Goal: Task Accomplishment & Management: Manage account settings

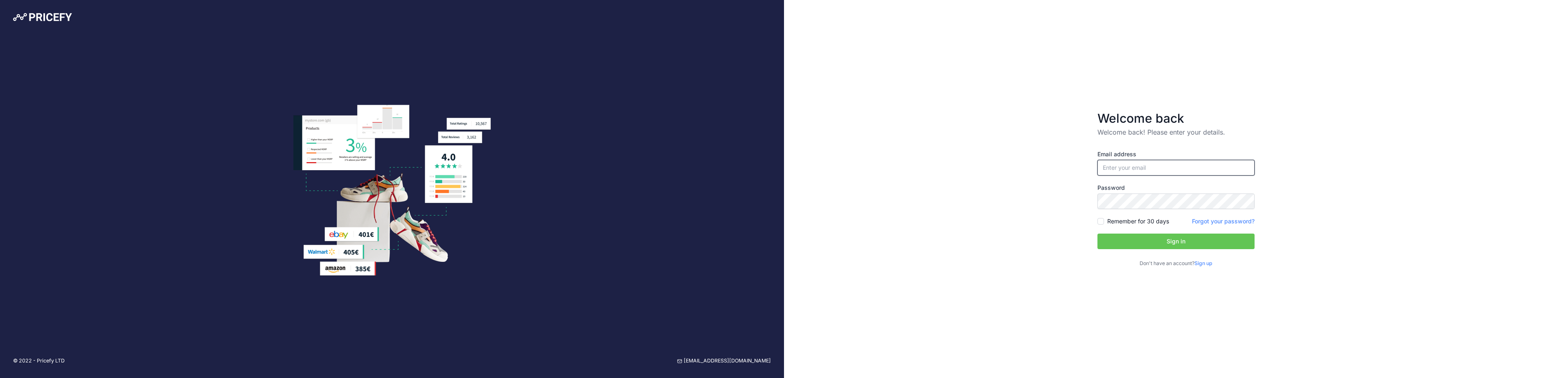
type input "[EMAIL_ADDRESS][DOMAIN_NAME]"
click at [1211, 239] on button "Sign in" at bounding box center [1176, 242] width 157 height 16
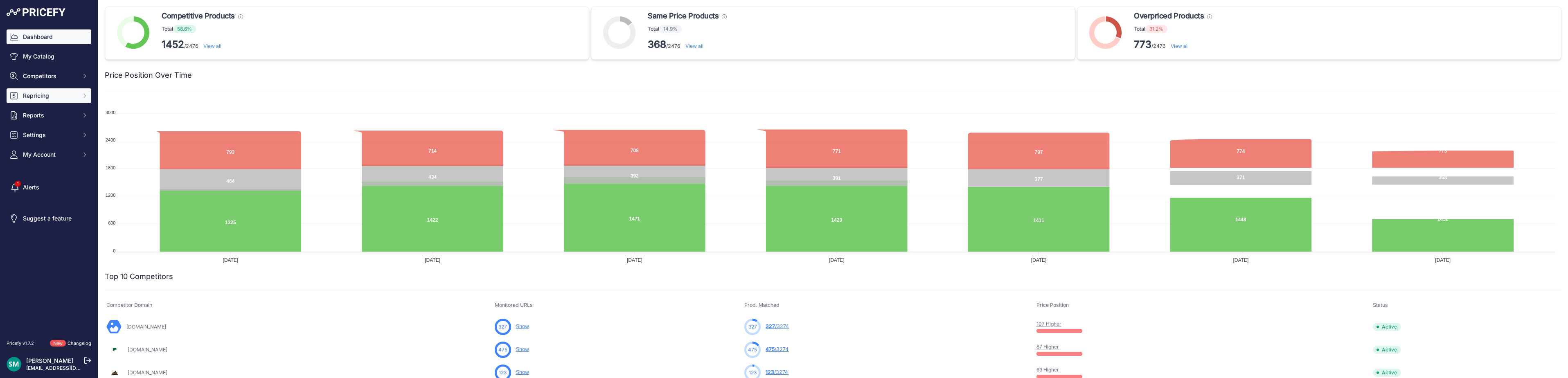
click at [70, 100] on button "Repricing" at bounding box center [49, 96] width 85 height 15
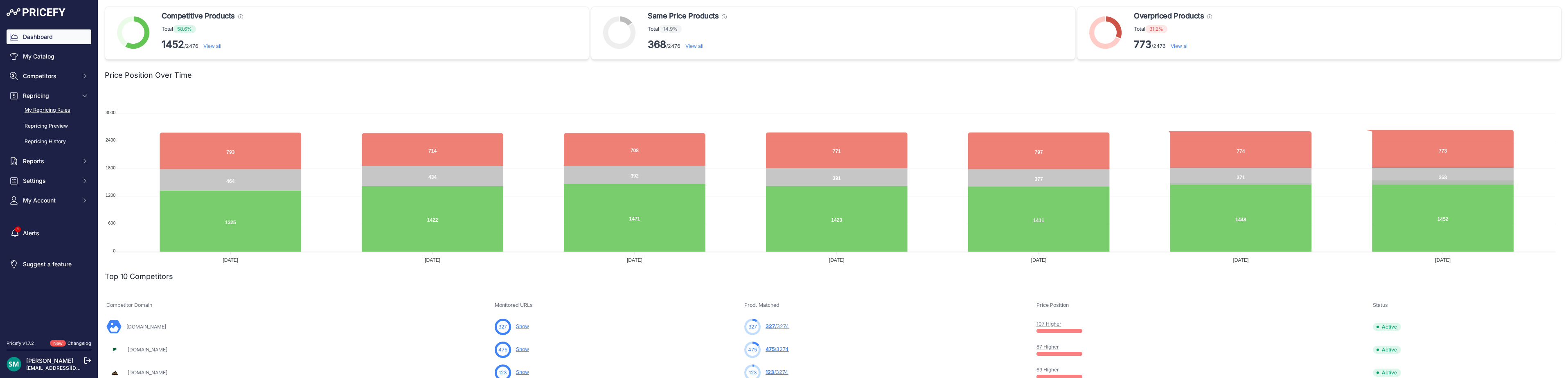
click at [64, 109] on link "My Repricing Rules" at bounding box center [49, 110] width 85 height 15
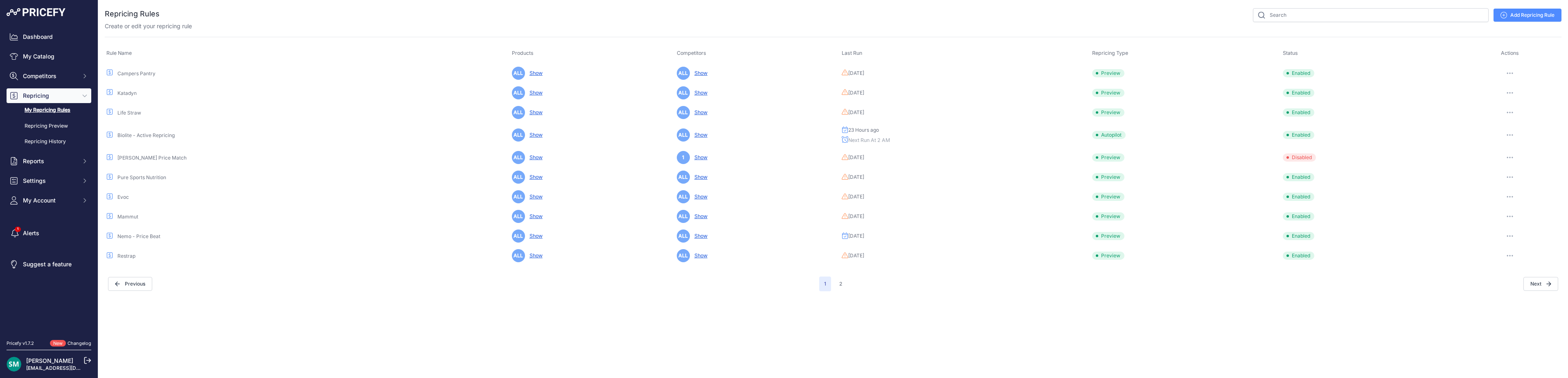
click at [1546, 287] on button "Next" at bounding box center [1541, 284] width 35 height 14
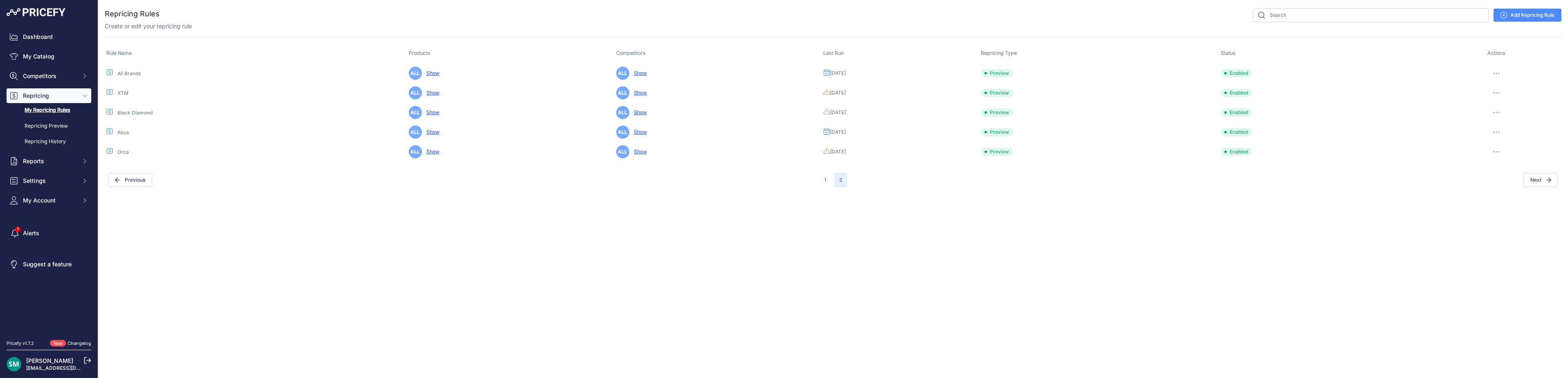
click at [1509, 72] on div at bounding box center [1496, 73] width 127 height 12
click at [1500, 74] on button "button" at bounding box center [1496, 73] width 16 height 12
click at [1536, 111] on button "Reprice Now" at bounding box center [1534, 117] width 52 height 13
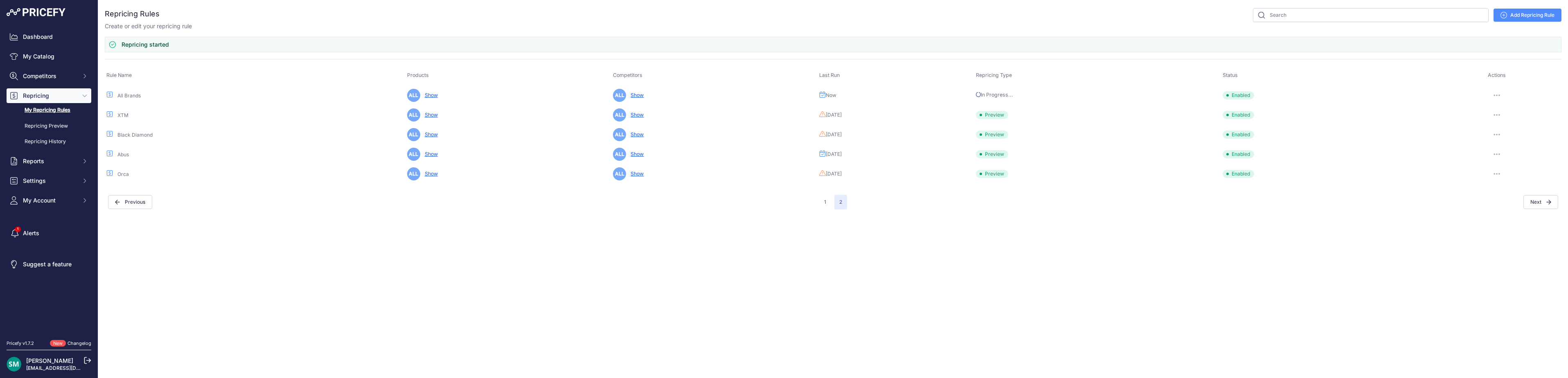
click at [1497, 96] on icon "button" at bounding box center [1496, 95] width 1 height 1
click at [974, 98] on td "Now" at bounding box center [895, 95] width 156 height 20
click at [1499, 97] on button "button" at bounding box center [1497, 95] width 16 height 12
click at [1525, 147] on button "Disable" at bounding box center [1534, 152] width 52 height 13
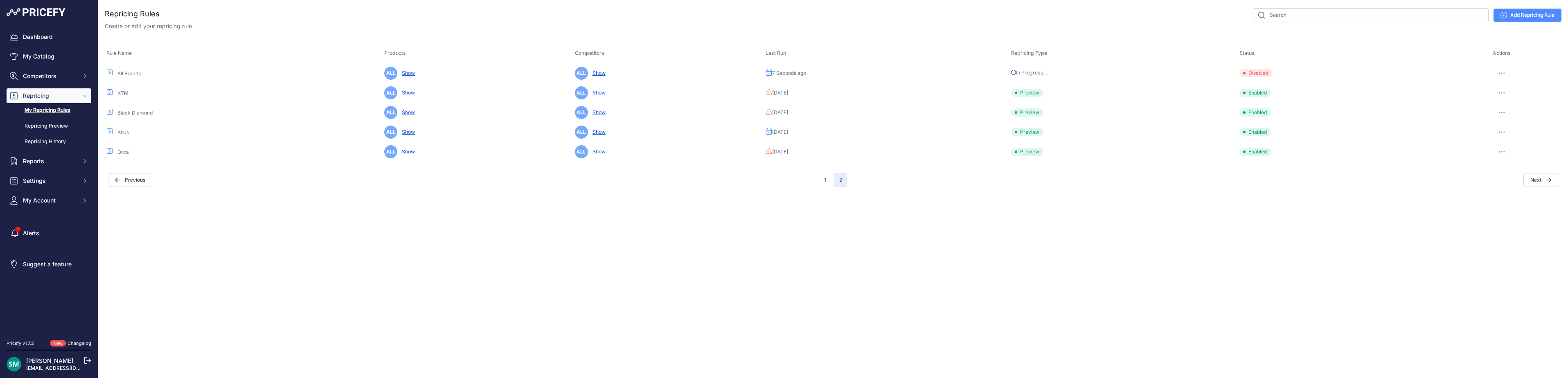
click at [1024, 73] on span "In Progress..." at bounding box center [1029, 72] width 37 height 6
click at [1506, 73] on button "button" at bounding box center [1502, 73] width 16 height 12
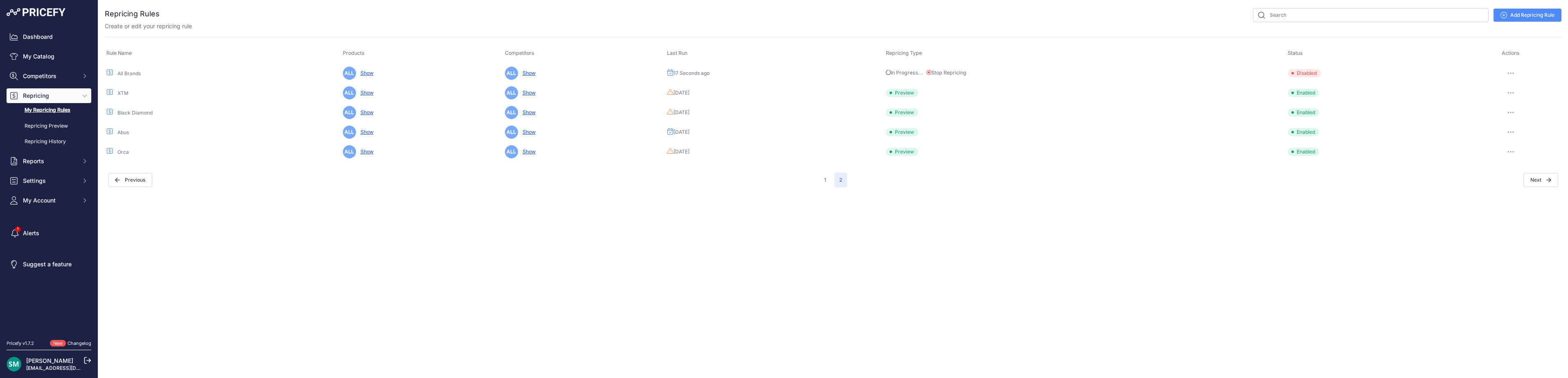
click at [955, 73] on button "Stop Repricing" at bounding box center [947, 73] width 40 height 8
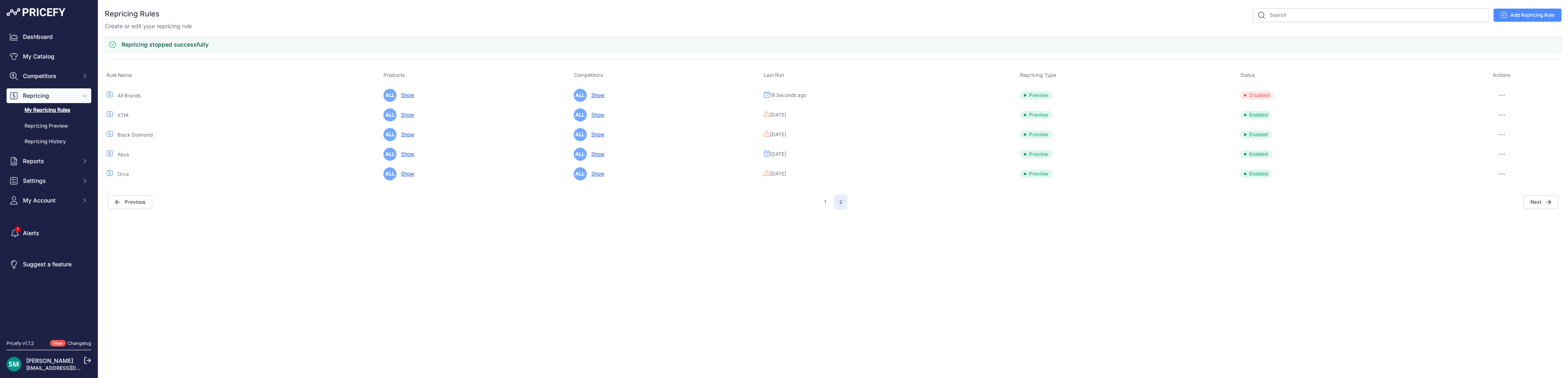
click at [1500, 94] on button "button" at bounding box center [1502, 95] width 16 height 12
click at [1543, 130] on button "Enable" at bounding box center [1534, 126] width 52 height 13
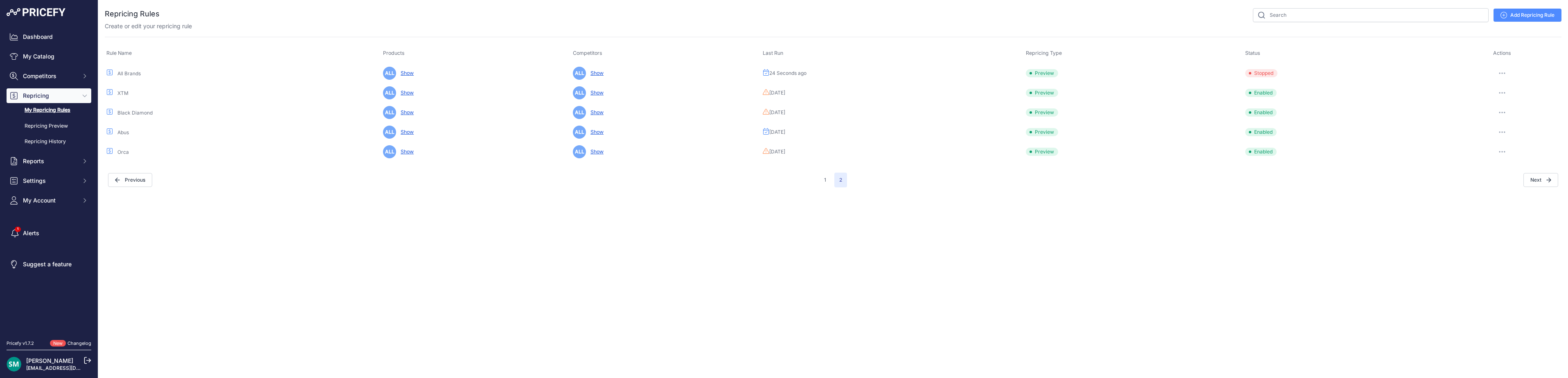
click at [1506, 78] on button "button" at bounding box center [1502, 73] width 16 height 12
click at [1540, 103] on button "Run Preview" at bounding box center [1534, 103] width 52 height 13
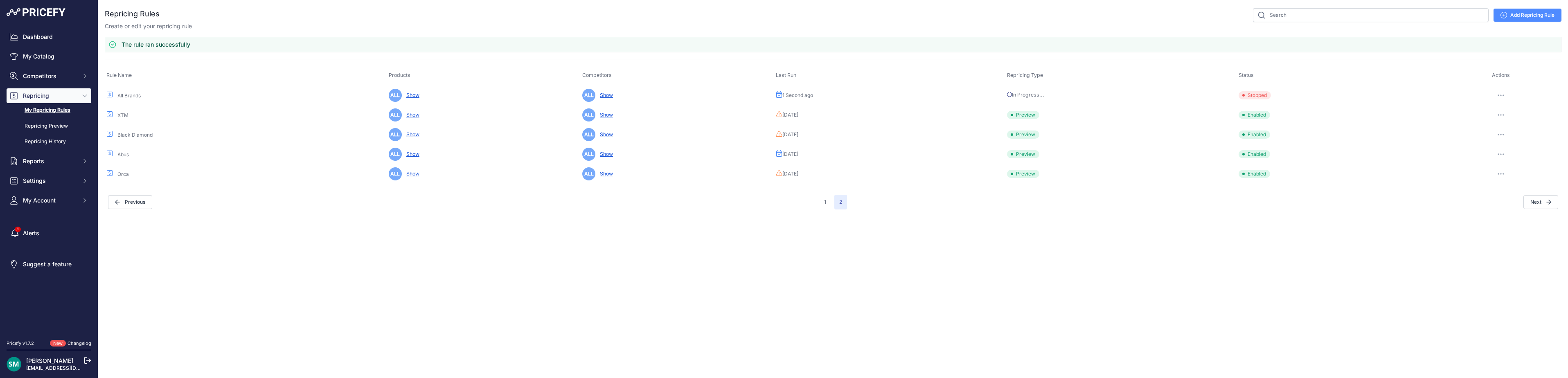
click at [1501, 94] on button "button" at bounding box center [1500, 95] width 16 height 12
click at [1527, 114] on link "Edit" at bounding box center [1534, 113] width 52 height 13
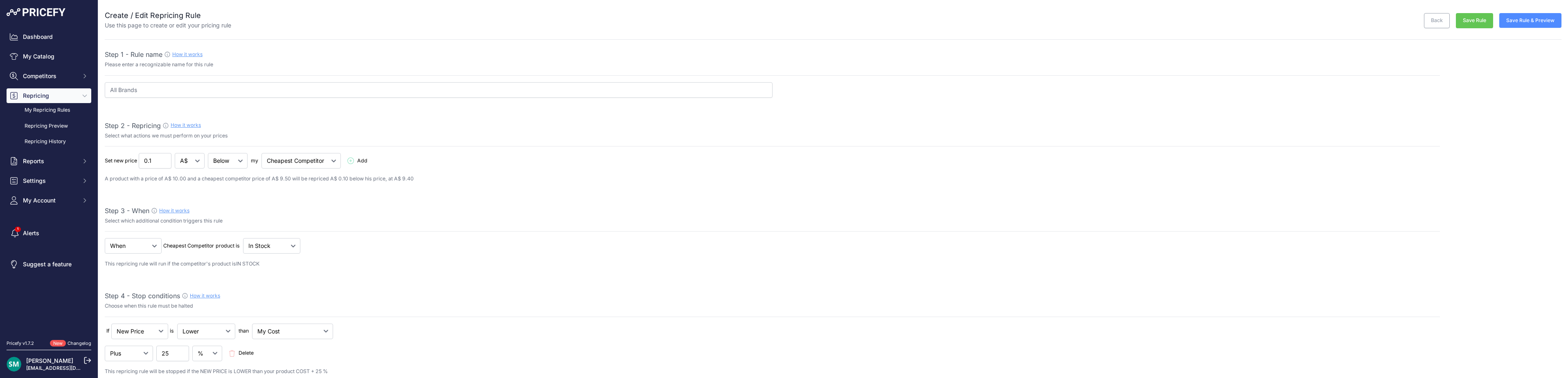
select select "7"
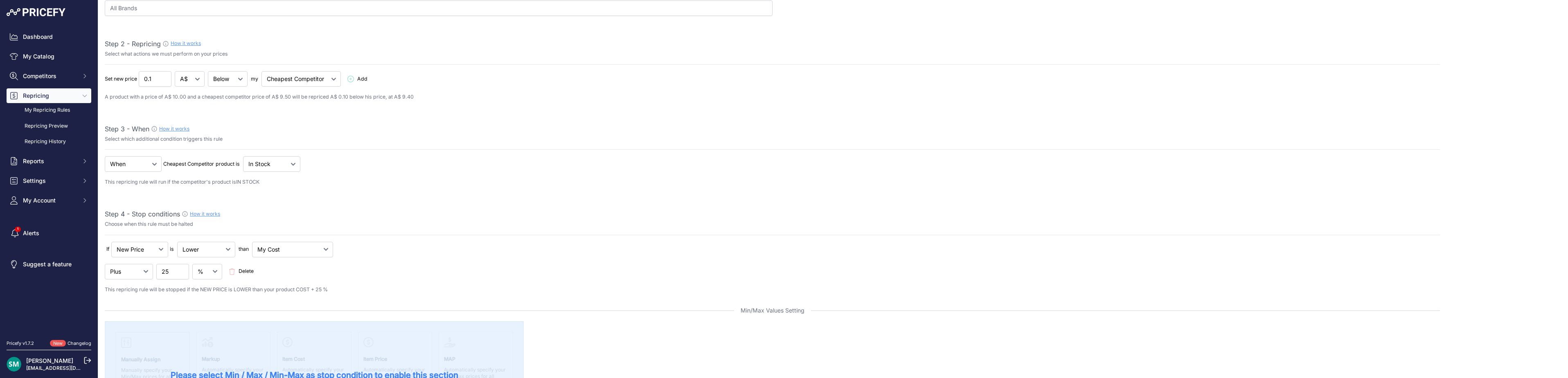
scroll to position [123, 0]
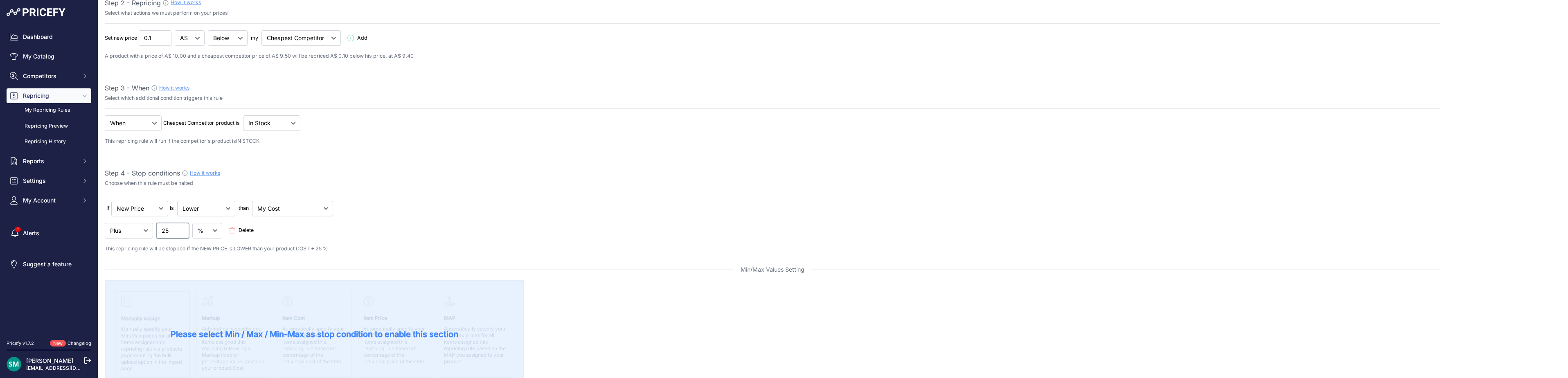
click at [152, 239] on div "If New Price No Condition is" at bounding box center [772, 226] width 1335 height 52
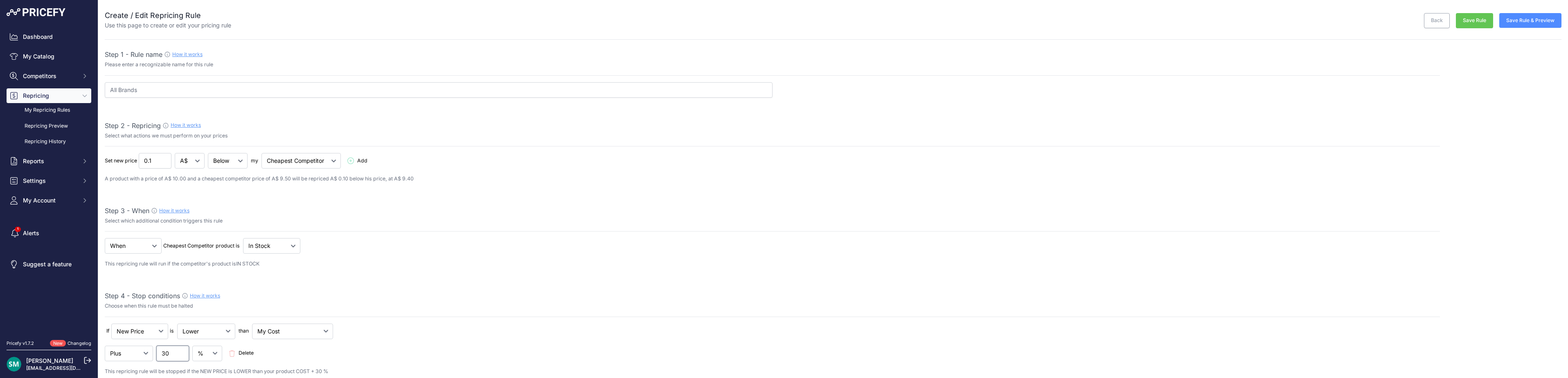
type input "30"
click at [1465, 24] on button "Save Rule" at bounding box center [1474, 21] width 37 height 15
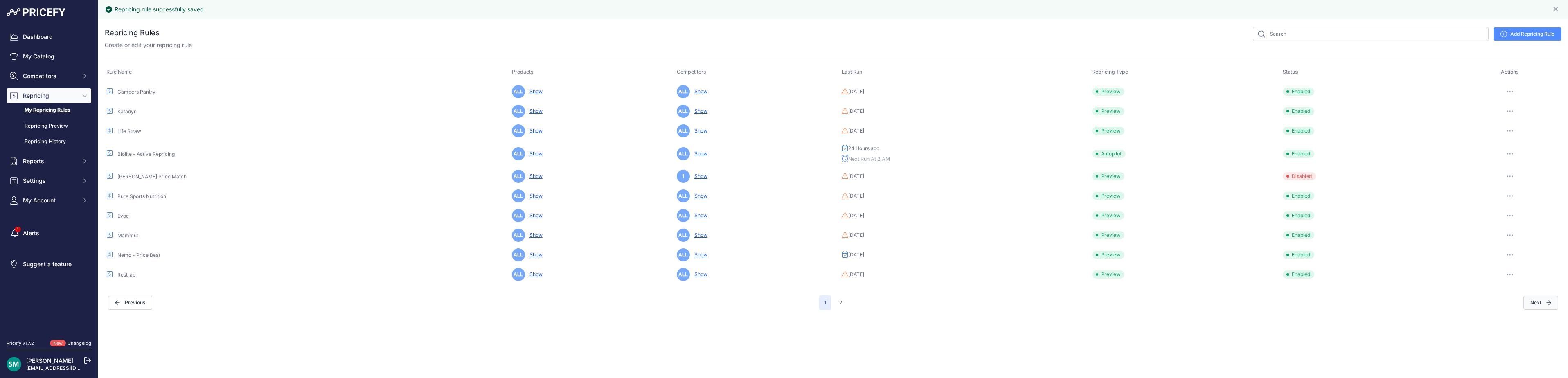
click at [1542, 304] on button "Next" at bounding box center [1541, 303] width 35 height 14
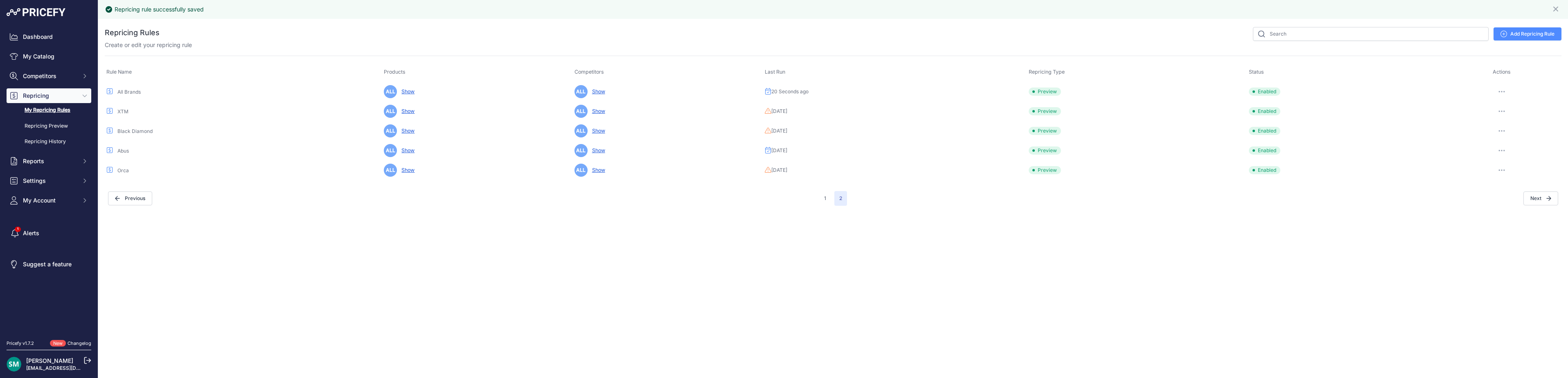
click at [1504, 93] on button "button" at bounding box center [1502, 91] width 16 height 12
click at [1517, 119] on button "Run Preview" at bounding box center [1534, 122] width 52 height 13
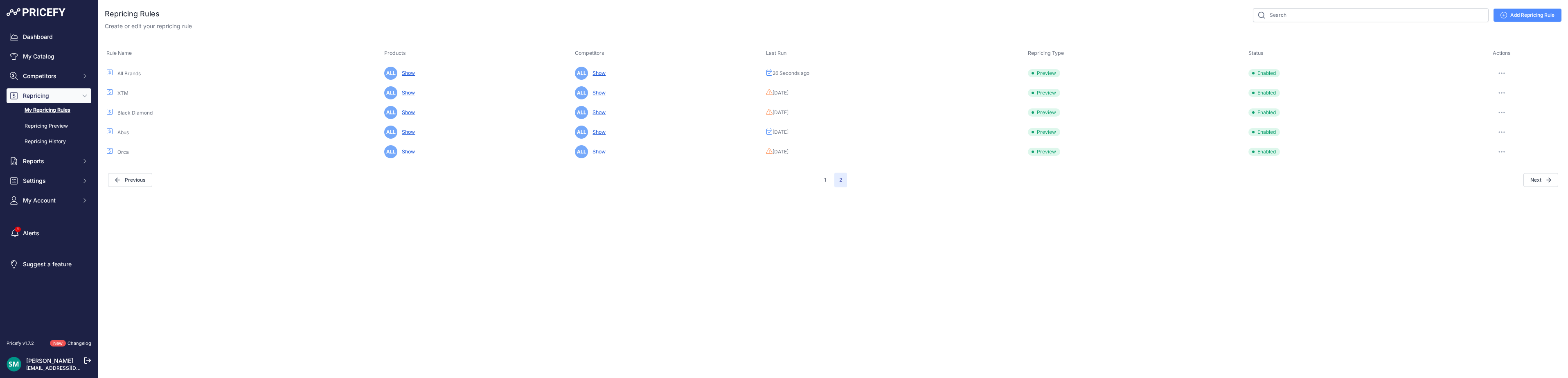
drag, startPoint x: 1491, startPoint y: 74, endPoint x: 1514, endPoint y: 74, distance: 23.0
click at [1493, 74] on div at bounding box center [1502, 73] width 116 height 12
click at [1514, 74] on div at bounding box center [1502, 73] width 116 height 12
click at [1507, 74] on button "button" at bounding box center [1502, 73] width 16 height 12
click at [1528, 100] on button "Run Preview" at bounding box center [1534, 103] width 52 height 13
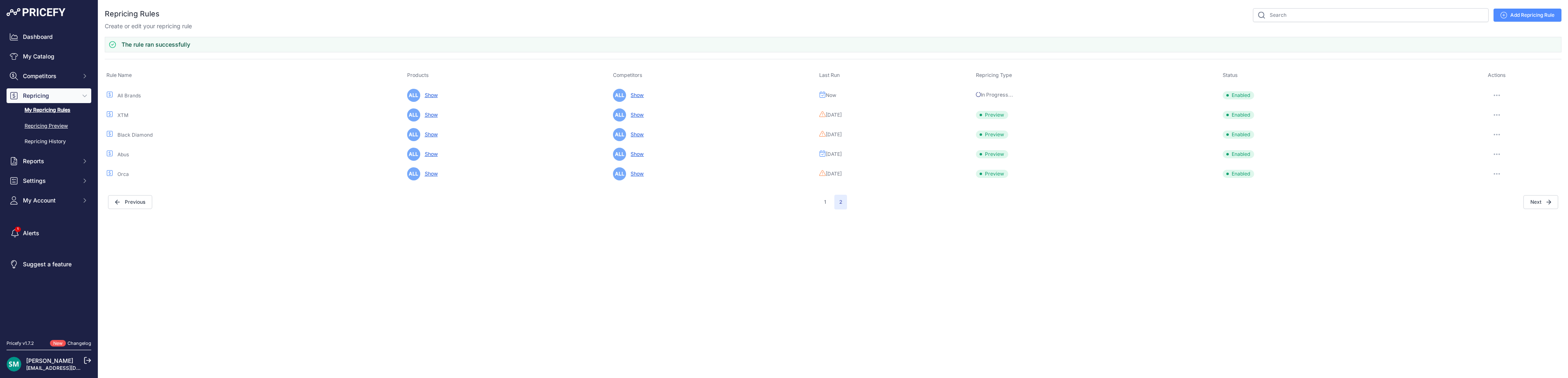
click at [43, 128] on link "Repricing Preview" at bounding box center [49, 127] width 85 height 15
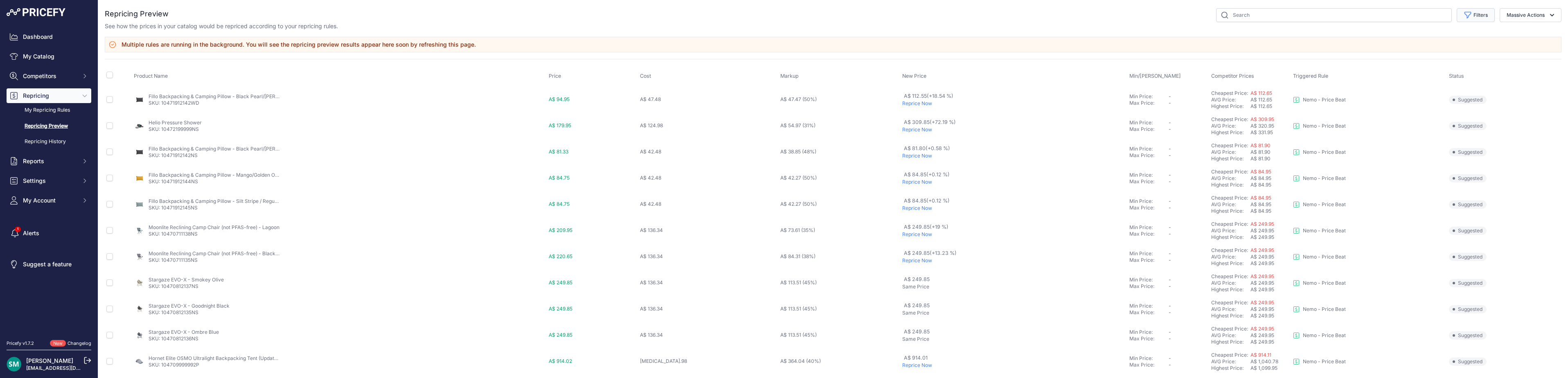
click at [1475, 16] on button "Filters" at bounding box center [1475, 15] width 38 height 14
click at [1477, 52] on select "Select an option Orca Abus Black Diamond XTM All Brands Restrap Nemo - Price Be…" at bounding box center [1449, 47] width 79 height 14
select select "9333"
click at [1410, 40] on select "Select an option Orca Abus Black Diamond XTM All Brands Restrap Nemo - Price Be…" at bounding box center [1449, 47] width 79 height 14
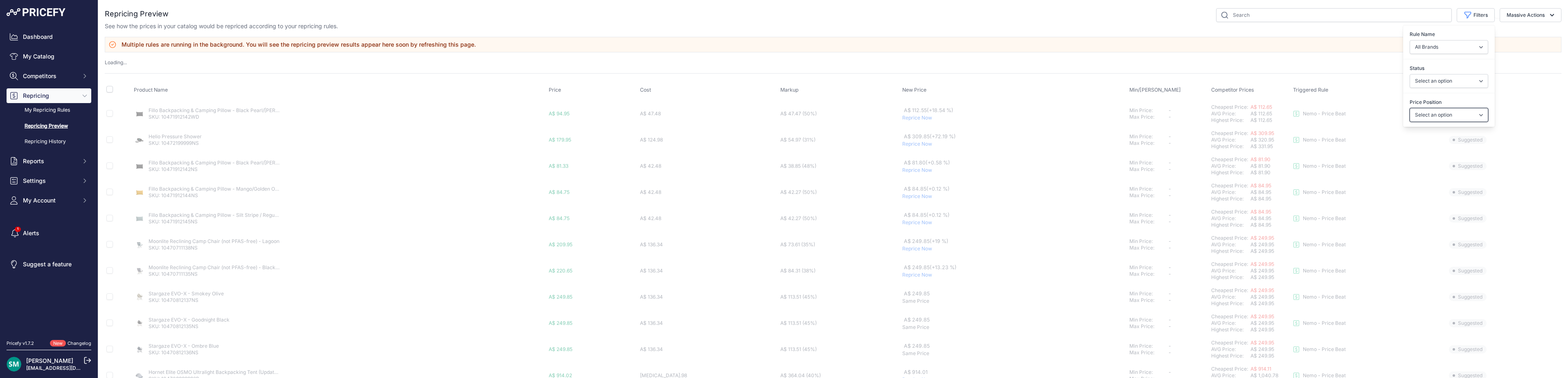
click at [1468, 116] on select "Select an option I am higher Same price I am lower" at bounding box center [1449, 114] width 79 height 14
select select "1"
click at [1410, 108] on select "Select an option I am higher Same price I am lower" at bounding box center [1449, 114] width 79 height 14
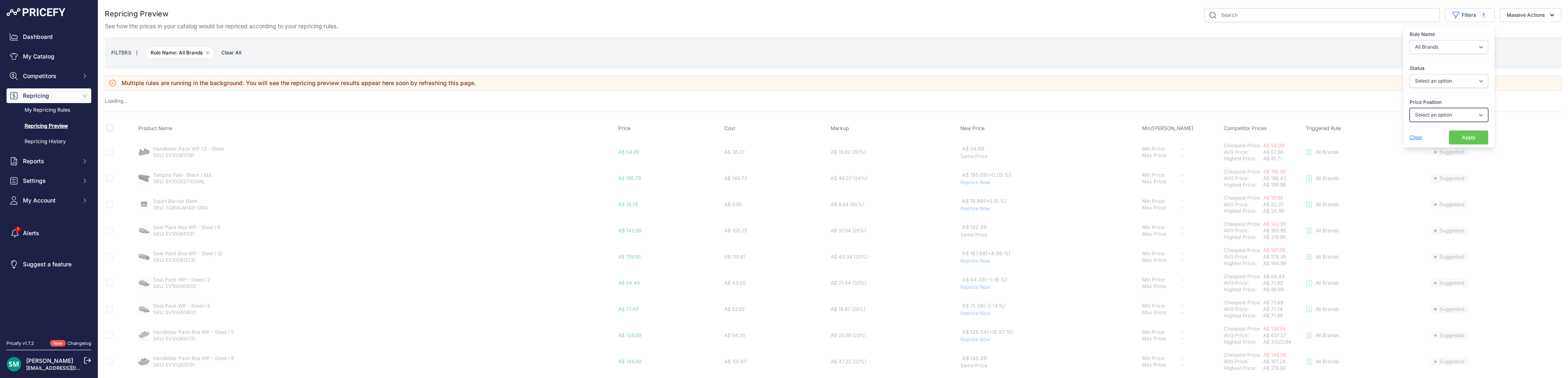
click at [1469, 120] on select "Select an option I am higher Same price I am lower" at bounding box center [1449, 114] width 79 height 14
select select "1"
click at [1410, 108] on select "Select an option I am higher Same price I am lower" at bounding box center [1449, 114] width 79 height 14
click at [1468, 135] on button "Apply" at bounding box center [1468, 137] width 40 height 14
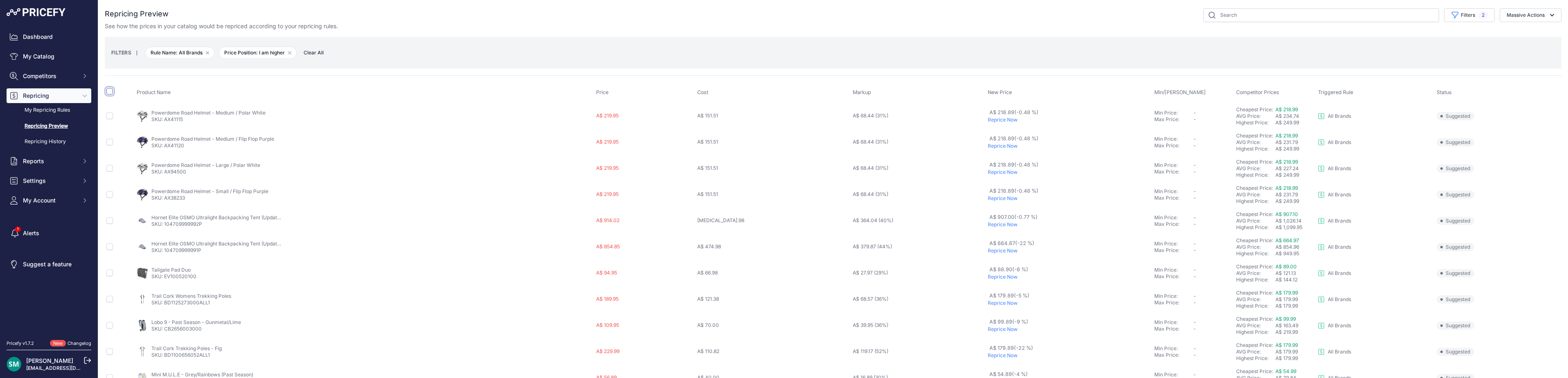
click at [111, 91] on input "checkbox" at bounding box center [110, 91] width 7 height 7
checkbox input "true"
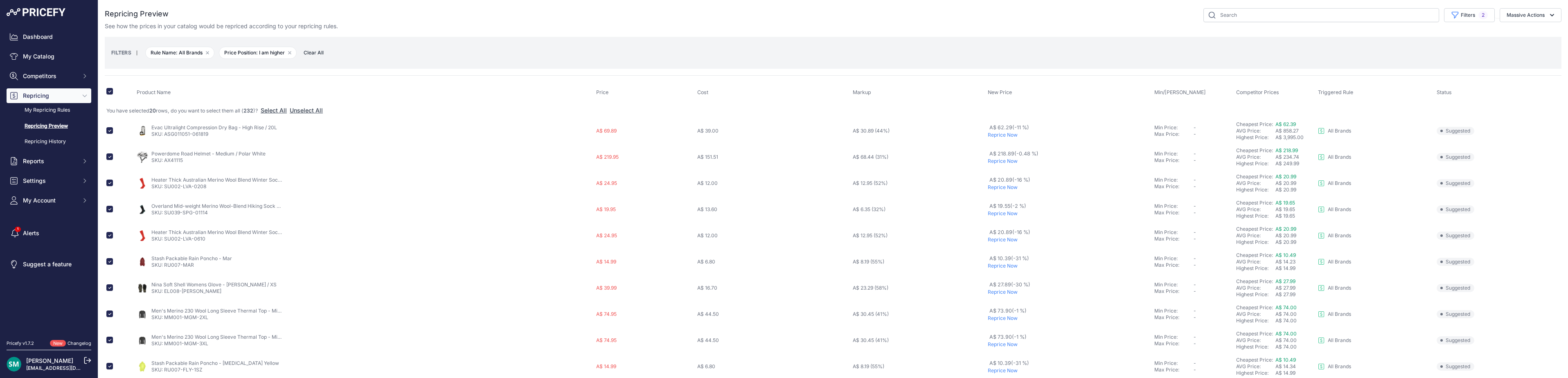
scroll to position [41, 0]
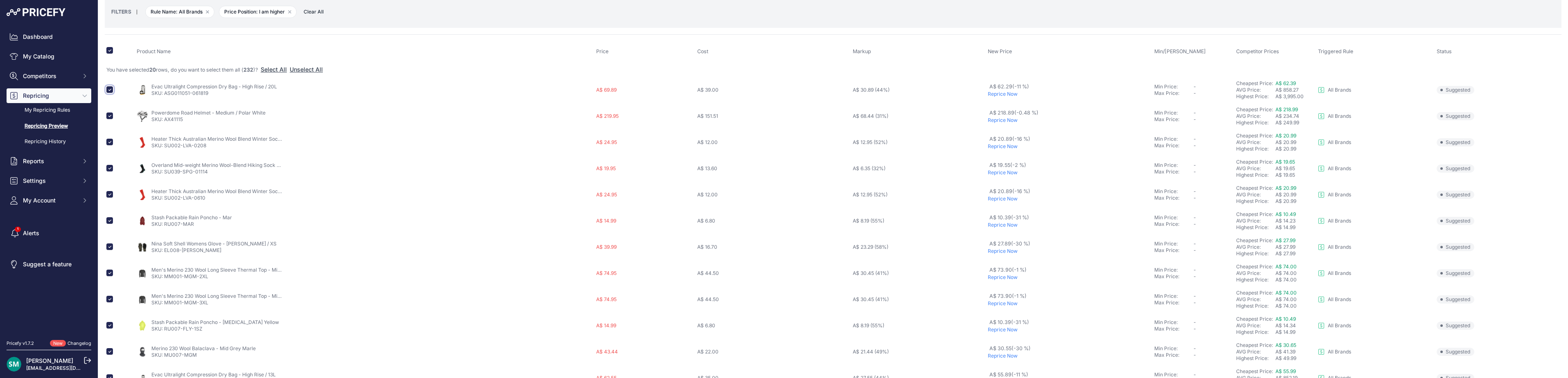
click at [111, 92] on input "checkbox" at bounding box center [110, 89] width 7 height 7
checkbox input "false"
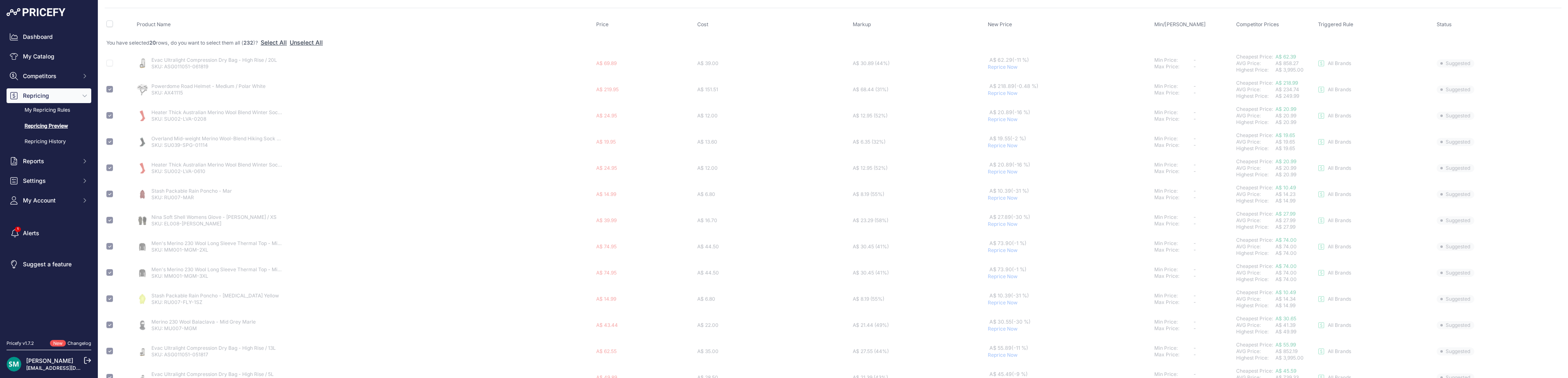
checkbox input "false"
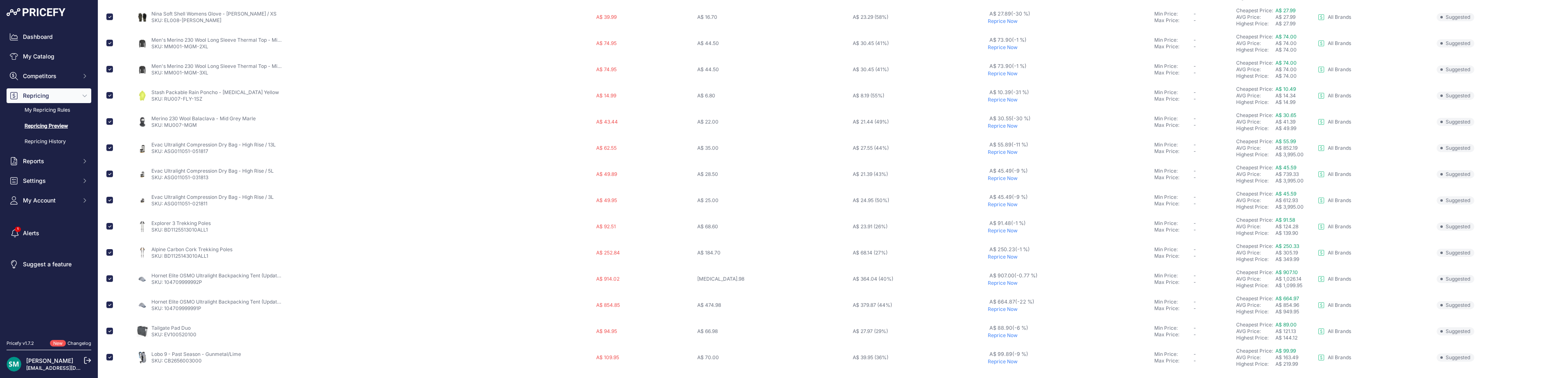
scroll to position [272, 0]
click at [108, 147] on input "checkbox" at bounding box center [110, 146] width 7 height 7
checkbox input "false"
click at [110, 200] on input "checkbox" at bounding box center [110, 200] width 7 height 7
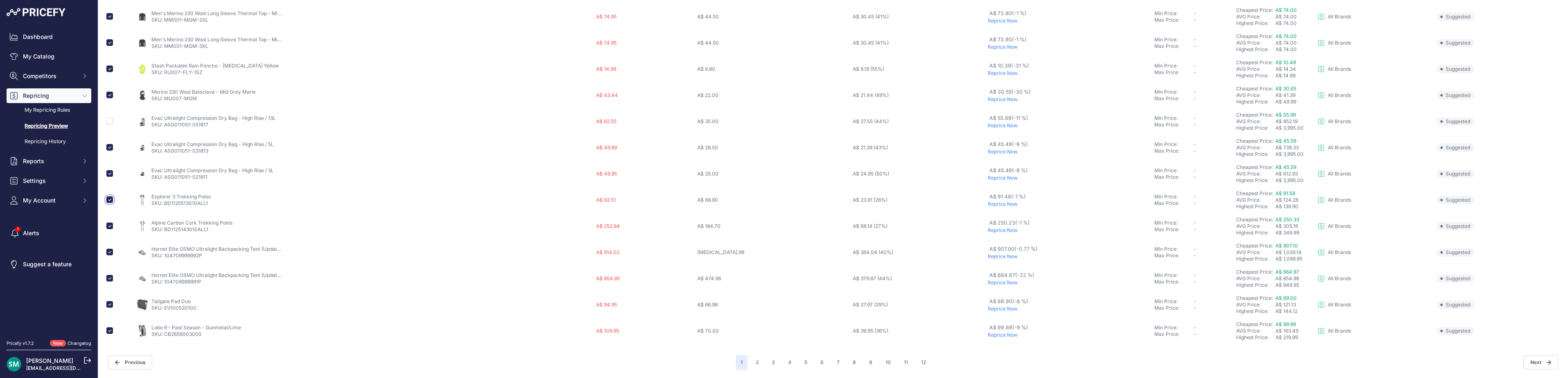
checkbox input "false"
click at [107, 223] on input "checkbox" at bounding box center [110, 226] width 7 height 7
checkbox input "false"
click at [108, 306] on input "checkbox" at bounding box center [110, 304] width 7 height 7
checkbox input "false"
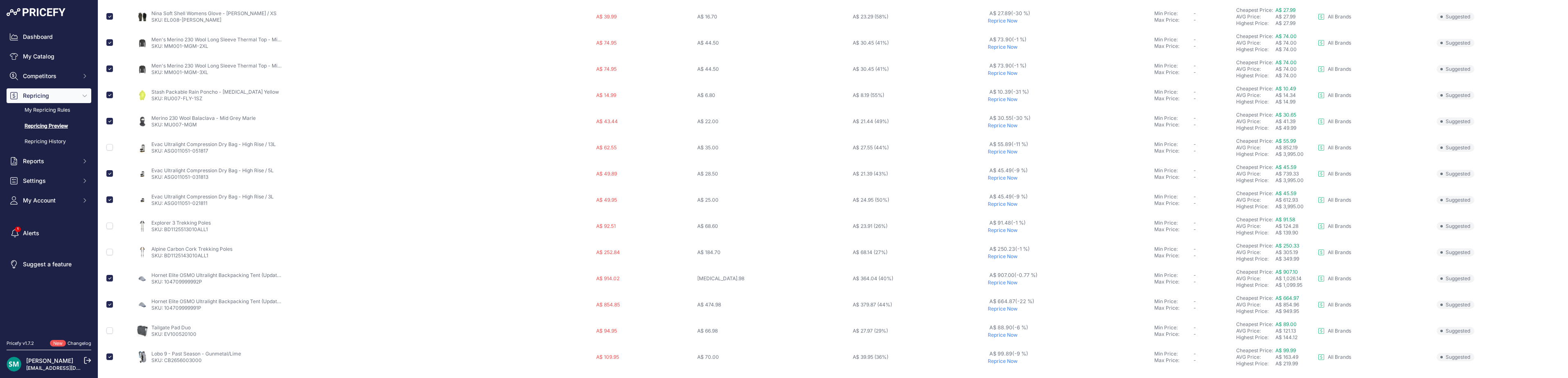
scroll to position [256, 0]
click at [111, 164] on input "checkbox" at bounding box center [110, 162] width 7 height 7
checkbox input "true"
click at [111, 40] on input "checkbox" at bounding box center [110, 37] width 7 height 7
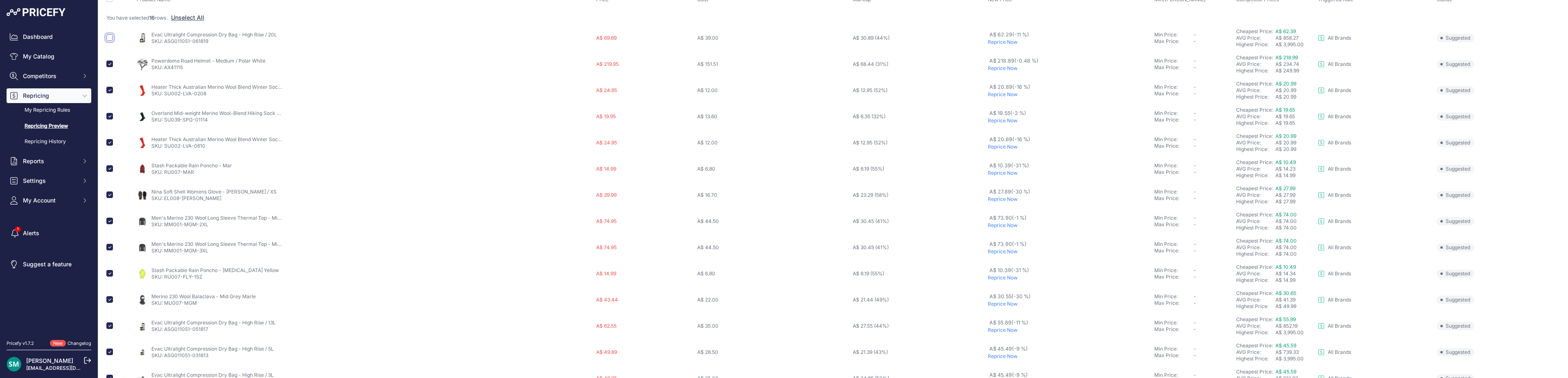
checkbox input "true"
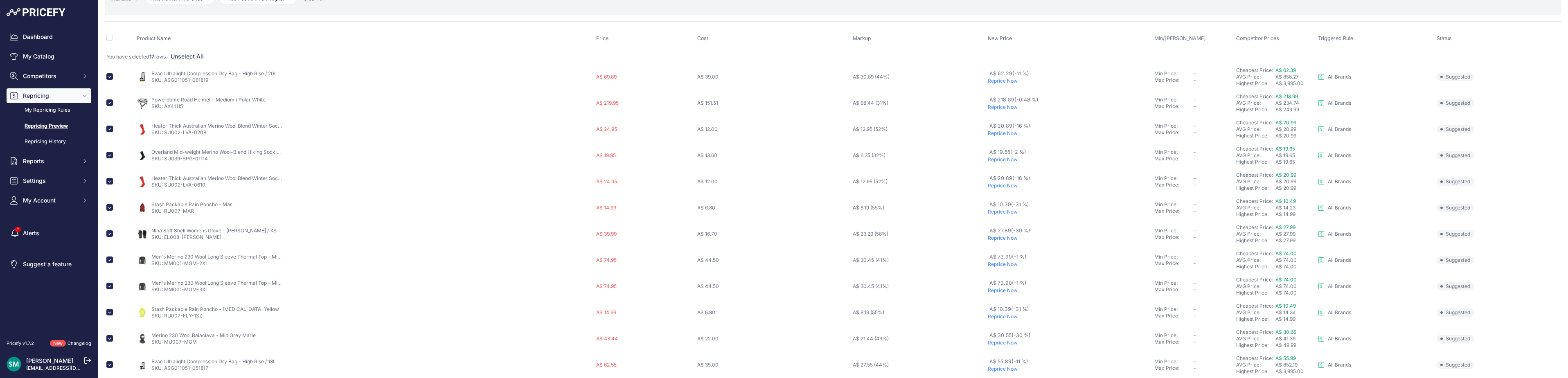
scroll to position [0, 0]
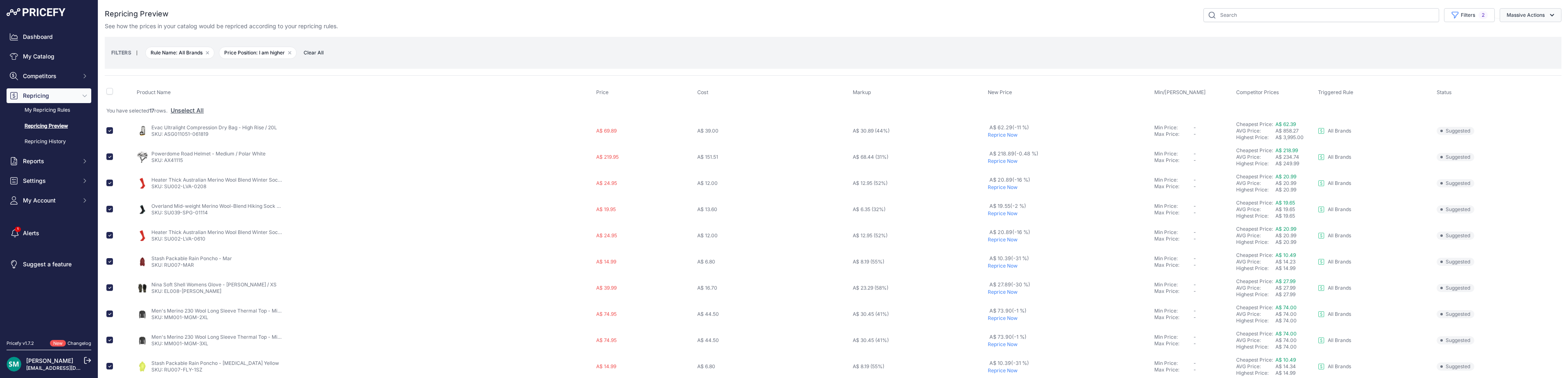
click at [1537, 19] on button "Massive Actions" at bounding box center [1531, 15] width 62 height 14
click at [1539, 40] on button "Reprice Now" at bounding box center [1529, 34] width 66 height 15
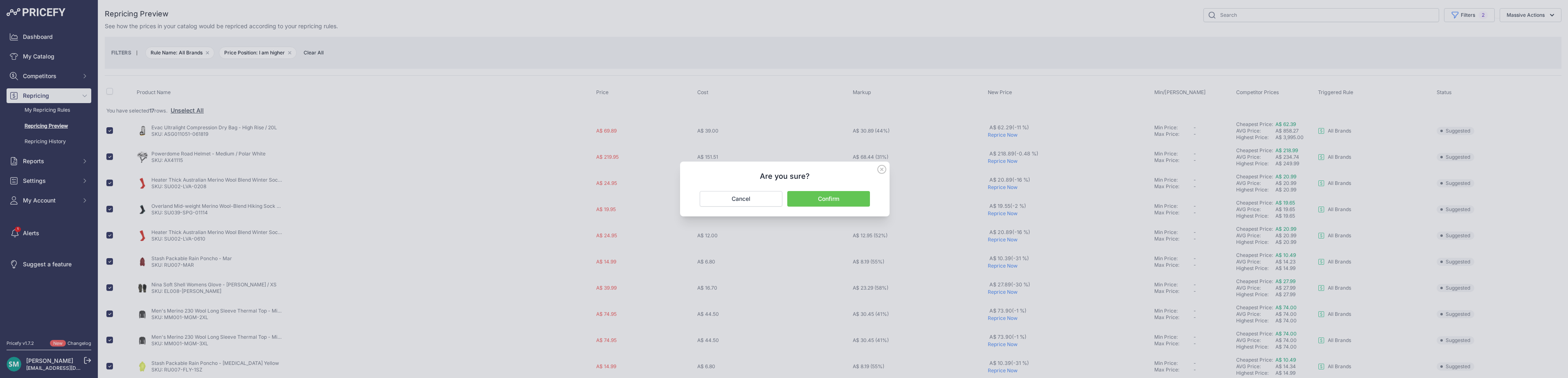
click at [809, 200] on button "Confirm" at bounding box center [828, 199] width 83 height 16
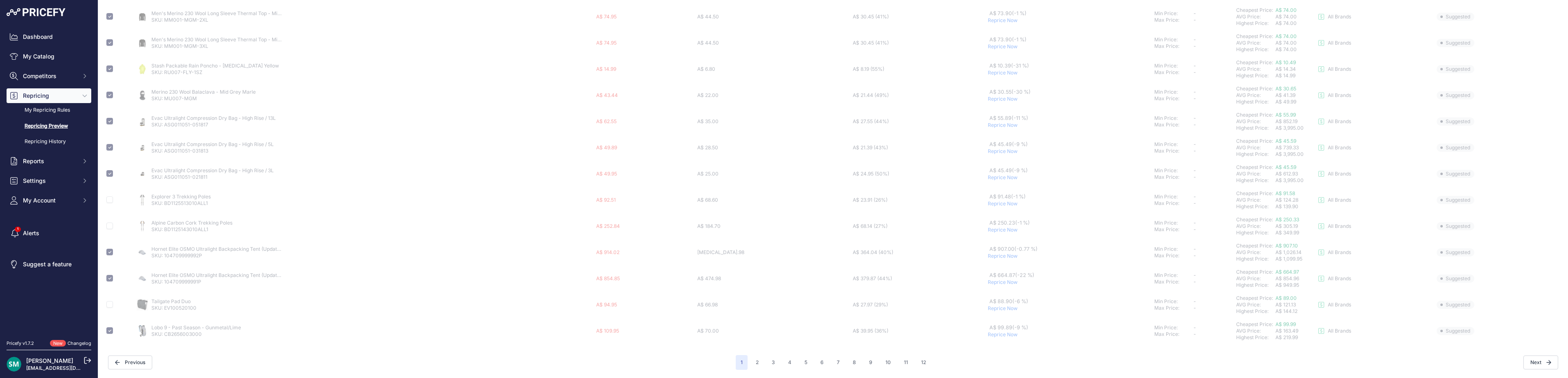
scroll to position [305, 0]
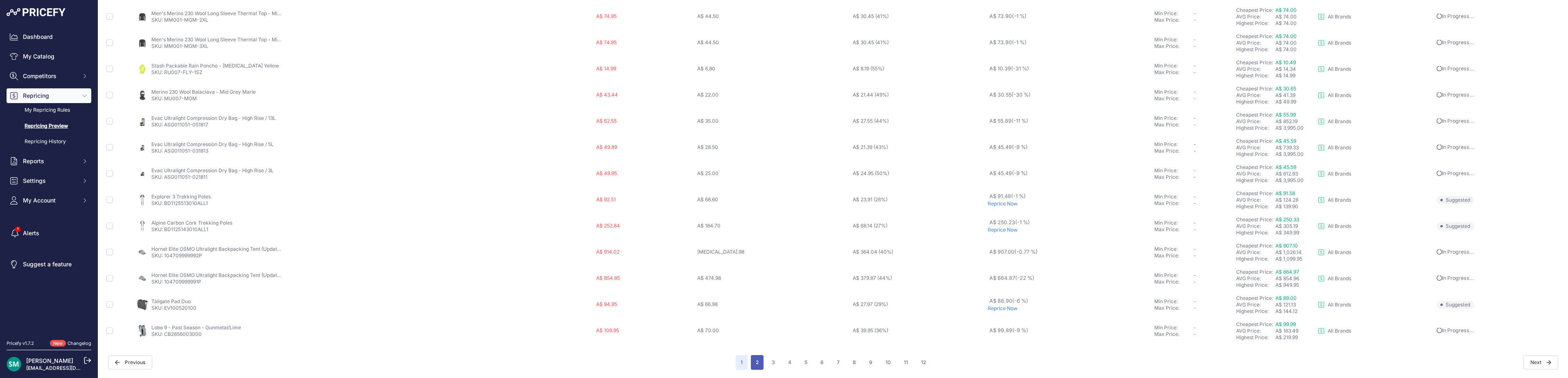
click at [758, 367] on button "2" at bounding box center [757, 362] width 13 height 15
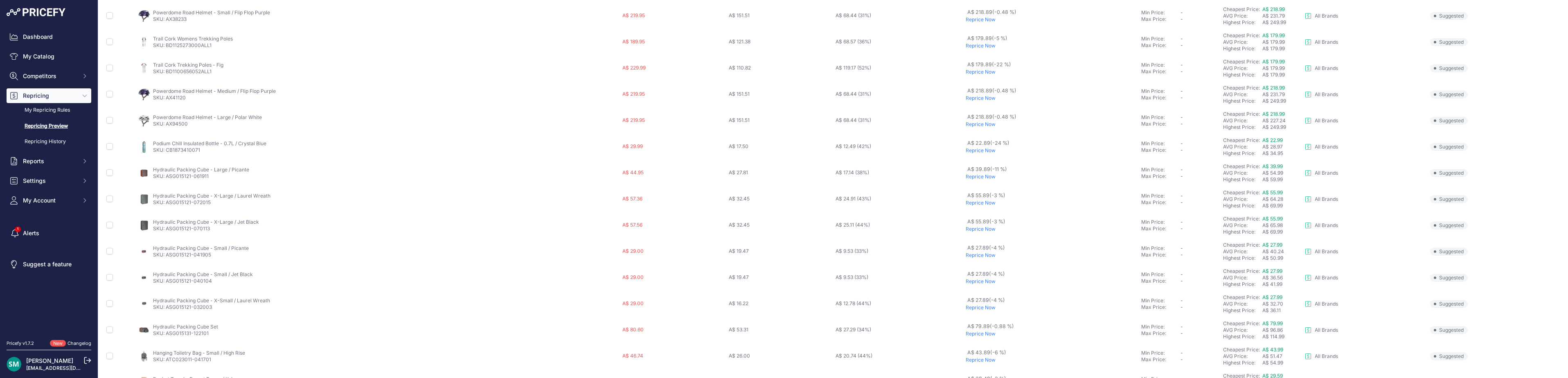
scroll to position [37, 0]
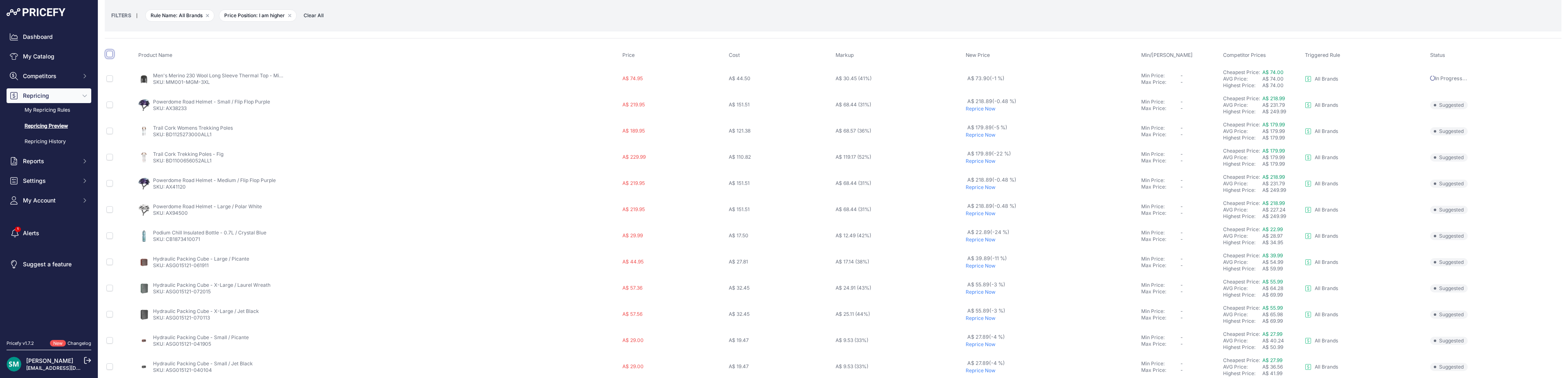
click at [109, 54] on input "checkbox" at bounding box center [110, 54] width 7 height 7
checkbox input "true"
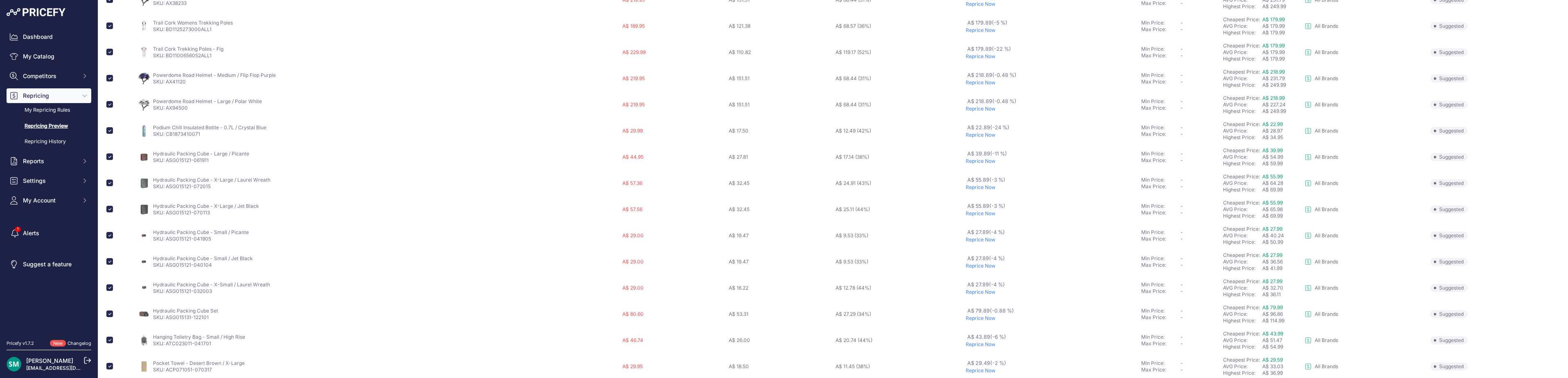
scroll to position [11, 0]
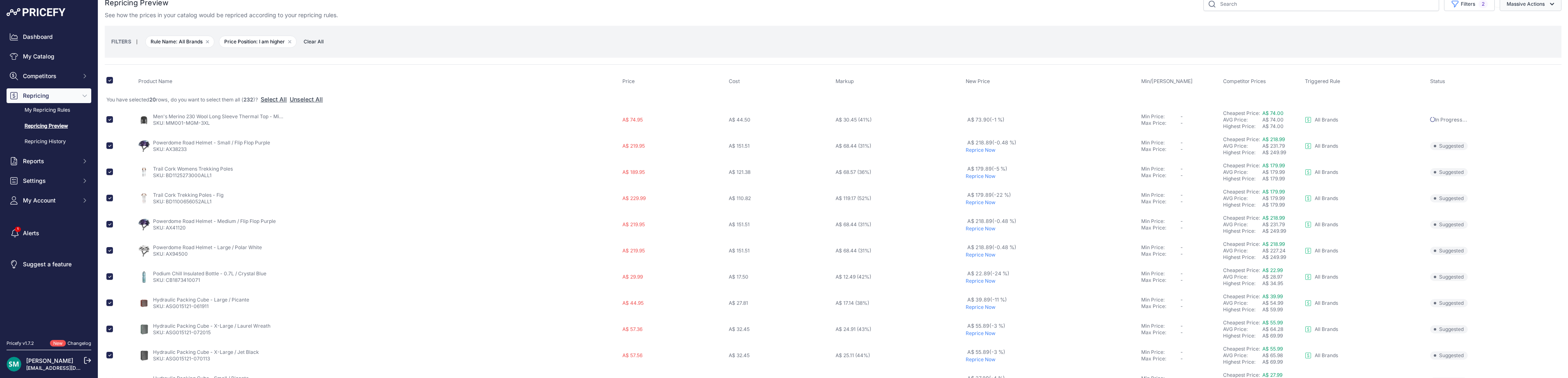
click at [1530, 2] on button "Massive Actions" at bounding box center [1531, 4] width 62 height 14
click at [1536, 18] on button "Reprice Now" at bounding box center [1529, 23] width 66 height 15
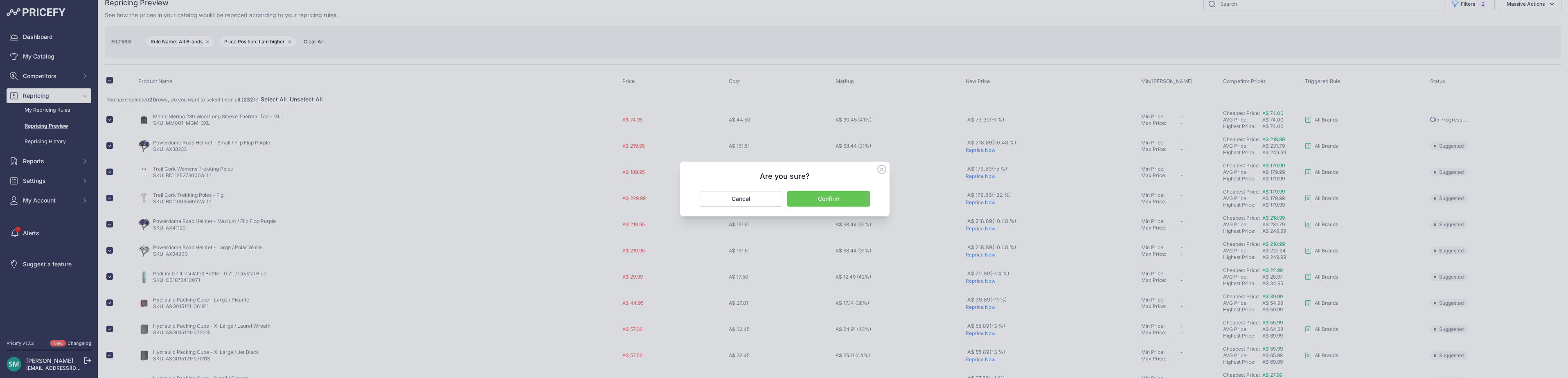
click at [854, 187] on div "Are you sure? Confirm Cancel" at bounding box center [785, 189] width 209 height 55
click at [852, 197] on button "Confirm" at bounding box center [828, 199] width 83 height 16
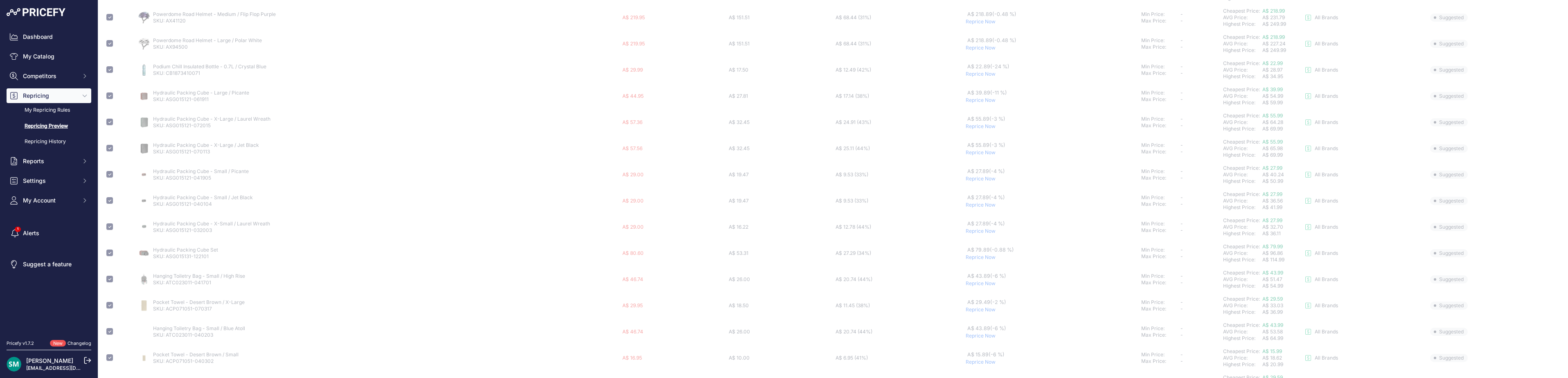
scroll to position [298, 0]
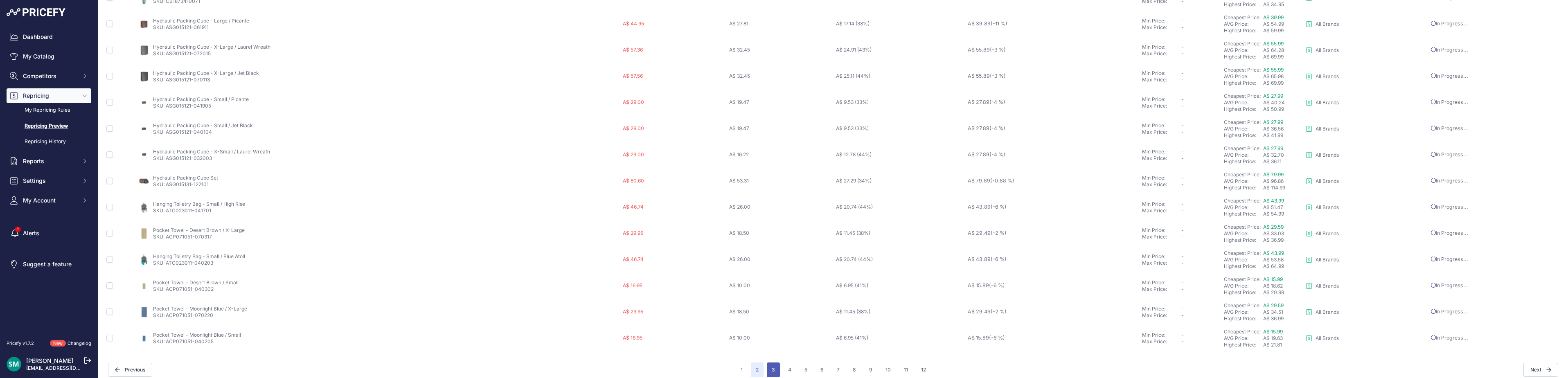
click at [768, 365] on button "3" at bounding box center [774, 370] width 13 height 15
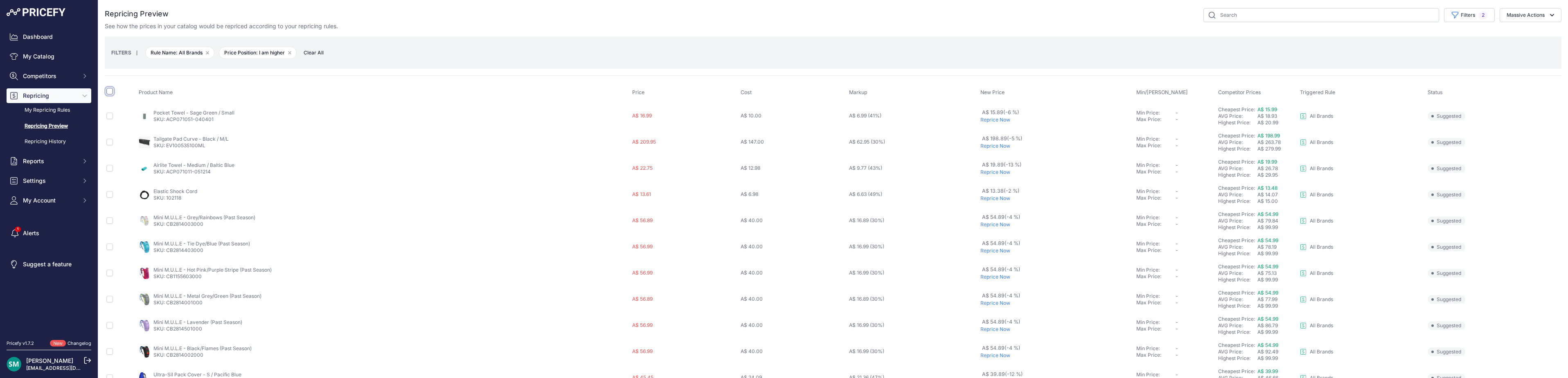
click at [111, 91] on input "checkbox" at bounding box center [110, 91] width 7 height 7
checkbox input "true"
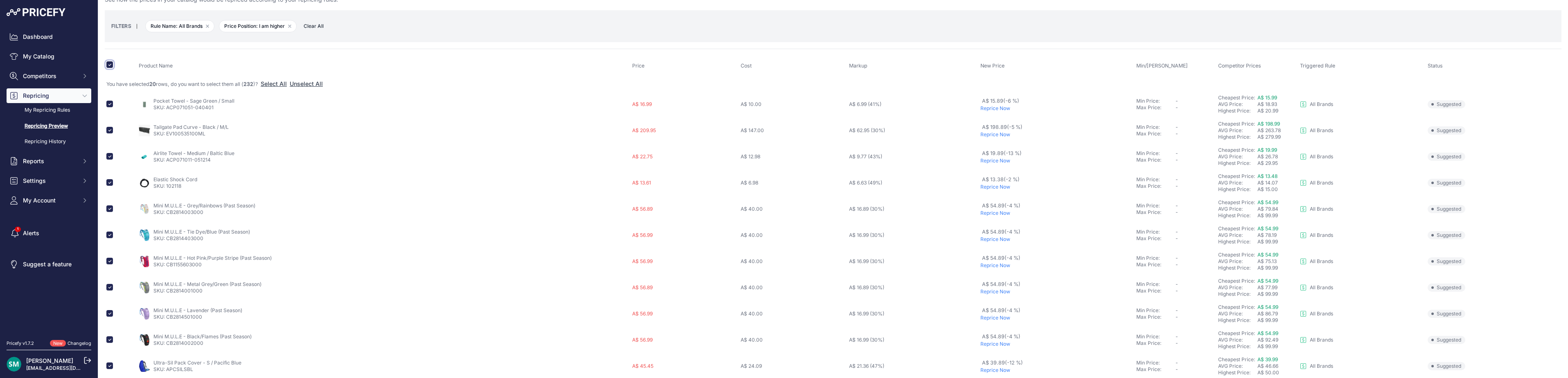
scroll to position [41, 0]
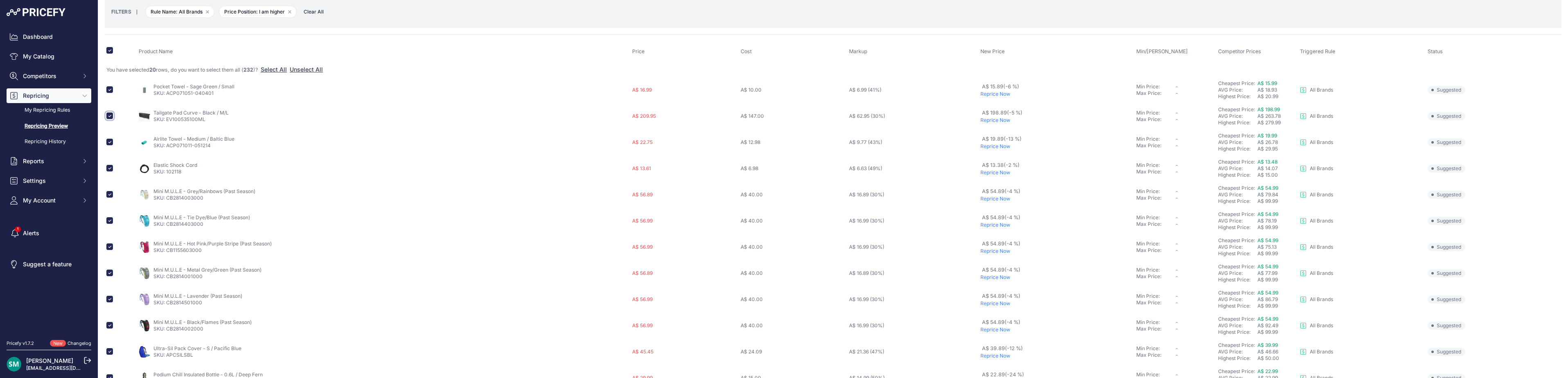
click at [109, 117] on input "checkbox" at bounding box center [110, 116] width 7 height 7
checkbox input "false"
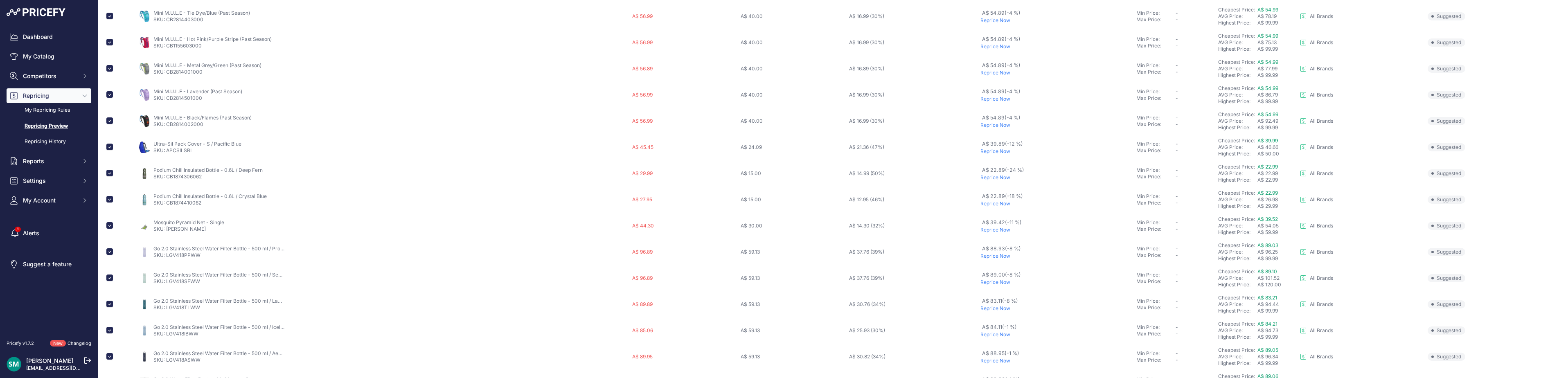
scroll to position [287, 0]
click at [107, 344] on input "checkbox" at bounding box center [110, 341] width 7 height 7
checkbox input "false"
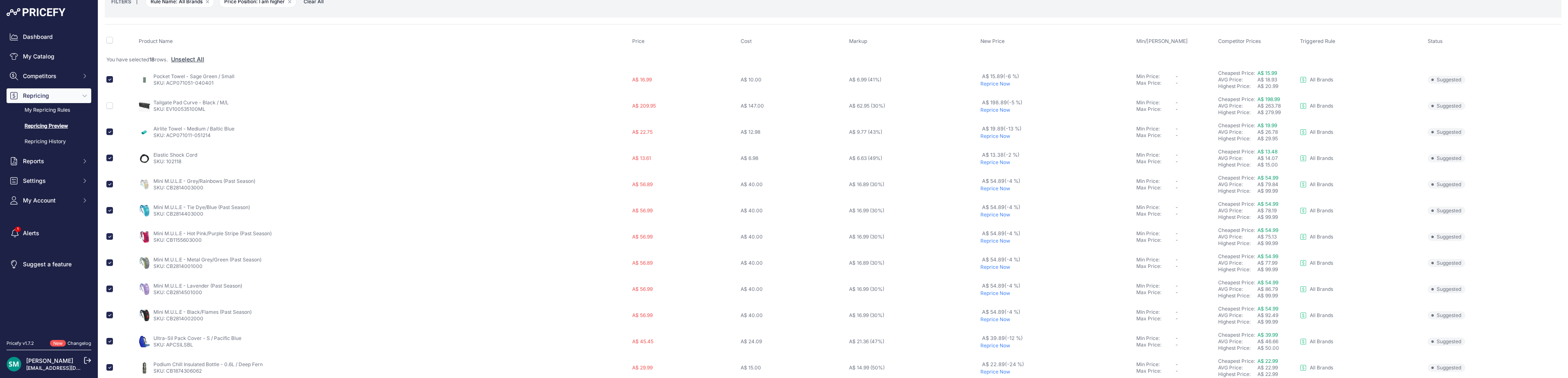
scroll to position [0, 0]
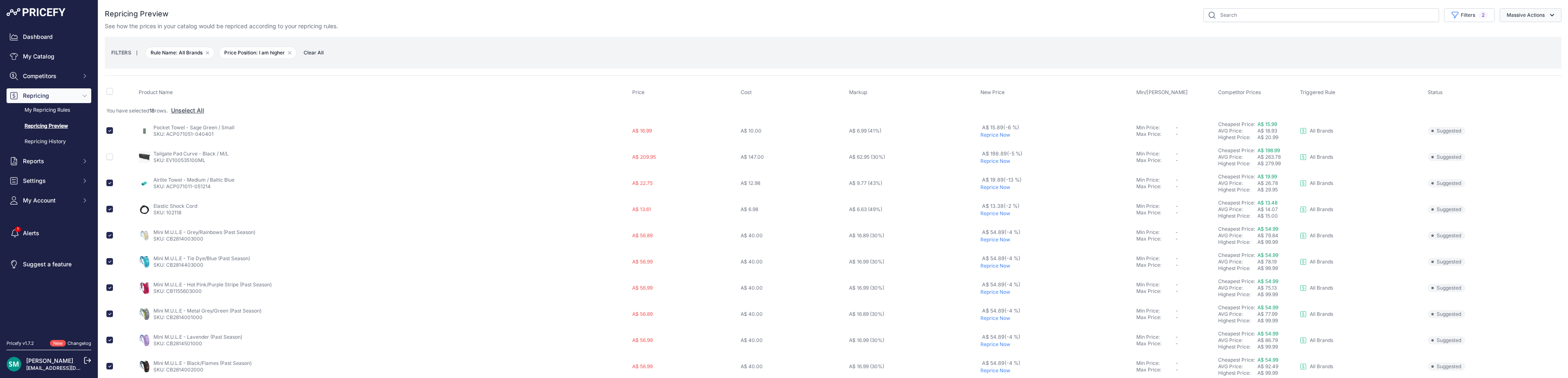
click at [1537, 16] on button "Massive Actions" at bounding box center [1531, 15] width 62 height 14
click at [1536, 33] on button "Reprice Now" at bounding box center [1529, 34] width 66 height 15
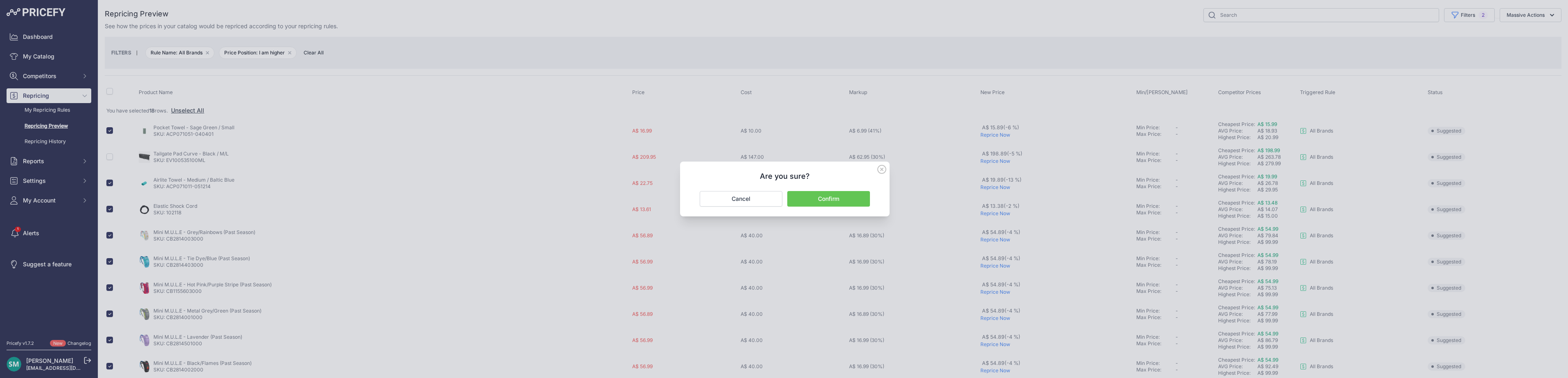
click at [860, 200] on button "Confirm" at bounding box center [828, 199] width 83 height 16
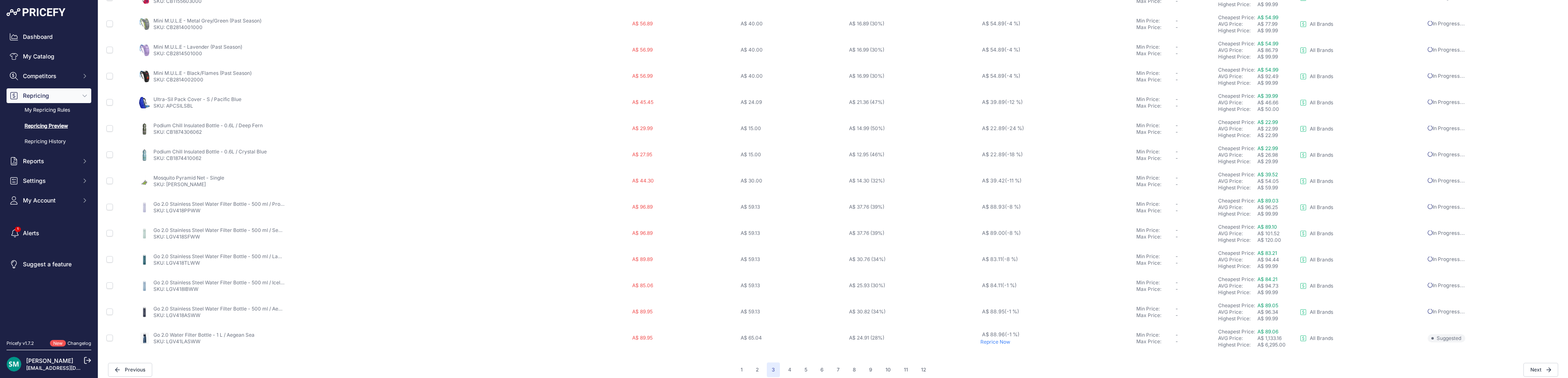
scroll to position [305, 0]
click at [787, 362] on button "4" at bounding box center [790, 362] width 13 height 15
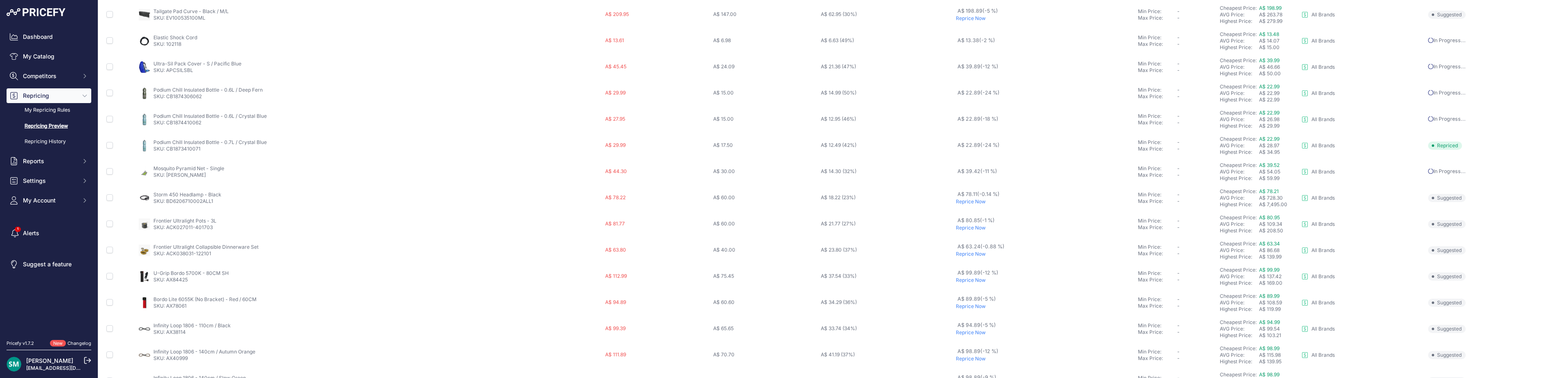
scroll to position [283, 0]
click at [964, 124] on p "Reprice Now" at bounding box center [1045, 125] width 179 height 7
click at [969, 173] on p "Reprice Now" at bounding box center [1045, 173] width 179 height 7
click at [968, 200] on p "Reprice Now" at bounding box center [1045, 200] width 179 height 7
click at [975, 231] on p "Reprice Now" at bounding box center [1045, 229] width 179 height 7
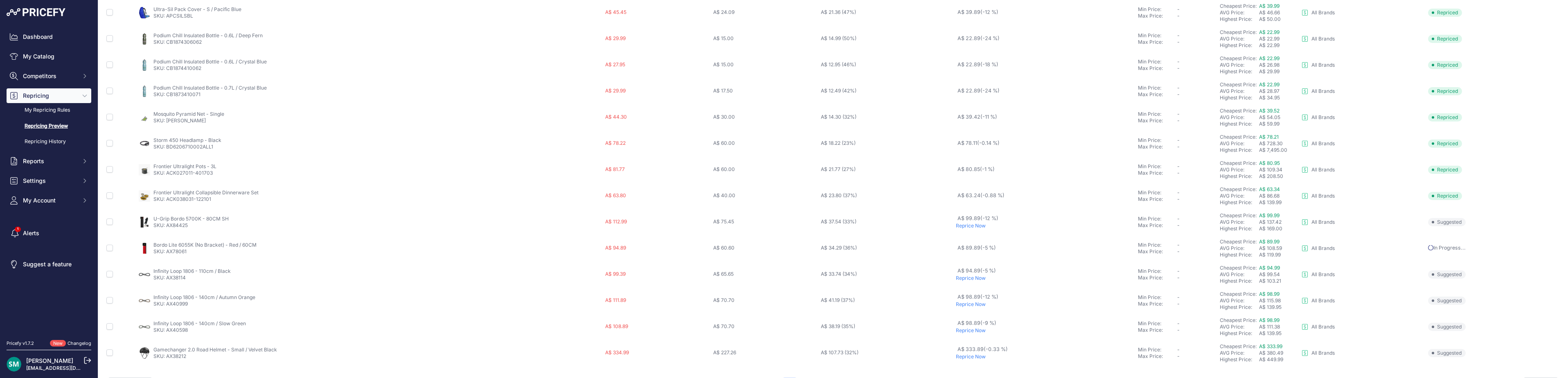
scroll to position [305, 0]
click at [973, 258] on p "Reprice Now" at bounding box center [1045, 256] width 179 height 7
click at [969, 282] on p "Reprice Now" at bounding box center [1045, 282] width 179 height 7
click at [973, 310] on p "Reprice Now" at bounding box center [1045, 308] width 179 height 7
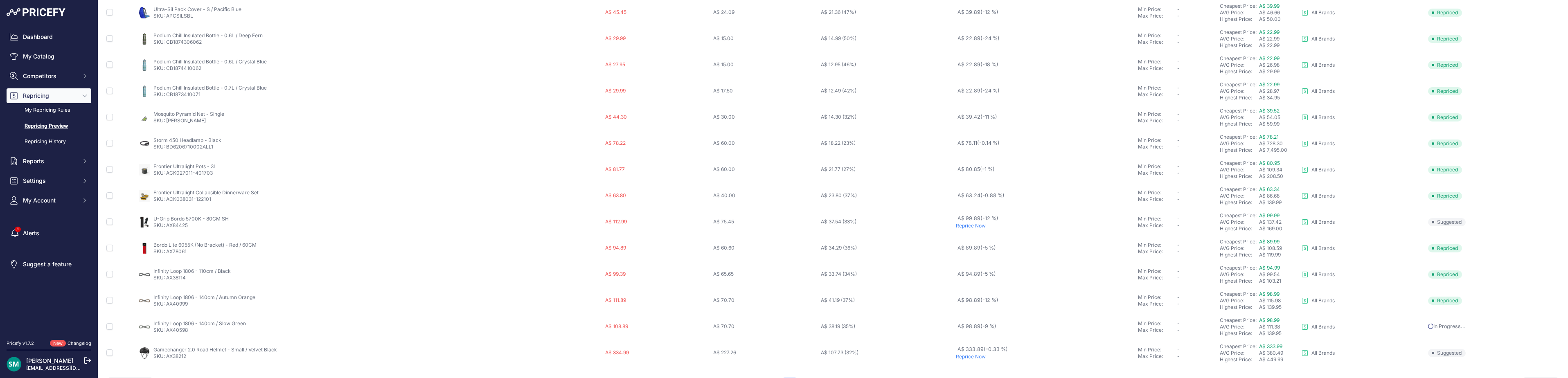
scroll to position [305, 0]
drag, startPoint x: 190, startPoint y: 201, endPoint x: 167, endPoint y: 206, distance: 23.5
click at [167, 206] on p "SKU: AX84425" at bounding box center [191, 203] width 75 height 7
drag, startPoint x: 167, startPoint y: 206, endPoint x: 173, endPoint y: 203, distance: 6.7
copy link "AX84425"
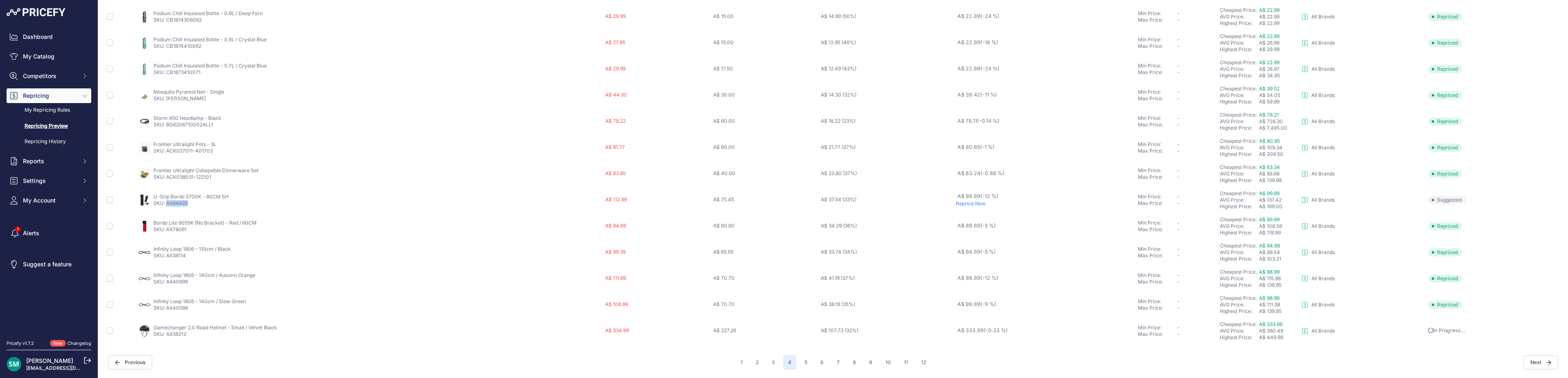
scroll to position [283, 0]
click at [800, 362] on button "5" at bounding box center [806, 362] width 13 height 15
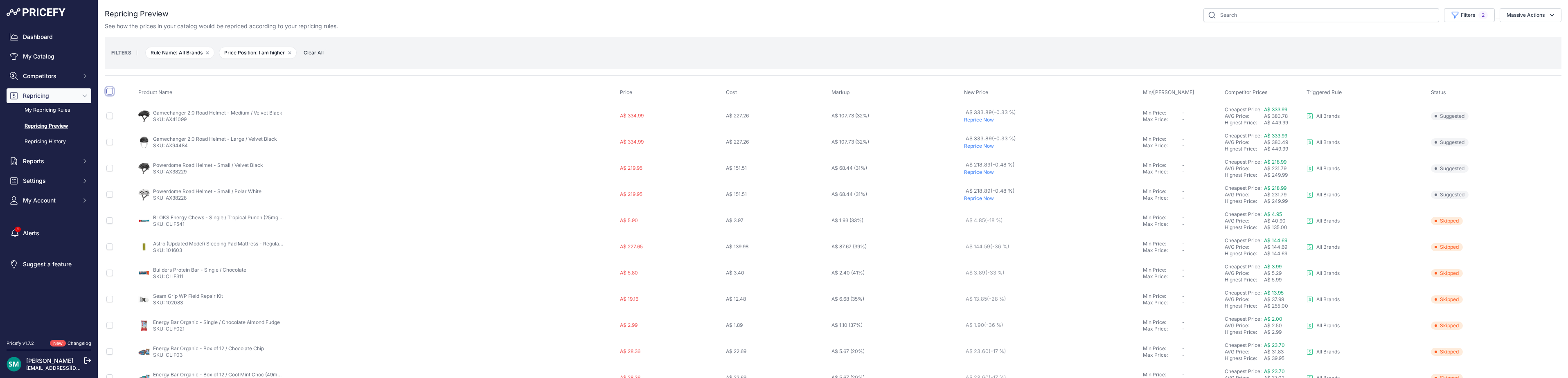
click at [108, 91] on input "checkbox" at bounding box center [110, 91] width 7 height 7
checkbox input "true"
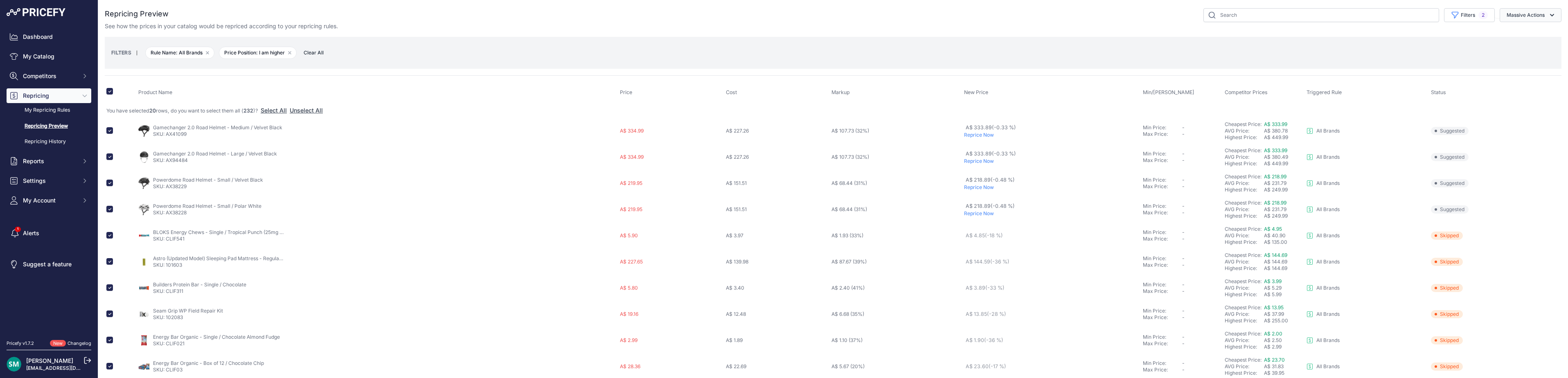
drag, startPoint x: 1518, startPoint y: 17, endPoint x: 1525, endPoint y: 37, distance: 21.2
click at [1518, 18] on button "Massive Actions" at bounding box center [1531, 15] width 62 height 14
click at [1525, 37] on span "Reprice Now" at bounding box center [1519, 33] width 34 height 7
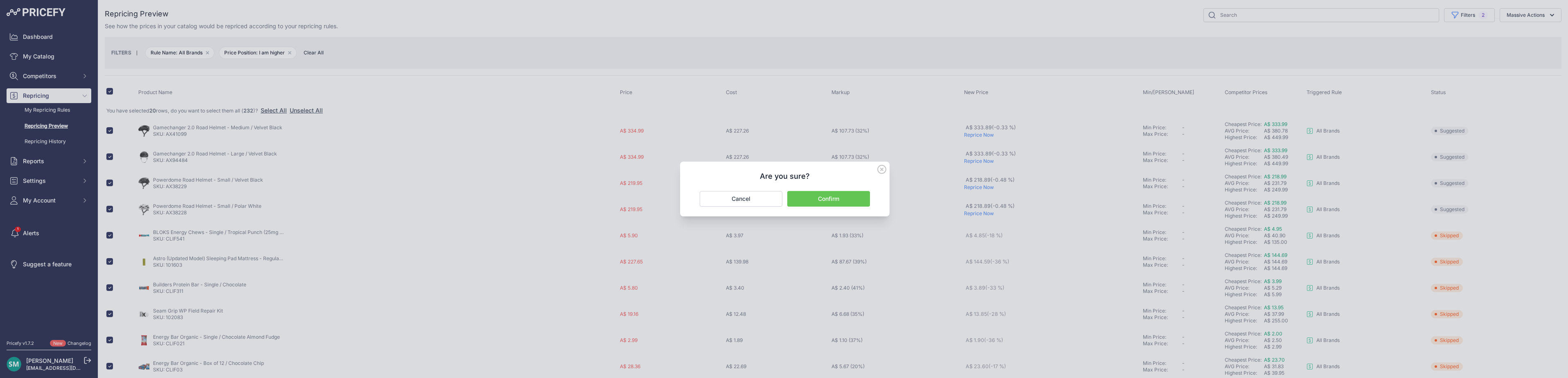
click at [849, 209] on div "Are you sure? Confirm Cancel" at bounding box center [785, 189] width 209 height 55
click at [853, 199] on button "Confirm" at bounding box center [828, 199] width 83 height 16
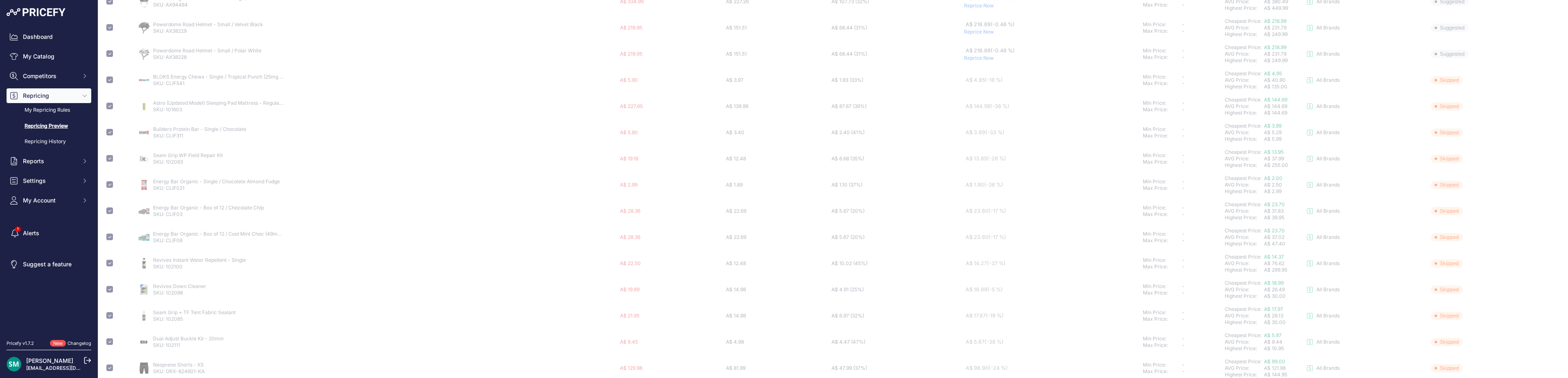
scroll to position [298, 0]
checkbox input "false"
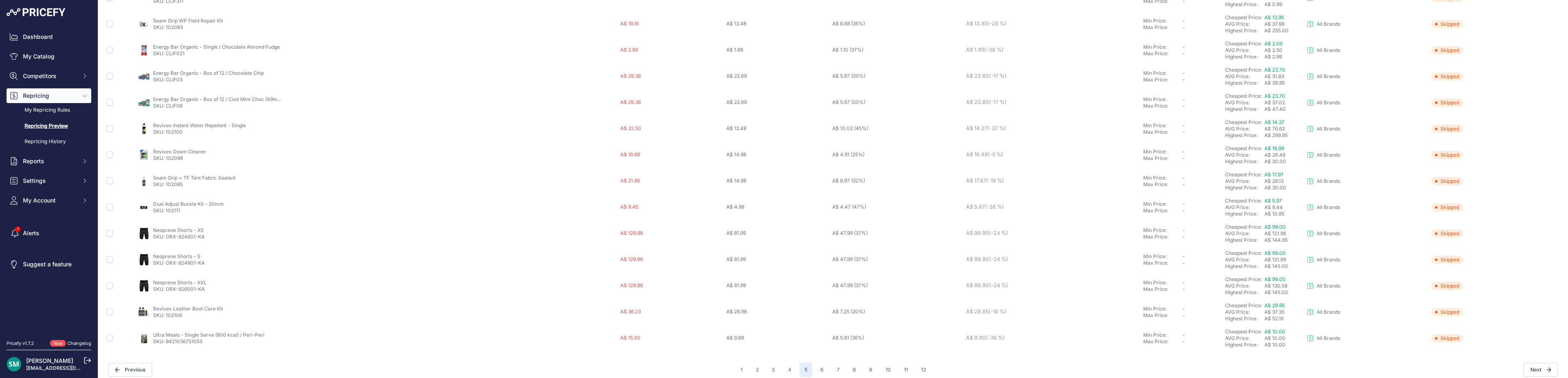
scroll to position [305, 0]
click at [822, 363] on button "6" at bounding box center [822, 362] width 13 height 15
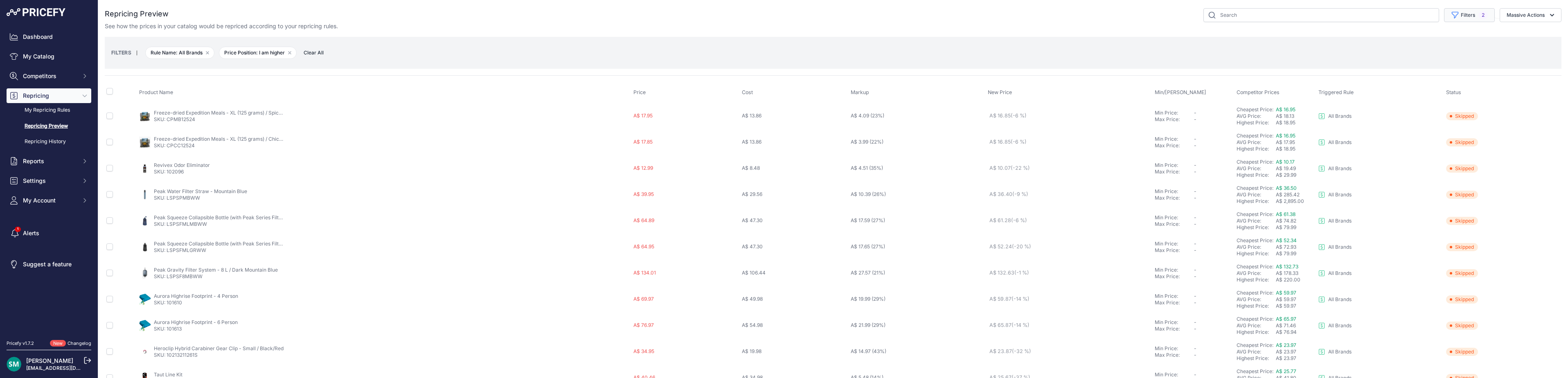
click at [1451, 17] on icon "button" at bounding box center [1455, 15] width 8 height 8
click at [1447, 117] on select "Select an option I am higher Same price I am lower" at bounding box center [1449, 114] width 79 height 14
select select "0"
click at [1410, 108] on select "Select an option I am higher Same price I am lower" at bounding box center [1449, 114] width 79 height 14
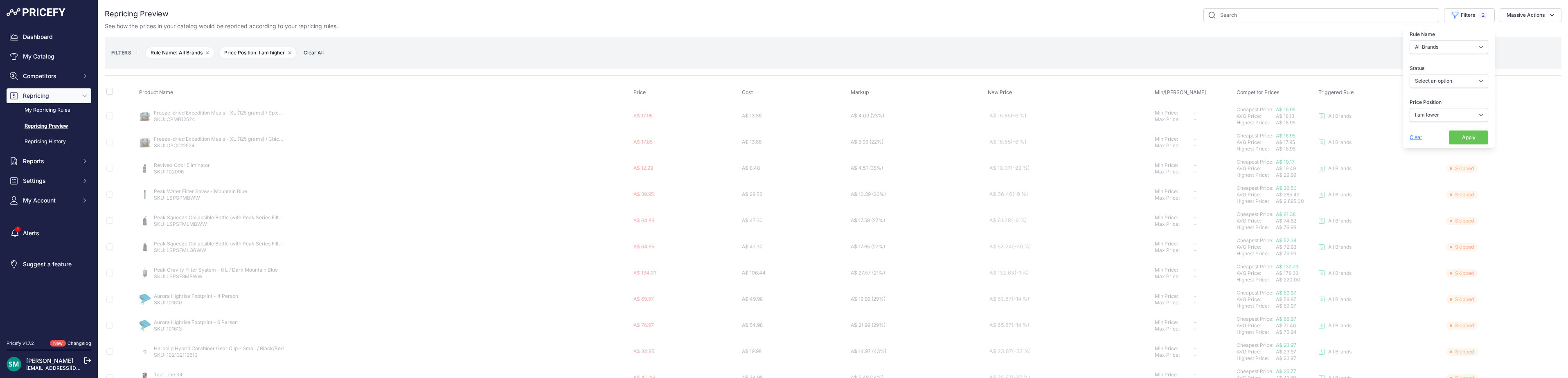
click at [1471, 133] on button "Apply" at bounding box center [1468, 137] width 40 height 14
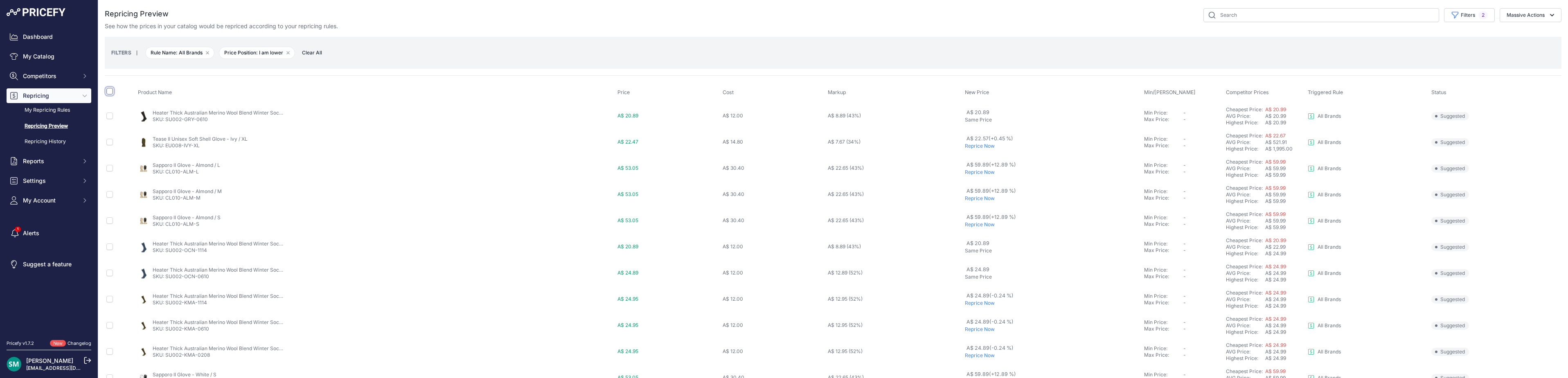
click at [109, 89] on input "checkbox" at bounding box center [110, 91] width 7 height 7
checkbox input "true"
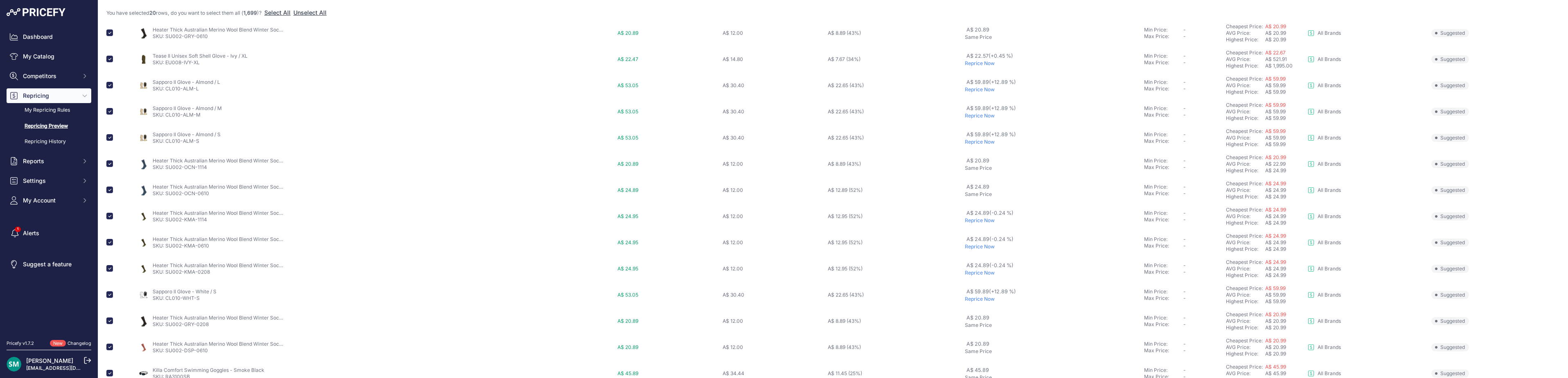
scroll to position [52, 0]
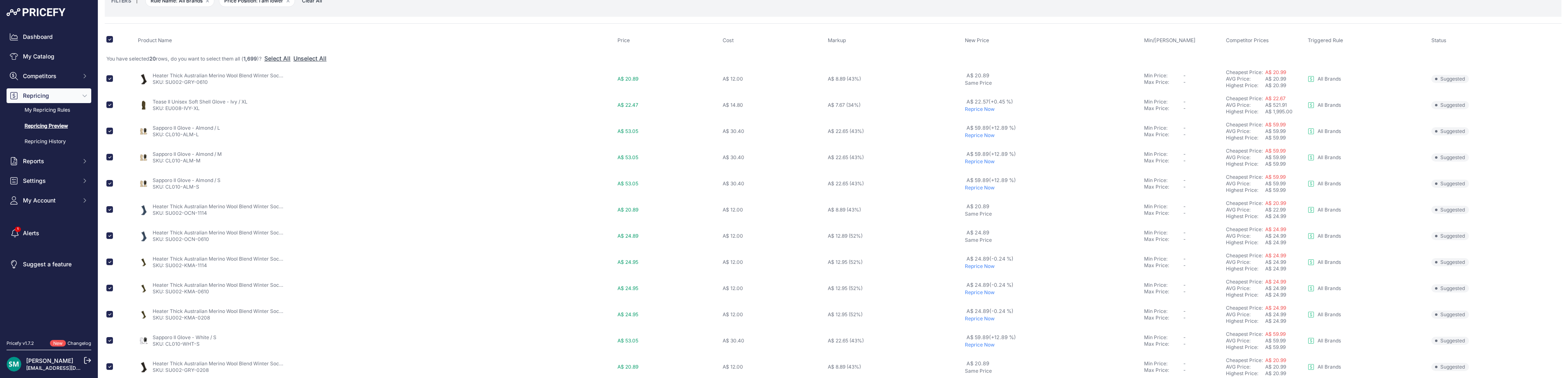
click at [973, 109] on p "Reprice Now" at bounding box center [1052, 109] width 176 height 7
click at [979, 138] on p "Reprice Now" at bounding box center [1052, 135] width 176 height 7
checkbox input "false"
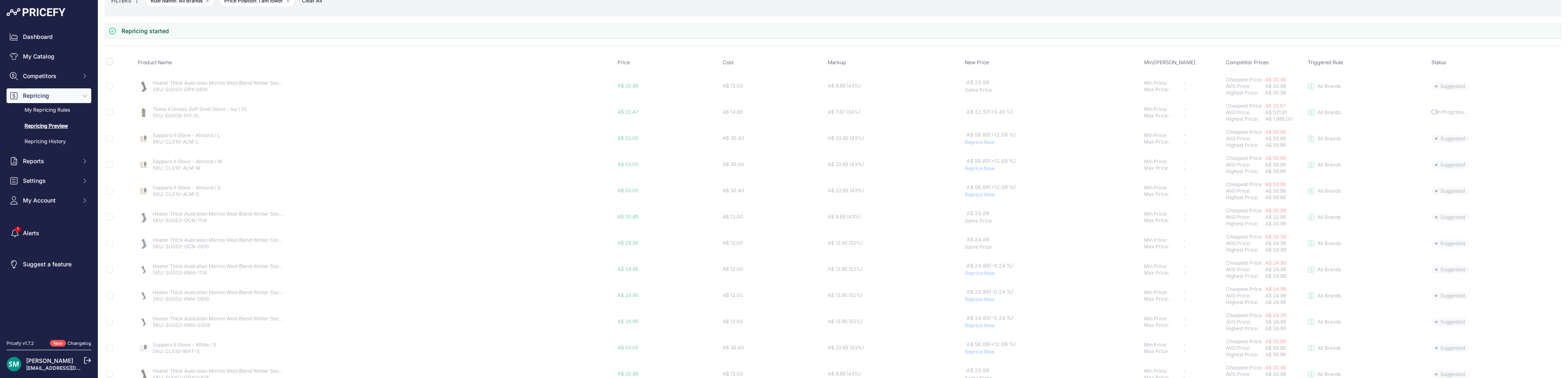
click at [979, 163] on span "A$ 59.89 (+12.89 %)" at bounding box center [991, 161] width 49 height 6
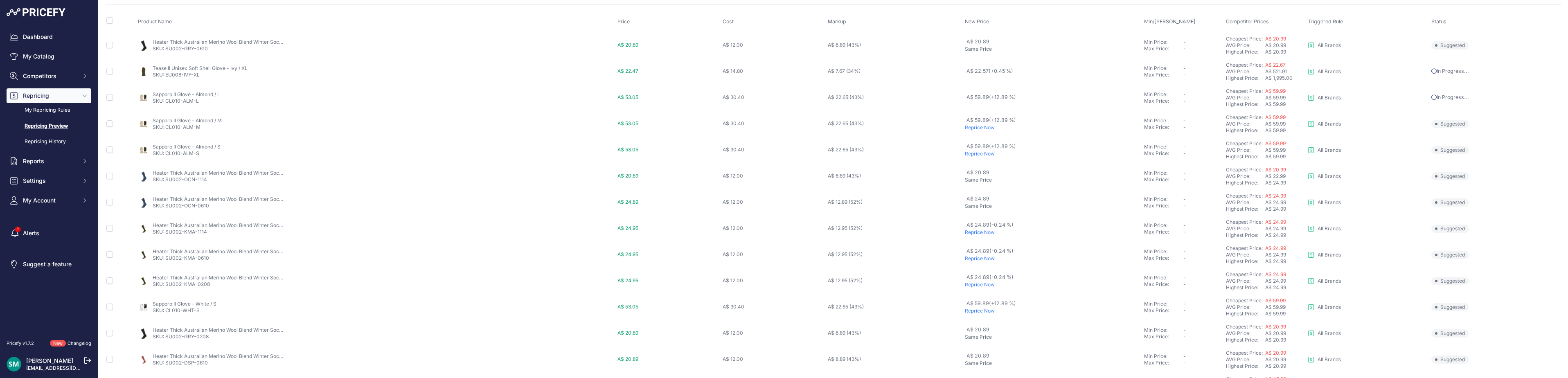
click at [983, 127] on p "Reprice Now" at bounding box center [1052, 127] width 176 height 7
click at [983, 152] on p "Reprice Now" at bounding box center [1052, 153] width 176 height 7
click at [742, 364] on button "2" at bounding box center [746, 362] width 13 height 15
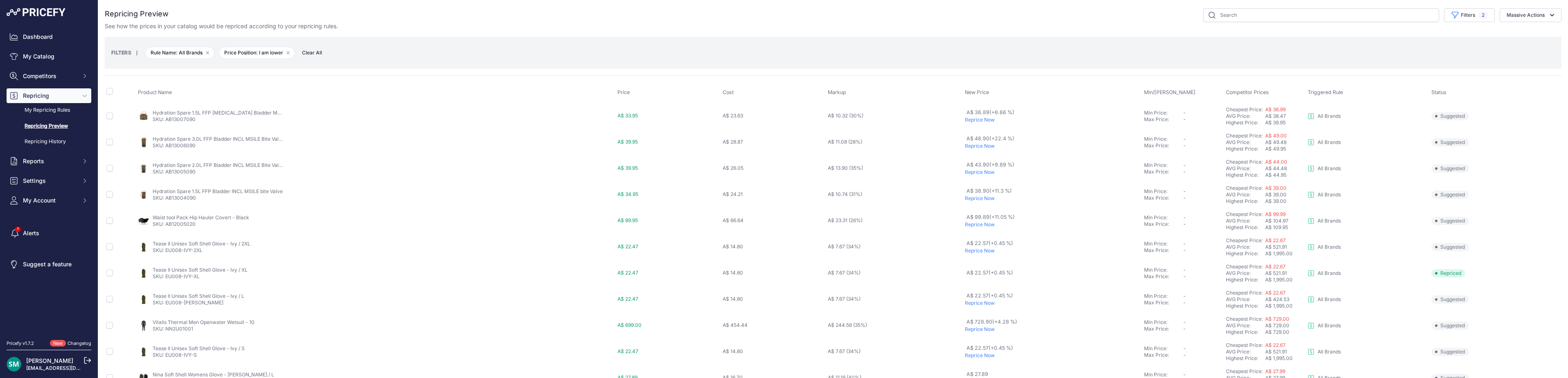
click at [970, 122] on p "Reprice Now" at bounding box center [1052, 120] width 176 height 7
drag, startPoint x: 194, startPoint y: 170, endPoint x: 167, endPoint y: 172, distance: 27.1
click at [167, 172] on td "Hydration Spare 3.0L FFP Bladder INCL MSILE Bite Valve SKU: AB13006090" at bounding box center [376, 164] width 479 height 26
copy link "AB13006090"
drag, startPoint x: 198, startPoint y: 172, endPoint x: 166, endPoint y: 173, distance: 32.0
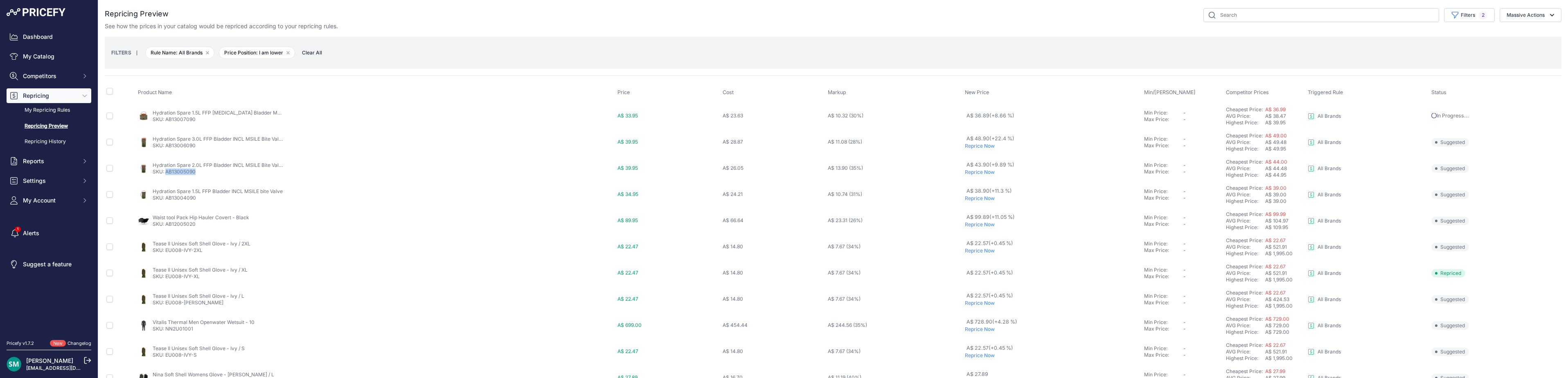
click at [166, 173] on p "SKU: AB13005090" at bounding box center [218, 172] width 131 height 7
copy link "AB13005090"
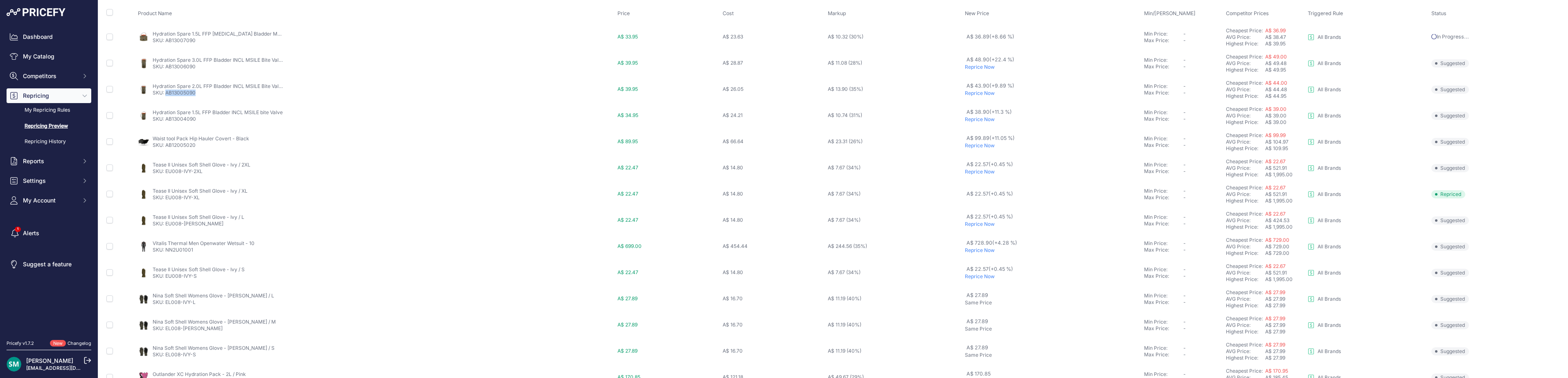
scroll to position [82, 0]
click at [985, 142] on p "Reprice Now" at bounding box center [1052, 142] width 176 height 7
click at [980, 170] on p "Reprice Now" at bounding box center [1052, 169] width 176 height 7
click at [976, 223] on p "Reprice Now" at bounding box center [1052, 221] width 176 height 7
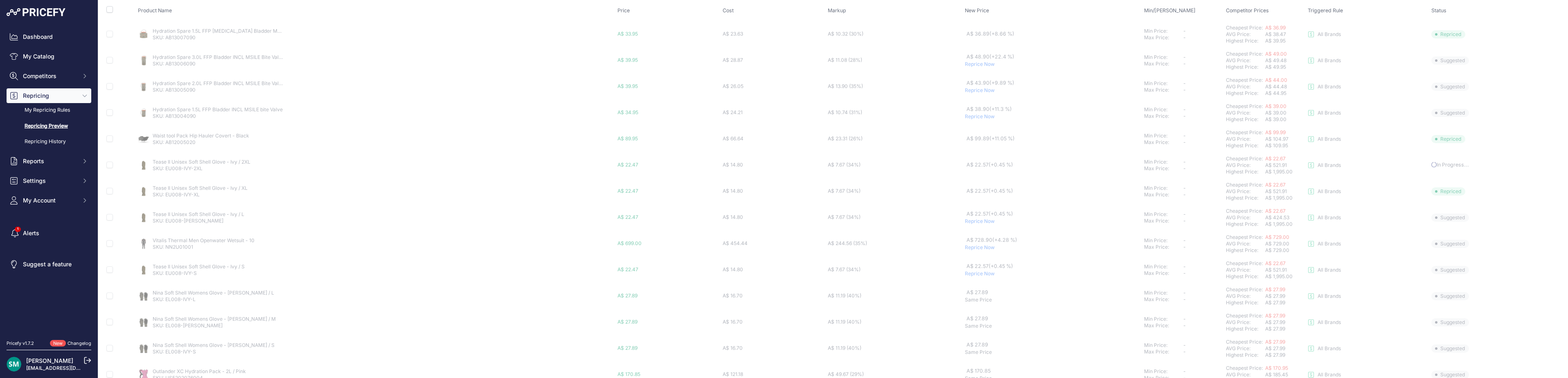
scroll to position [145, 0]
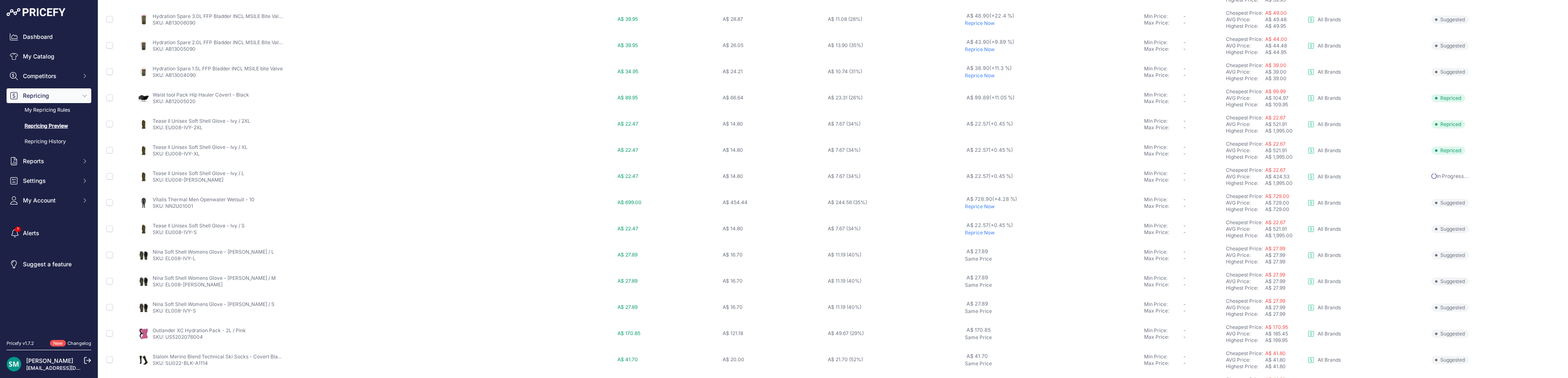
click at [977, 232] on p "Reprice Now" at bounding box center [1052, 233] width 176 height 7
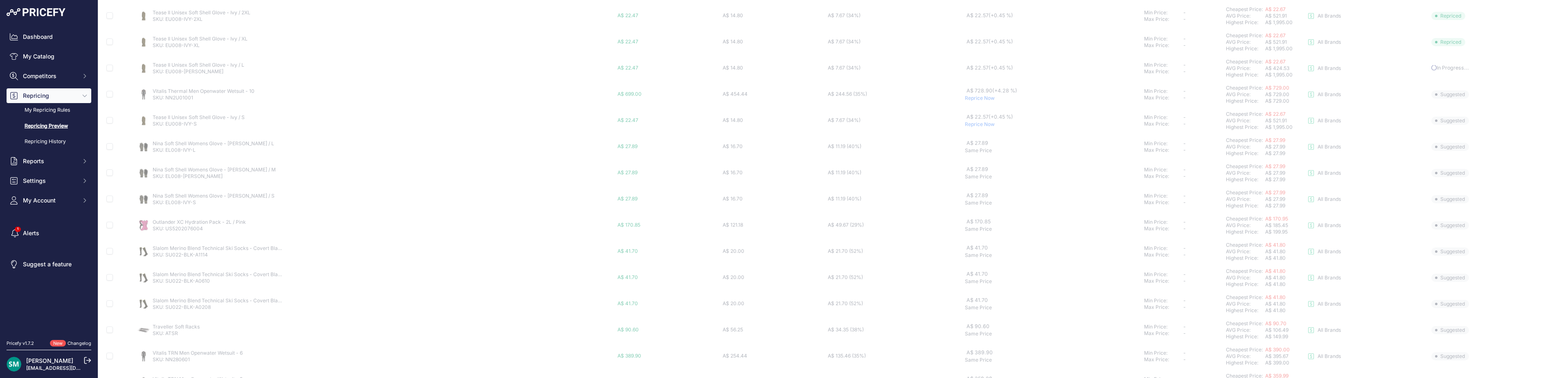
scroll to position [305, 0]
click at [760, 365] on button "3" at bounding box center [763, 362] width 13 height 15
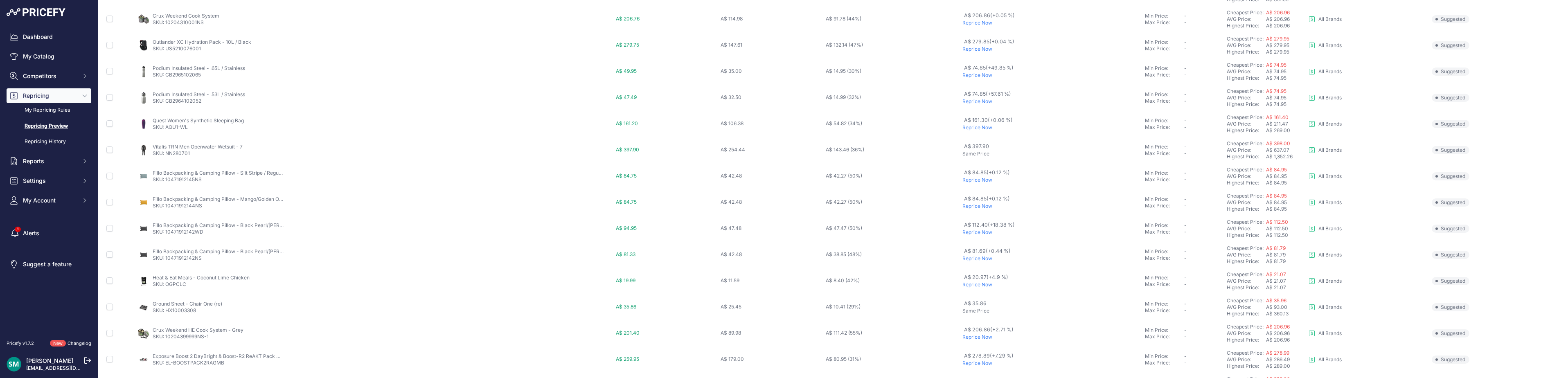
scroll to position [164, 0]
click at [978, 167] on p "Reprice Now" at bounding box center [1052, 166] width 179 height 7
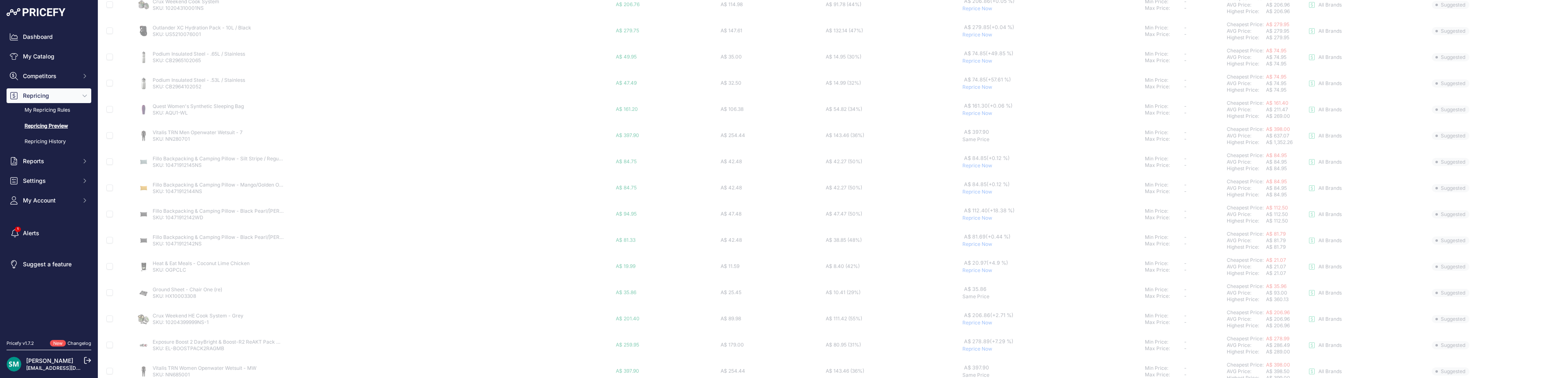
click at [971, 191] on p "Reprice Now" at bounding box center [1052, 192] width 179 height 7
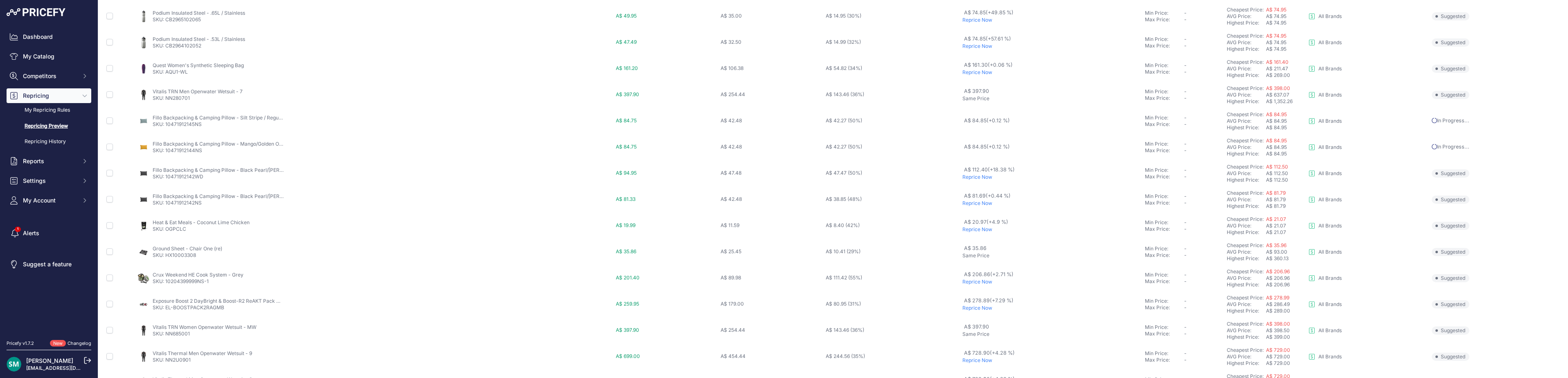
scroll to position [268, 0]
click at [973, 164] on p "Reprice Now" at bounding box center [1052, 162] width 179 height 7
click at [965, 228] on p "Reprice Now" at bounding box center [1052, 229] width 179 height 7
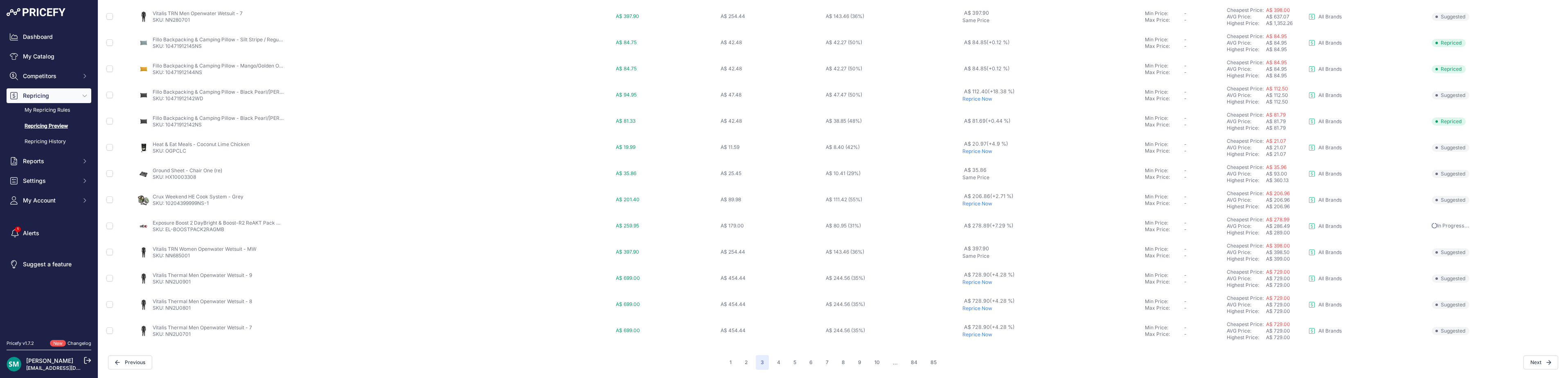
drag, startPoint x: 779, startPoint y: 359, endPoint x: 786, endPoint y: 371, distance: 13.9
click at [779, 360] on button "4" at bounding box center [779, 362] width 13 height 15
click at [972, 205] on p "Reprice Now" at bounding box center [1052, 203] width 178 height 7
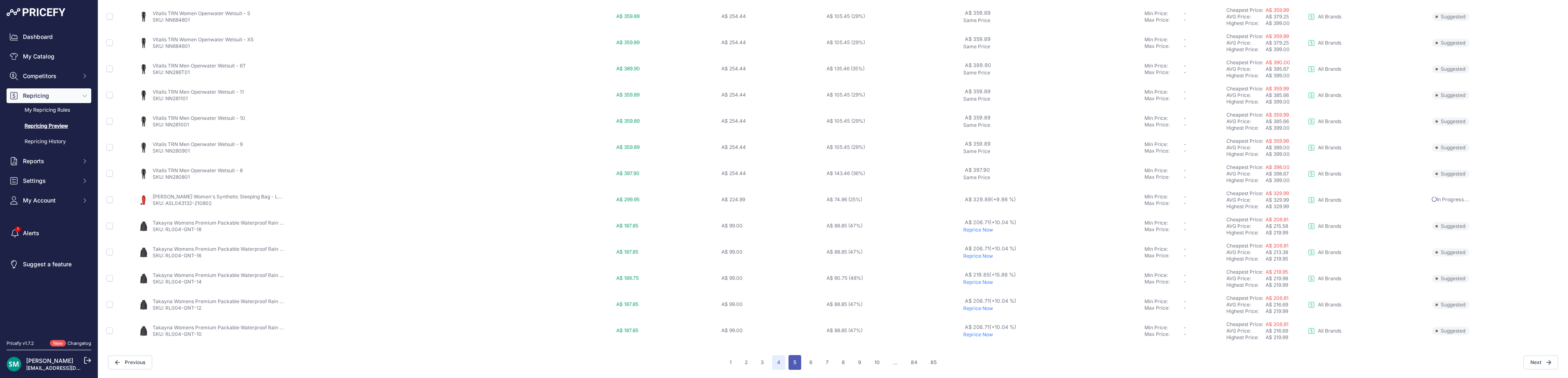
click at [794, 365] on button "5" at bounding box center [794, 362] width 13 height 15
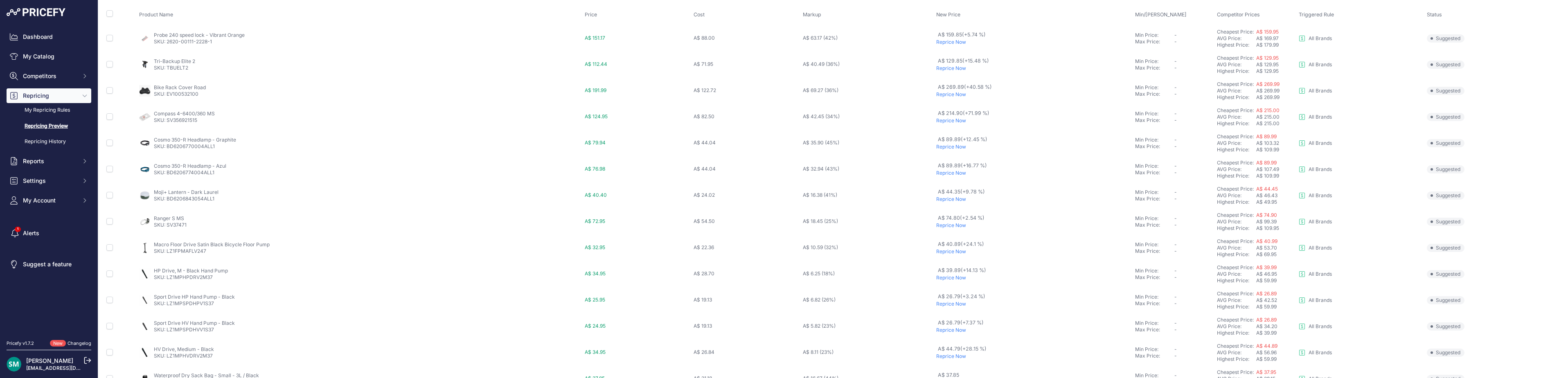
scroll to position [78, 0]
click at [957, 226] on p "Reprice Now" at bounding box center [1034, 225] width 195 height 7
click at [954, 189] on p "Reprice Now" at bounding box center [1034, 188] width 195 height 7
click at [954, 217] on p "Reprice Now" at bounding box center [1034, 214] width 195 height 7
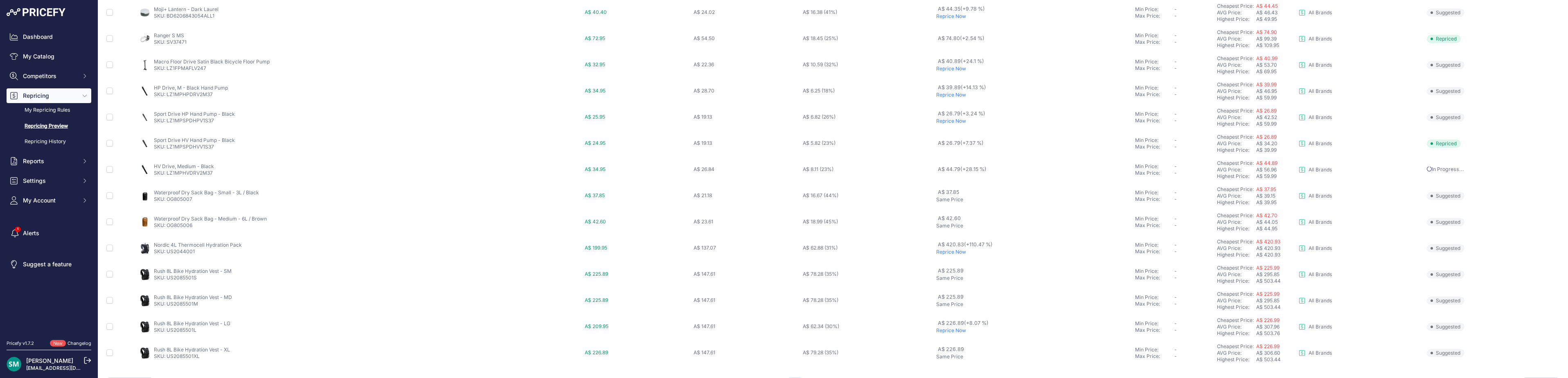
scroll to position [305, 0]
click at [954, 308] on p "Reprice Now" at bounding box center [1034, 308] width 195 height 7
click at [809, 364] on button "6" at bounding box center [811, 362] width 13 height 15
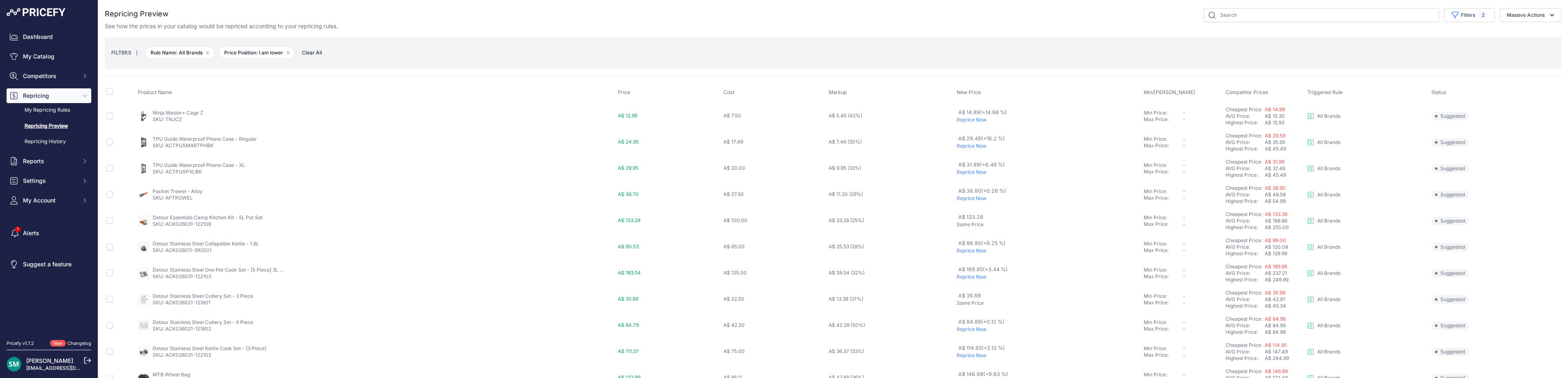
click at [973, 149] on p "Reprice Now" at bounding box center [1049, 146] width 184 height 7
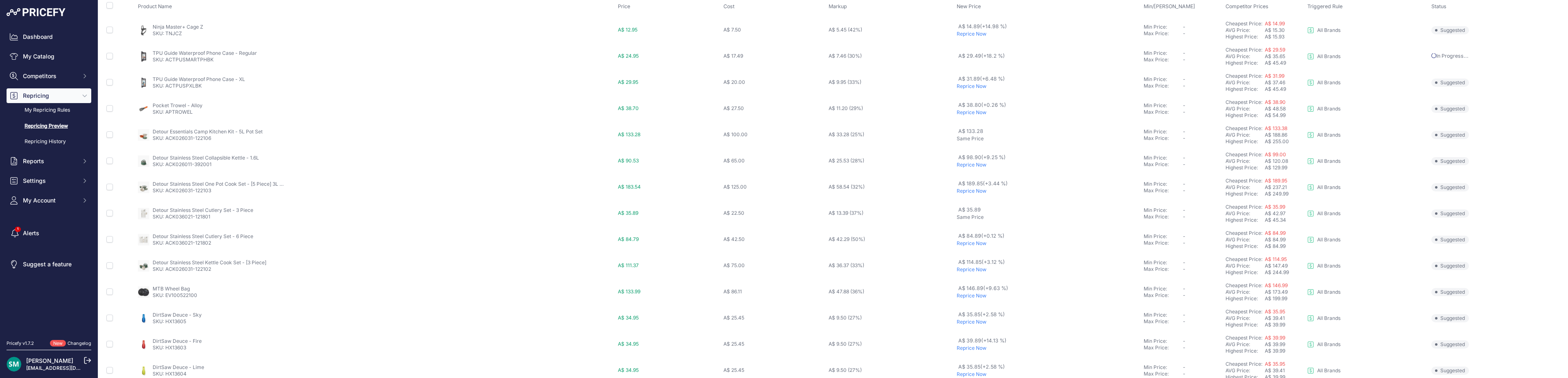
scroll to position [123, 0]
click at [968, 97] on p "Reprice Now" at bounding box center [1049, 97] width 184 height 7
click at [978, 149] on p "Reprice Now" at bounding box center [1049, 150] width 184 height 7
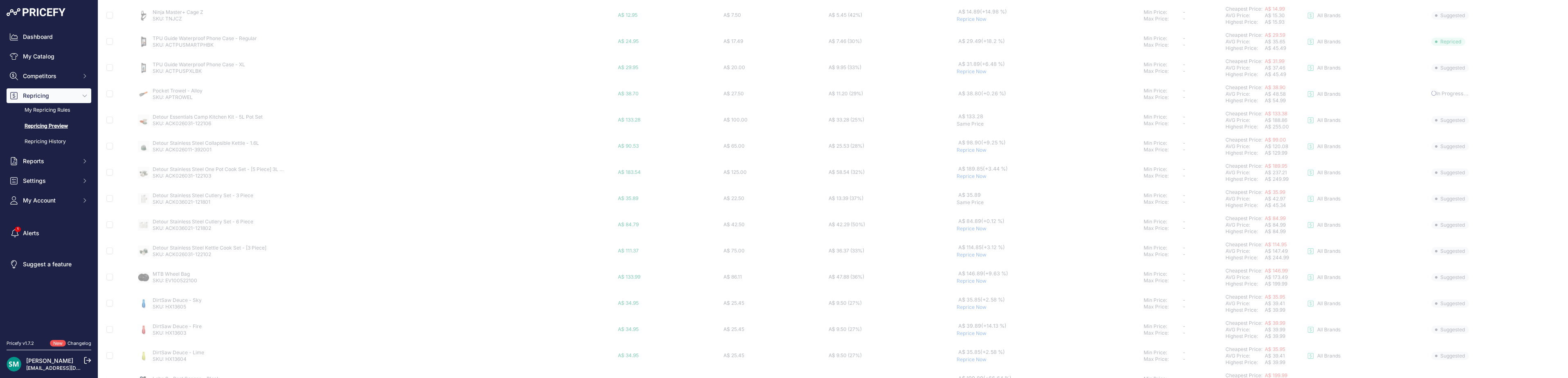
scroll to position [164, 0]
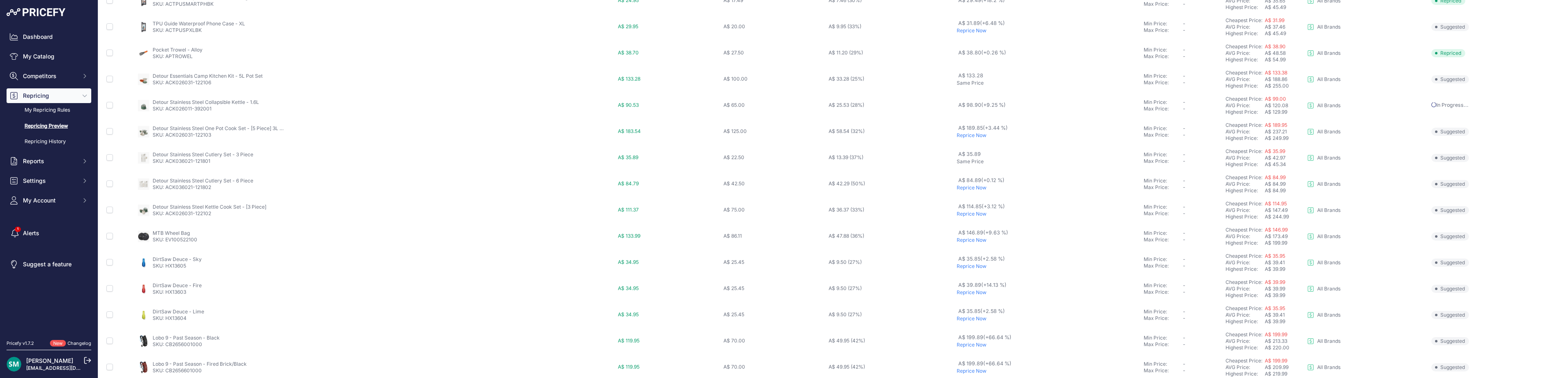
click at [977, 137] on p "Reprice Now" at bounding box center [1049, 135] width 184 height 7
click at [975, 135] on p "Reprice Now" at bounding box center [1049, 132] width 184 height 7
click at [976, 159] on p "Reprice Now" at bounding box center [1049, 158] width 184 height 7
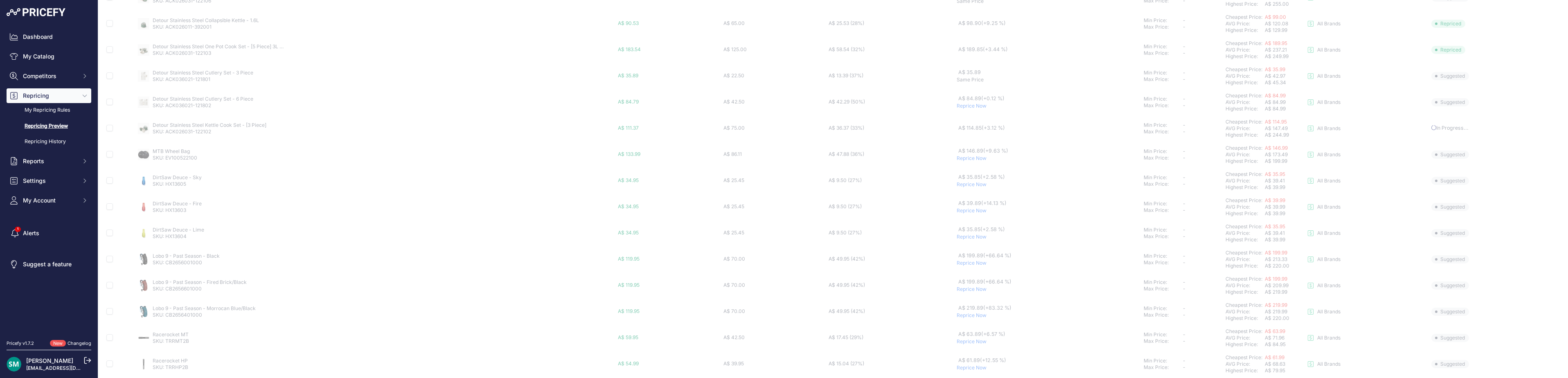
scroll to position [287, 0]
click at [976, 144] on p "Reprice Now" at bounding box center [1049, 144] width 184 height 7
click at [972, 170] on p "Reprice Now" at bounding box center [1049, 170] width 184 height 7
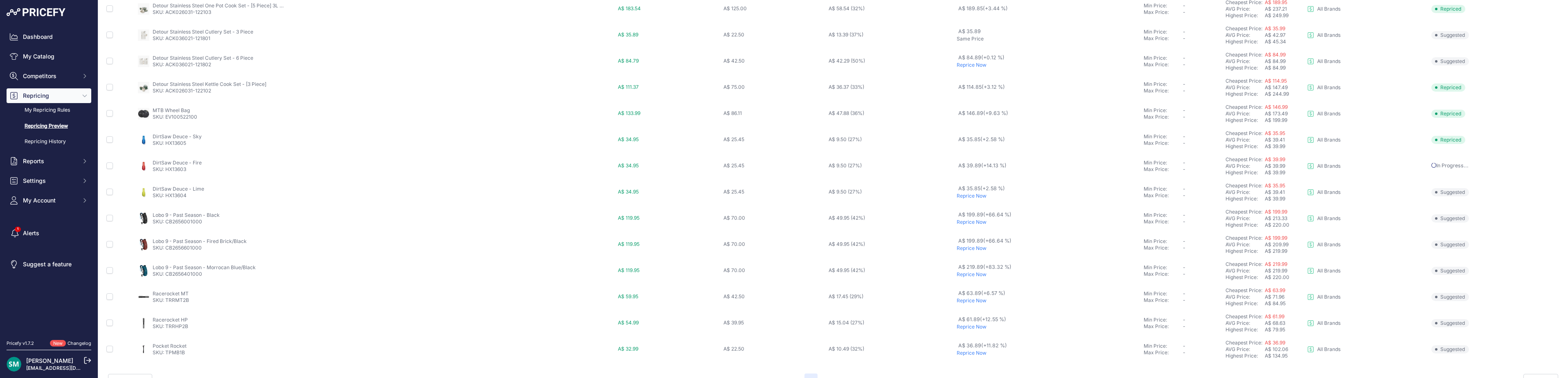
click at [975, 197] on p "Reprice Now" at bounding box center [1049, 196] width 184 height 7
click at [970, 283] on p "Reprice Now" at bounding box center [1049, 282] width 184 height 7
click at [970, 311] on p "Reprice Now" at bounding box center [1049, 308] width 184 height 7
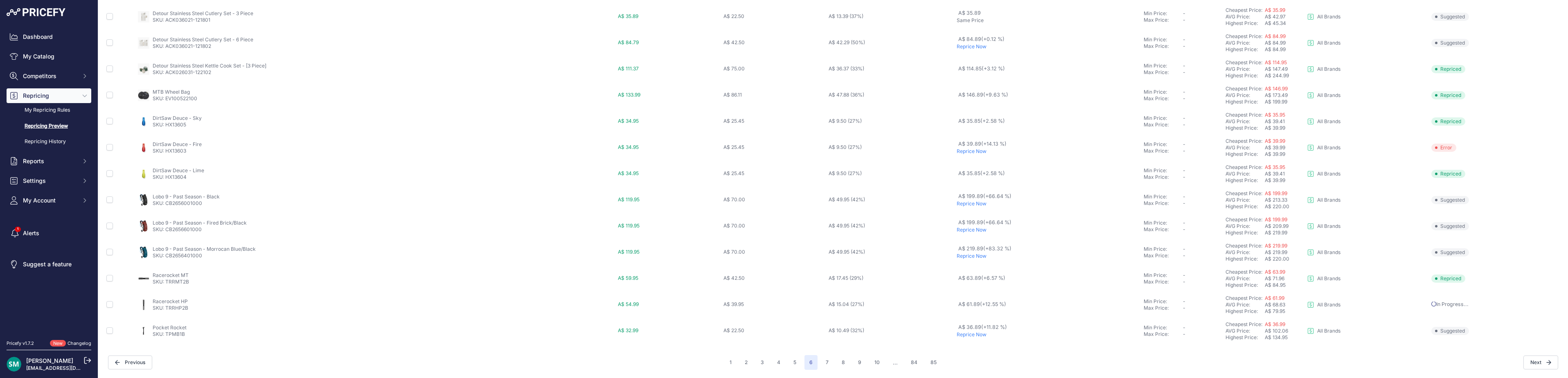
click at [967, 336] on p "Reprice Now" at bounding box center [1049, 335] width 184 height 7
click at [824, 362] on button "7" at bounding box center [827, 362] width 13 height 15
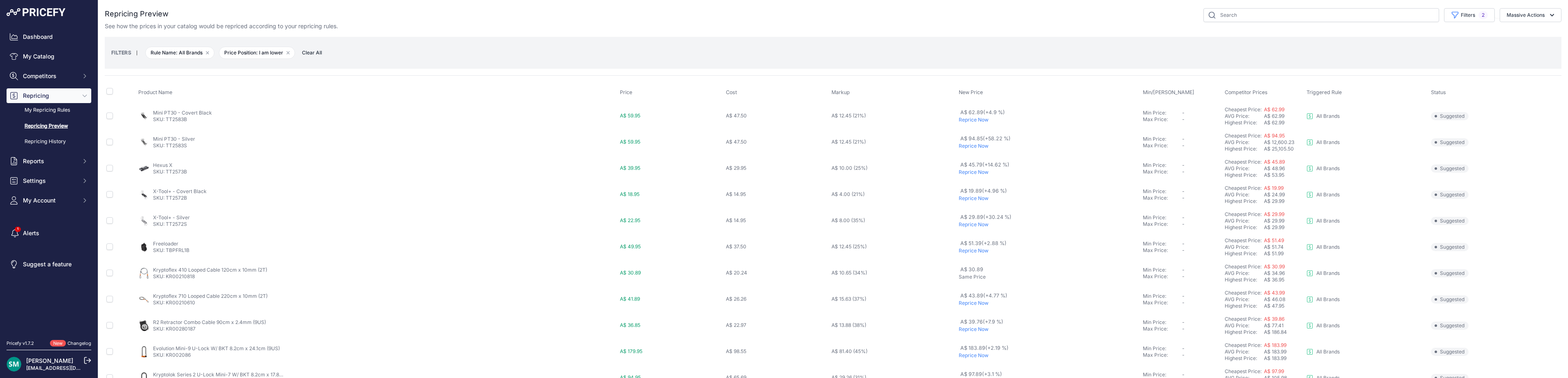
click at [981, 121] on p "Reprice Now" at bounding box center [1049, 120] width 181 height 7
drag, startPoint x: 198, startPoint y: 170, endPoint x: 167, endPoint y: 172, distance: 31.1
click at [167, 172] on td "Mini PT30 - Silver SKU: TT2583S" at bounding box center [377, 164] width 481 height 26
drag, startPoint x: 167, startPoint y: 172, endPoint x: 174, endPoint y: 168, distance: 8.1
copy link "TT2583S"
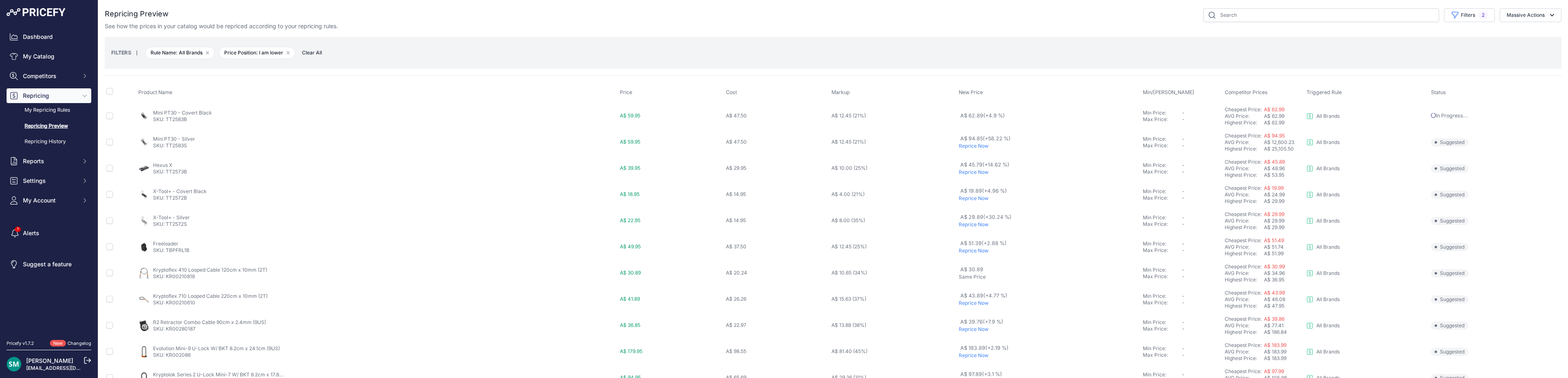
click at [970, 174] on p "Reprice Now" at bounding box center [1049, 172] width 181 height 7
click at [970, 220] on p "Reprice Now" at bounding box center [1049, 220] width 181 height 7
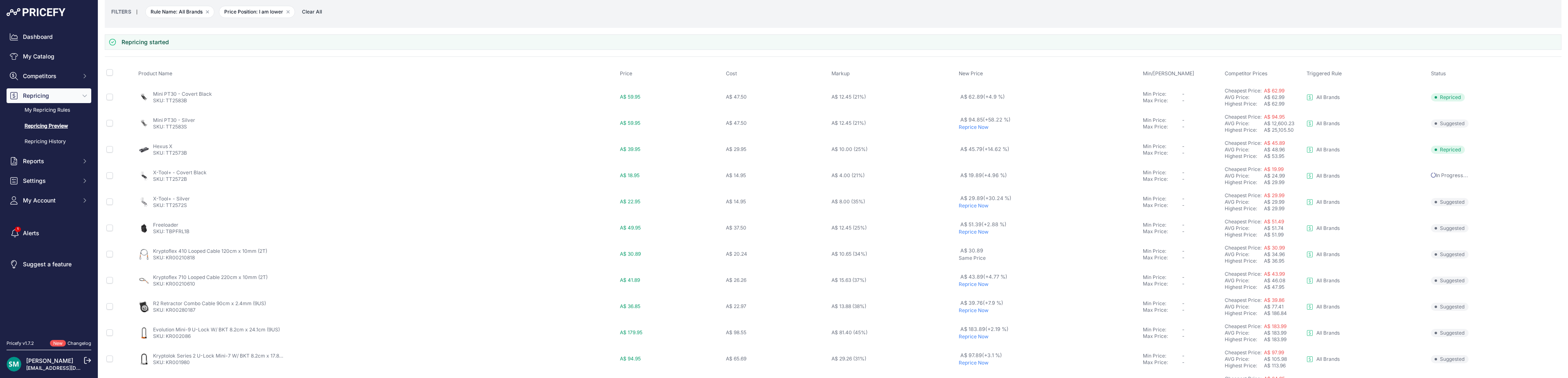
click at [971, 233] on p "Reprice Now" at bounding box center [1049, 232] width 181 height 7
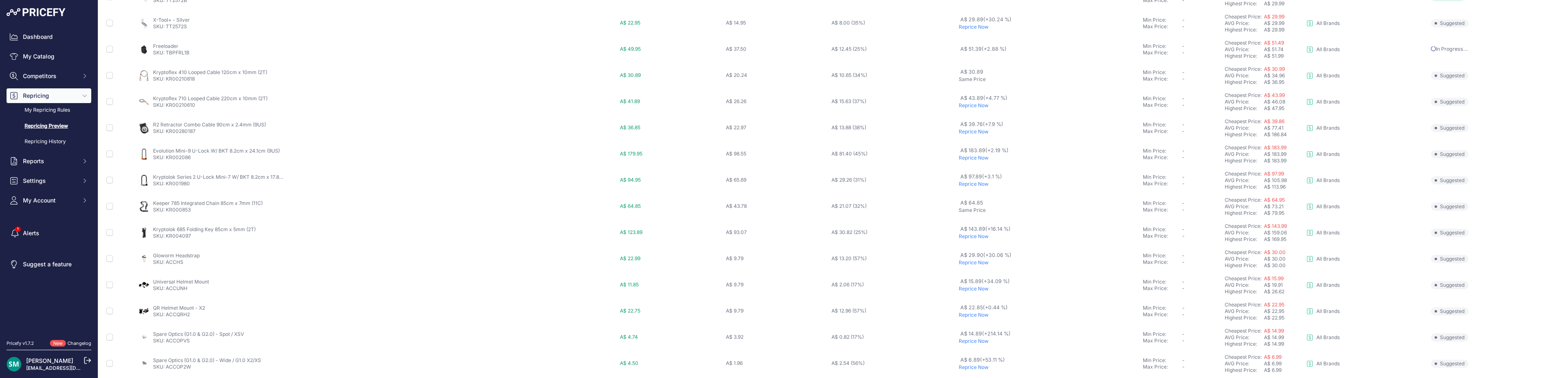
scroll to position [223, 0]
click at [973, 209] on p "Reprice Now" at bounding box center [1049, 211] width 181 height 7
click at [971, 262] on p "Reprice Now" at bounding box center [1049, 263] width 181 height 7
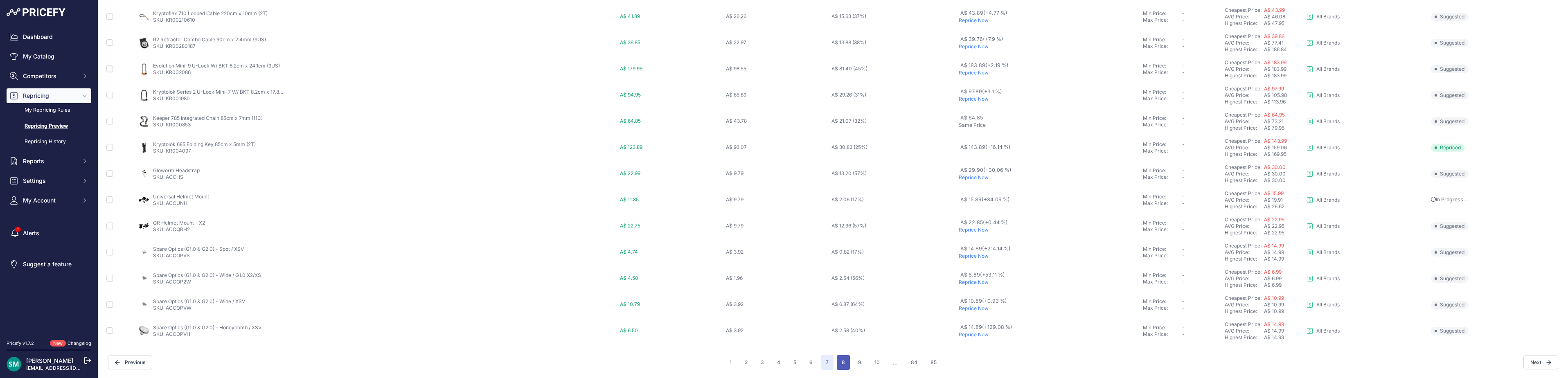
click at [841, 360] on button "8" at bounding box center [844, 362] width 13 height 15
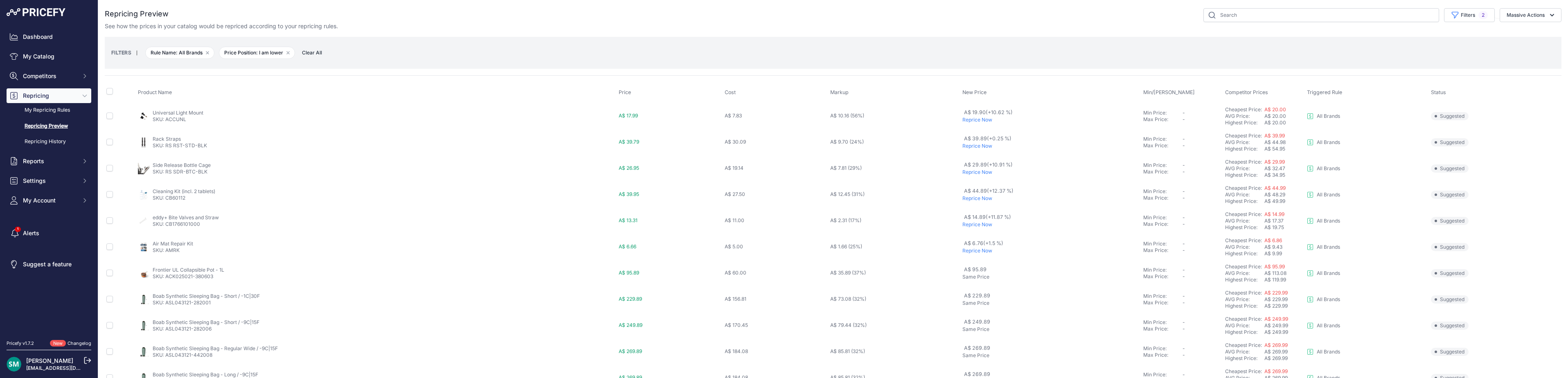
click at [982, 147] on p "Reprice Now" at bounding box center [1051, 146] width 178 height 7
click at [983, 174] on td "A$ 39.89 (+0.25 %)" at bounding box center [1051, 164] width 181 height 26
click at [982, 190] on span "A$ 29.89 (+10.91 %)" at bounding box center [989, 187] width 49 height 6
click at [978, 222] on p "Reprice Now" at bounding box center [1051, 220] width 178 height 7
click at [984, 248] on p "Reprice Now" at bounding box center [1051, 247] width 178 height 7
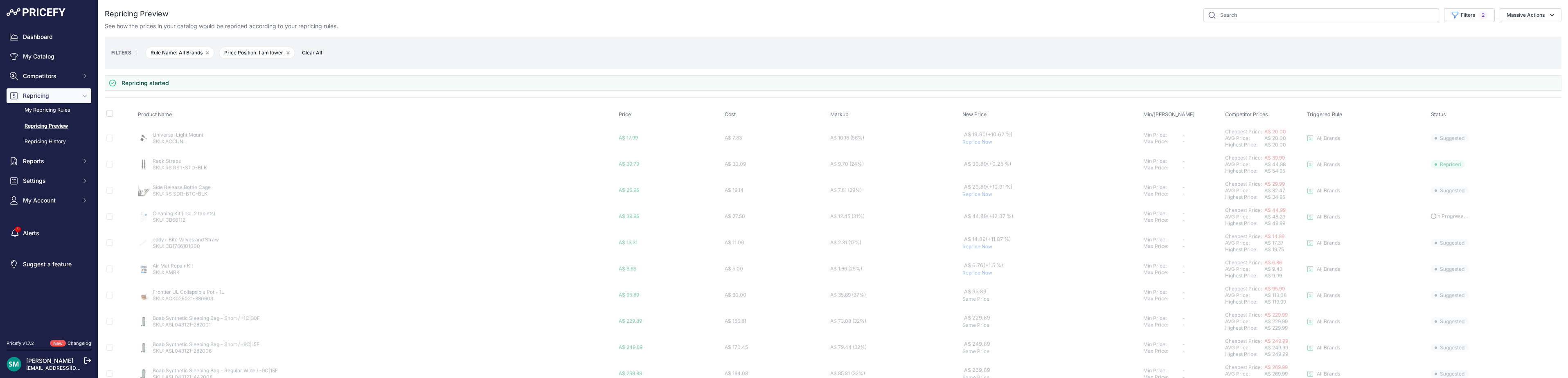
scroll to position [82, 0]
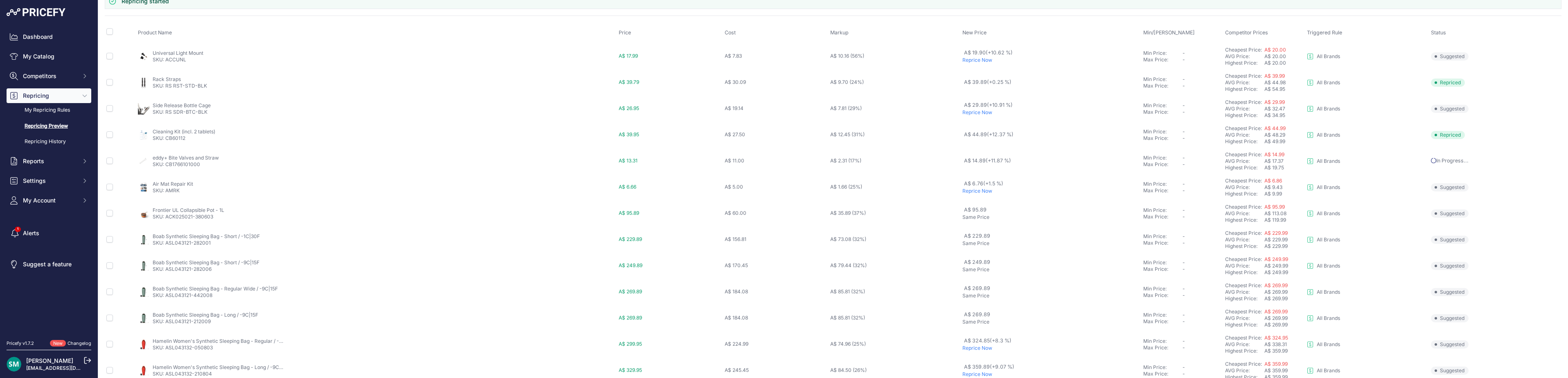
click at [978, 192] on p "Reprice Now" at bounding box center [1051, 191] width 178 height 7
click at [977, 226] on p "Reprice Now" at bounding box center [1051, 225] width 178 height 7
click at [979, 252] on p "Reprice Now" at bounding box center [1051, 251] width 178 height 7
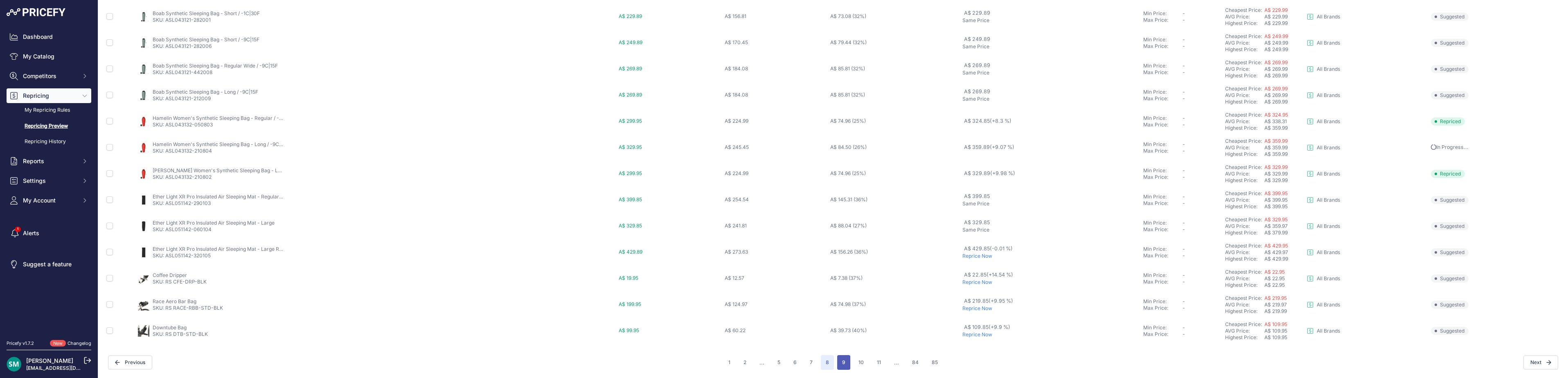
click at [843, 359] on button "9" at bounding box center [844, 362] width 13 height 15
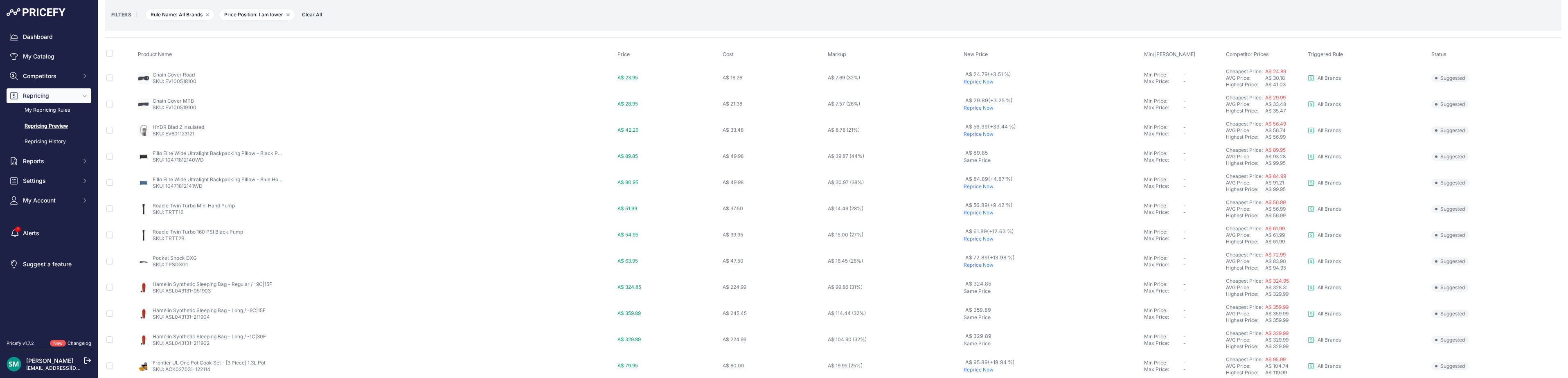
scroll to position [37, 0]
click at [976, 108] on p "Reprice Now" at bounding box center [1052, 108] width 177 height 7
click at [971, 103] on p "Reprice Now" at bounding box center [1052, 105] width 177 height 7
click at [976, 158] on p "Reprice Now" at bounding box center [1052, 157] width 177 height 7
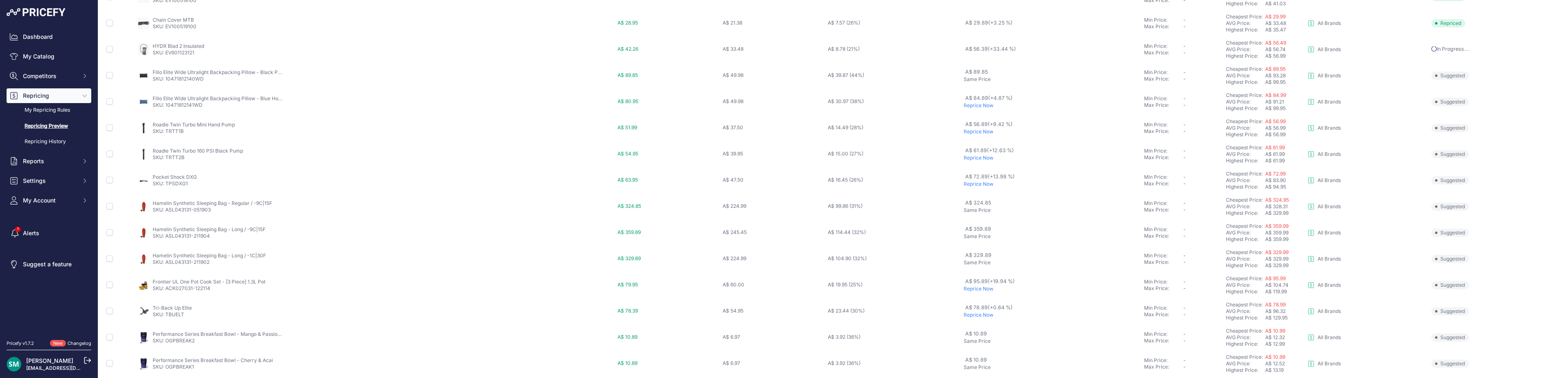
scroll to position [97, 0]
click at [976, 154] on p "Reprice Now" at bounding box center [1052, 153] width 177 height 7
click at [973, 182] on p "Reprice Now" at bounding box center [1052, 180] width 177 height 7
click at [973, 204] on p "Reprice Now" at bounding box center [1052, 206] width 177 height 7
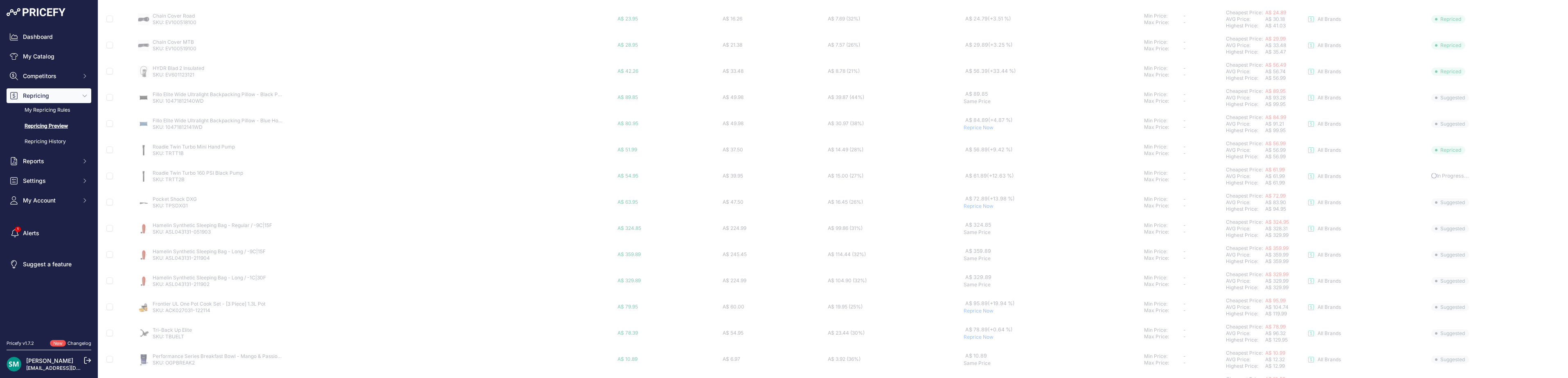
scroll to position [242, 0]
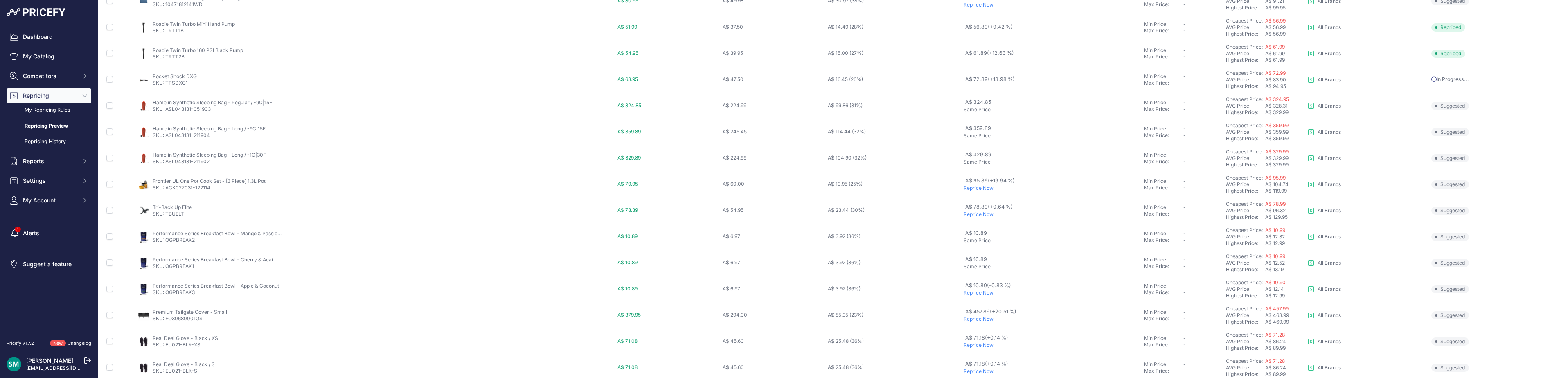
click at [973, 191] on p "Reprice Now" at bounding box center [1052, 188] width 177 height 7
click at [973, 215] on p "Reprice Now" at bounding box center [1052, 214] width 177 height 7
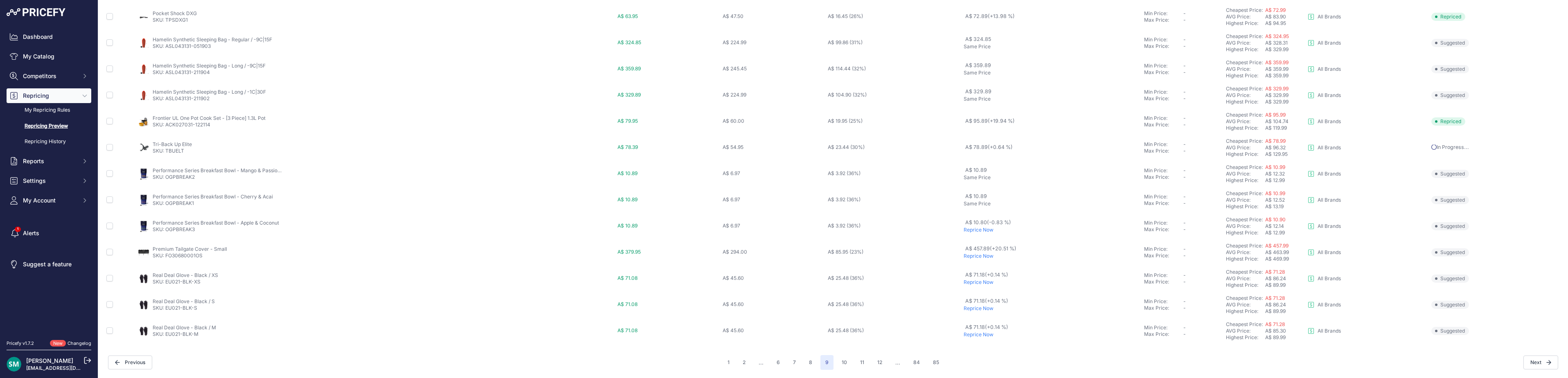
click at [981, 258] on p "Reprice Now" at bounding box center [1052, 256] width 177 height 7
click at [979, 284] on p "Reprice Now" at bounding box center [1052, 282] width 177 height 7
click at [981, 309] on p "Reprice Now" at bounding box center [1052, 308] width 177 height 7
click at [976, 334] on p "Reprice Now" at bounding box center [1052, 335] width 177 height 7
click at [844, 363] on button "10" at bounding box center [844, 362] width 15 height 15
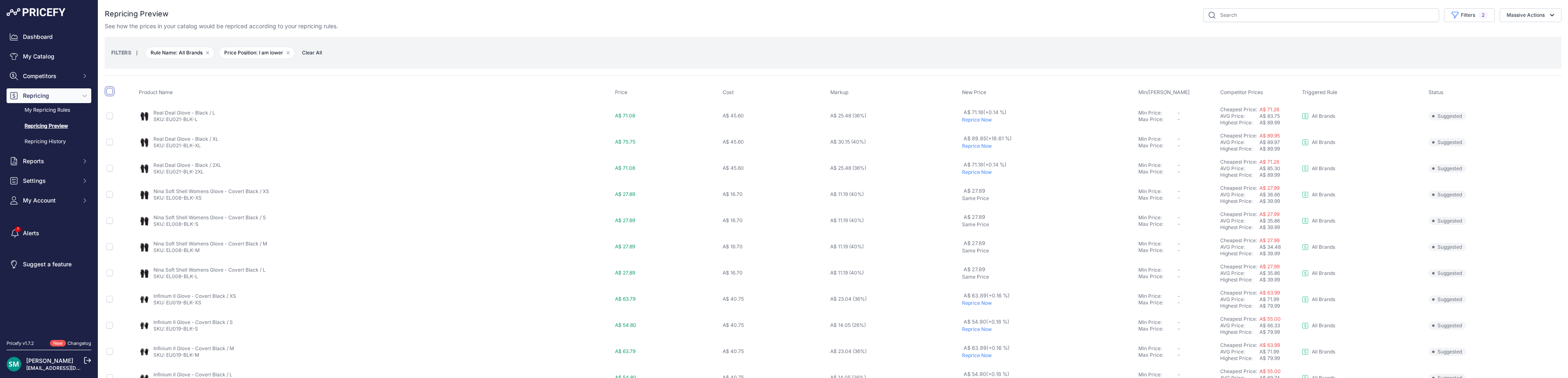
click at [107, 89] on input "checkbox" at bounding box center [110, 91] width 7 height 7
checkbox input "true"
click at [108, 155] on input "checkbox" at bounding box center [110, 156] width 7 height 7
checkbox input "false"
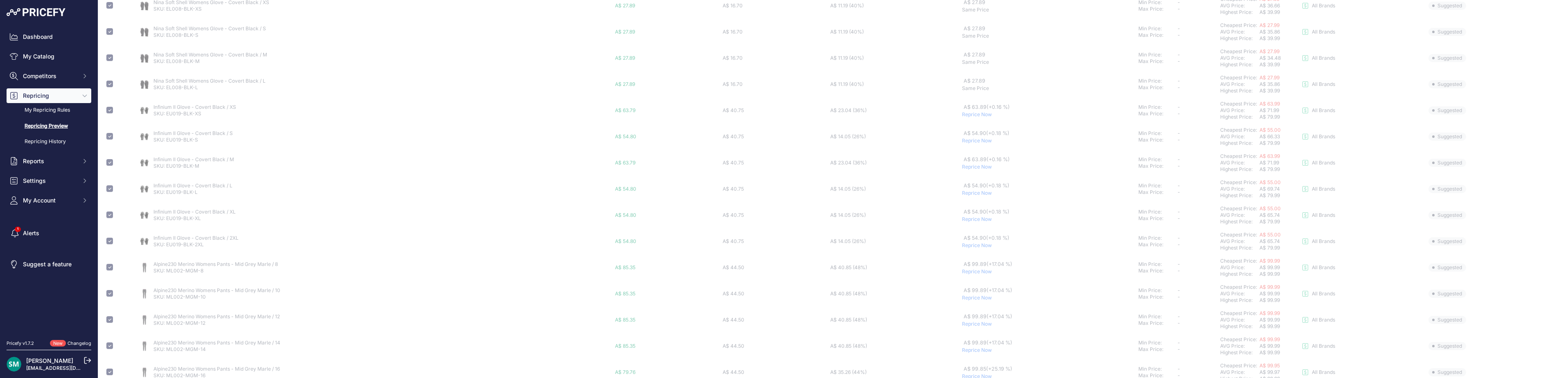
scroll to position [205, 0]
checkbox input "false"
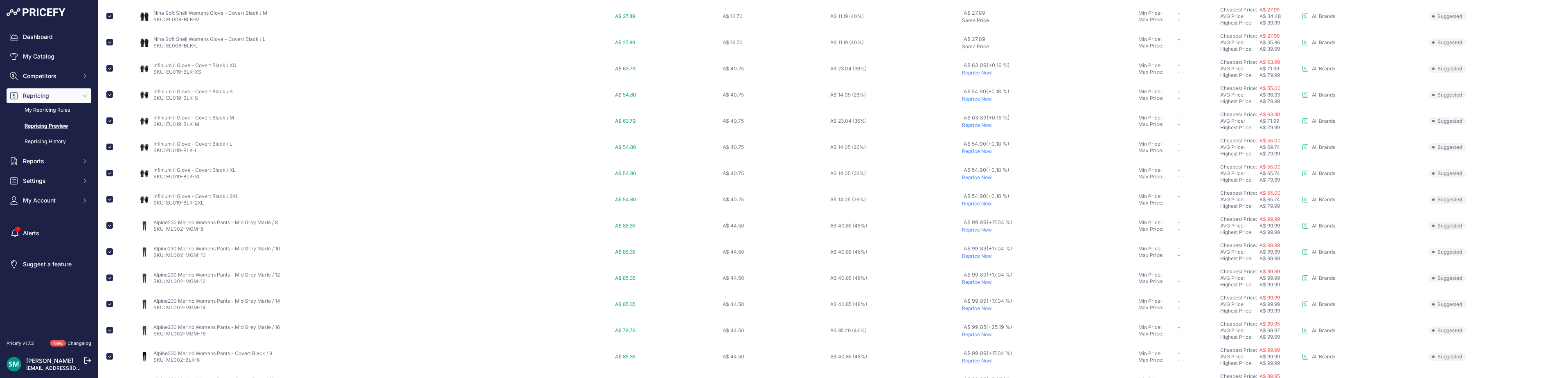
scroll to position [287, 0]
click at [113, 186] on td at bounding box center [121, 184] width 32 height 26
drag, startPoint x: 111, startPoint y: 186, endPoint x: 113, endPoint y: 191, distance: 5.4
click at [111, 186] on input "checkbox" at bounding box center [110, 184] width 7 height 7
checkbox input "false"
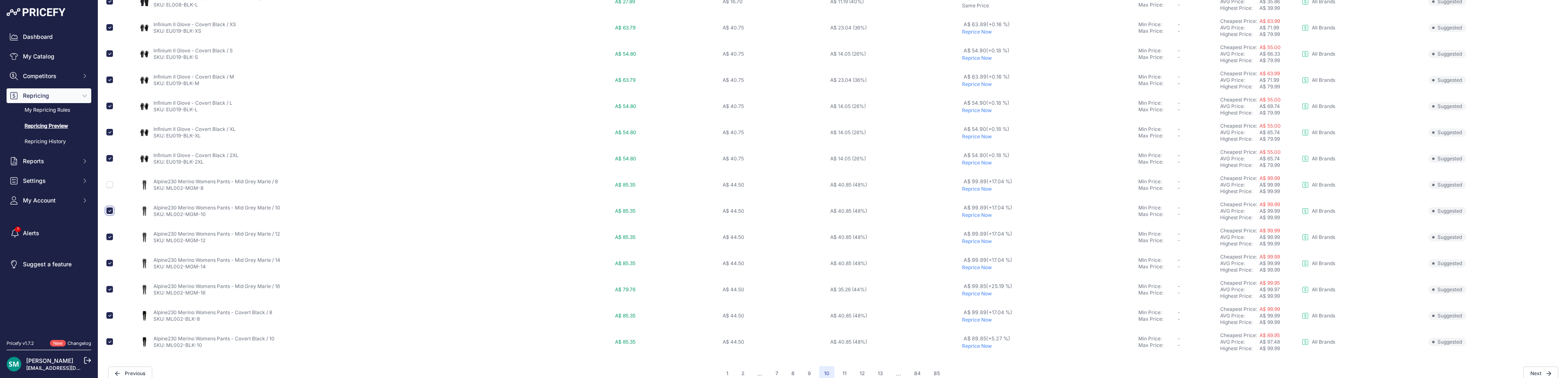
click at [110, 211] on input "checkbox" at bounding box center [110, 211] width 7 height 7
checkbox input "false"
click at [108, 262] on input "checkbox" at bounding box center [110, 263] width 7 height 7
checkbox input "false"
click at [108, 237] on input "checkbox" at bounding box center [110, 237] width 7 height 7
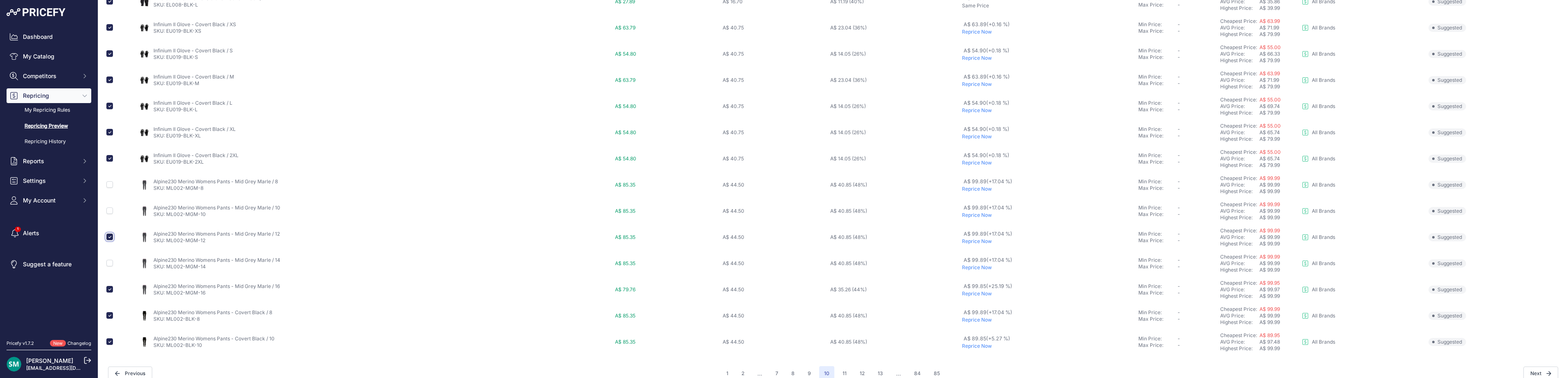
checkbox input "false"
click at [108, 290] on input "checkbox" at bounding box center [110, 289] width 7 height 7
checkbox input "false"
click at [110, 317] on input "checkbox" at bounding box center [110, 315] width 7 height 7
checkbox input "false"
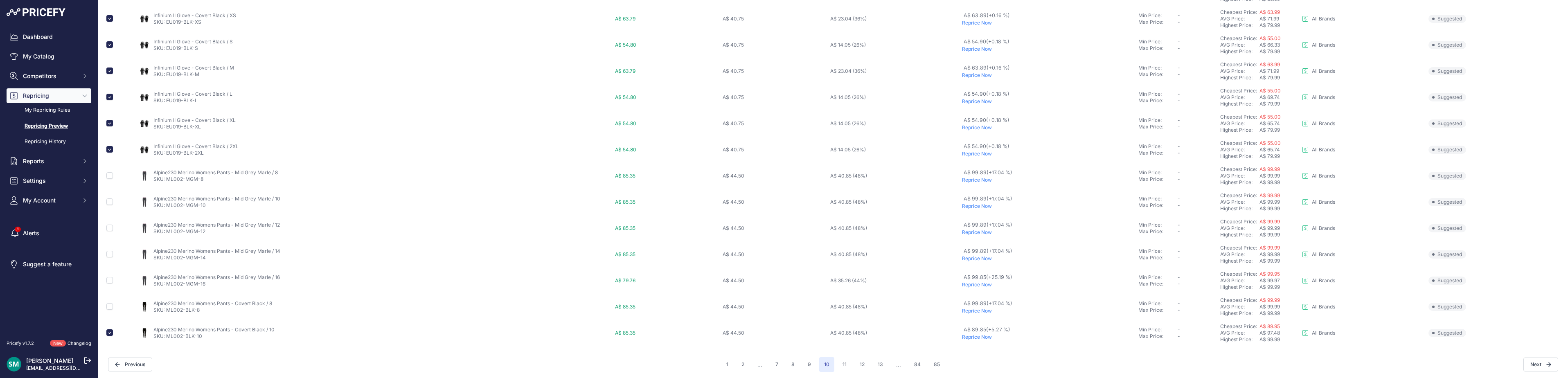
scroll to position [298, 0]
click at [111, 330] on input "checkbox" at bounding box center [110, 331] width 7 height 7
checkbox input "false"
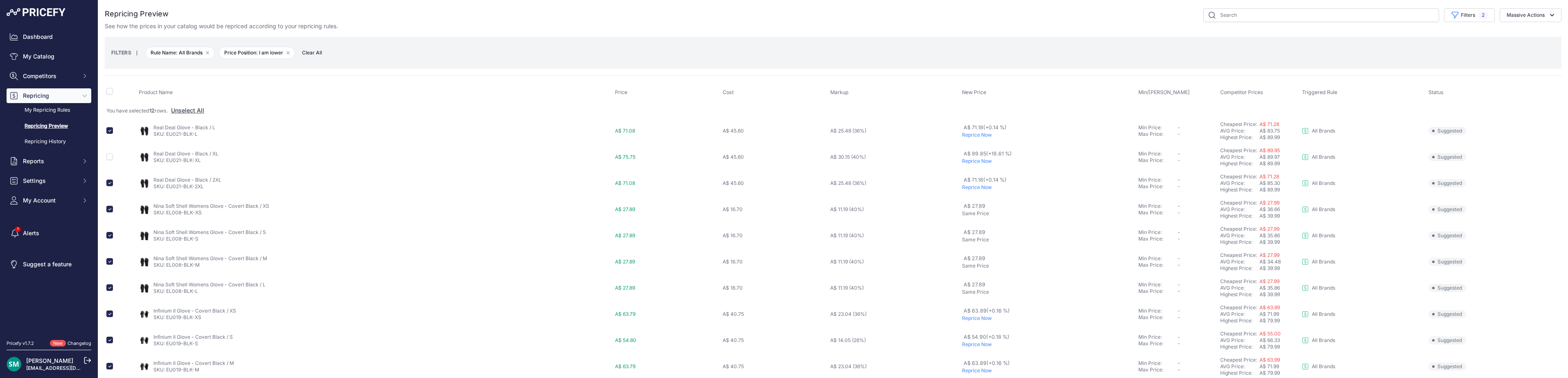
drag, startPoint x: 1508, startPoint y: 21, endPoint x: 1514, endPoint y: 30, distance: 10.8
click at [1508, 21] on button "Massive Actions" at bounding box center [1531, 15] width 62 height 14
click at [1519, 35] on span "Reprice Now" at bounding box center [1519, 33] width 34 height 7
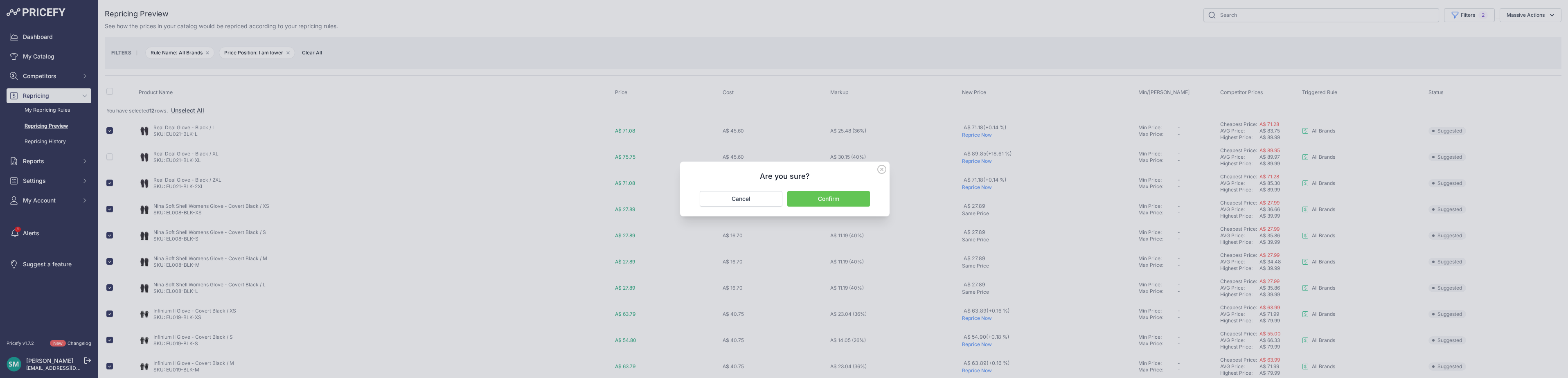
click at [834, 201] on button "Confirm" at bounding box center [828, 199] width 83 height 16
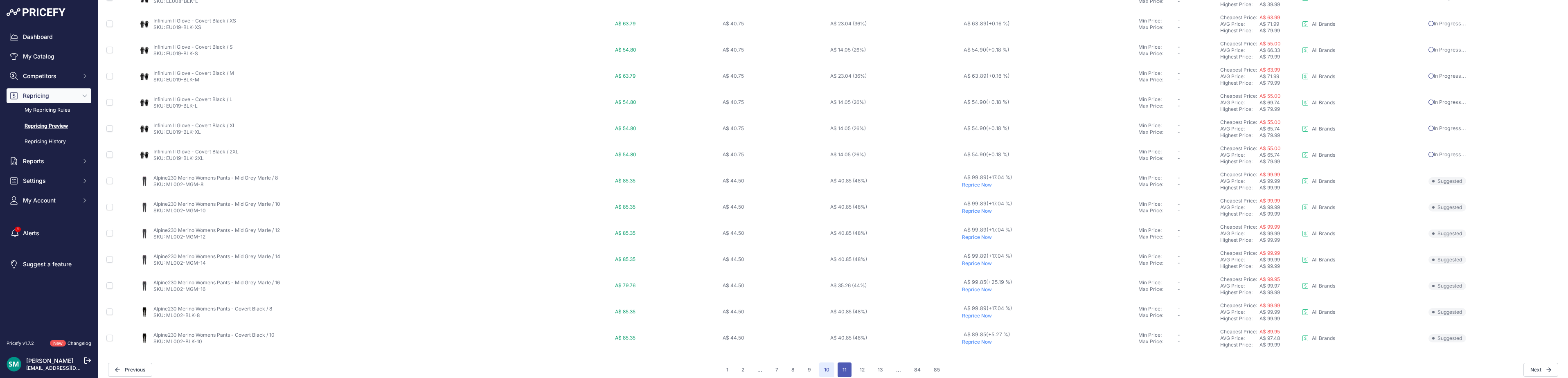
scroll to position [305, 0]
click at [841, 364] on button "11" at bounding box center [844, 362] width 14 height 15
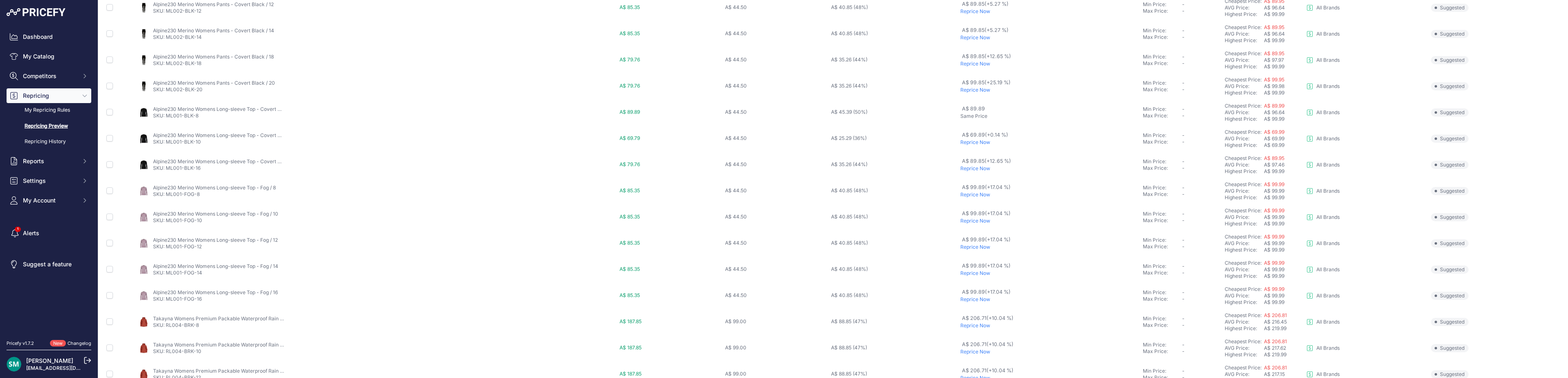
scroll to position [123, 0]
click at [964, 130] on p "Reprice Now" at bounding box center [1050, 128] width 179 height 7
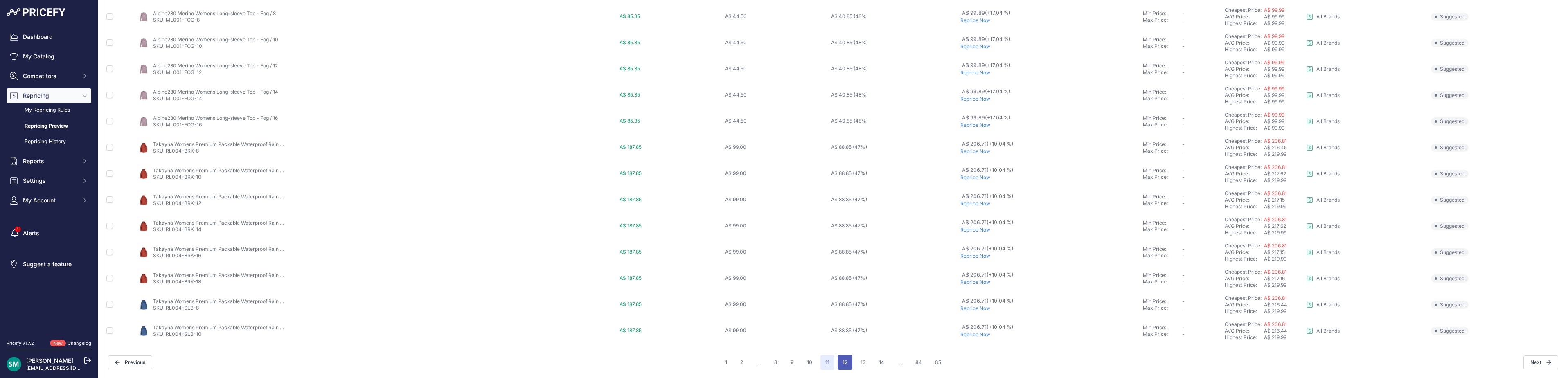
click at [843, 363] on button "12" at bounding box center [845, 362] width 15 height 15
click at [845, 365] on button "13" at bounding box center [845, 362] width 15 height 15
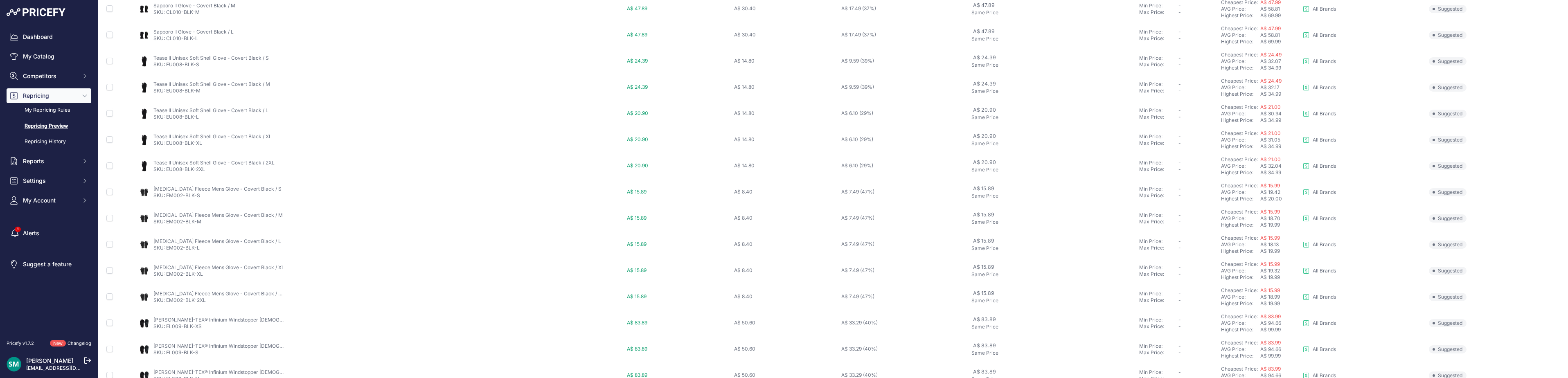
scroll to position [283, 0]
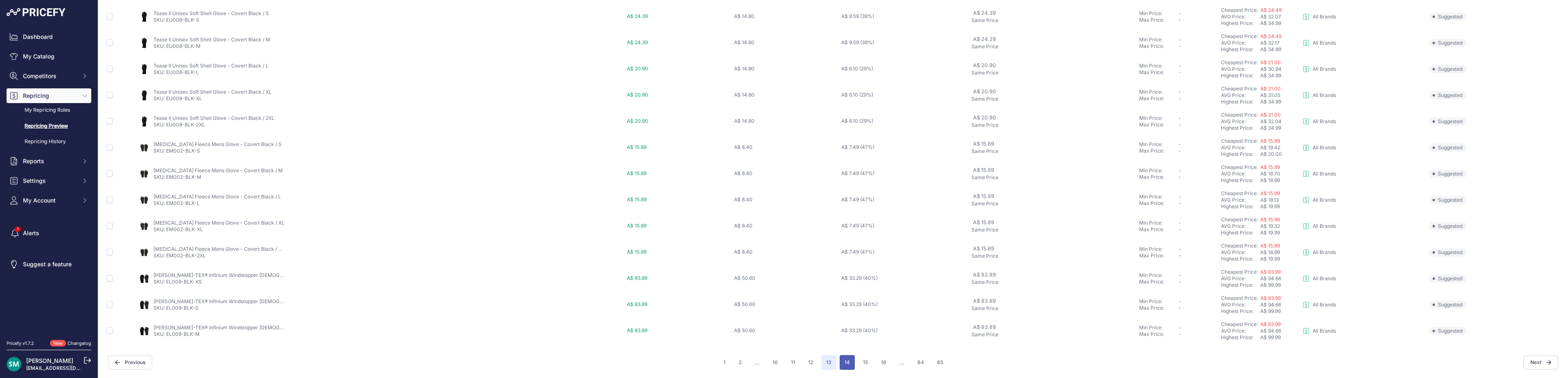
click at [847, 365] on button "14" at bounding box center [847, 362] width 15 height 15
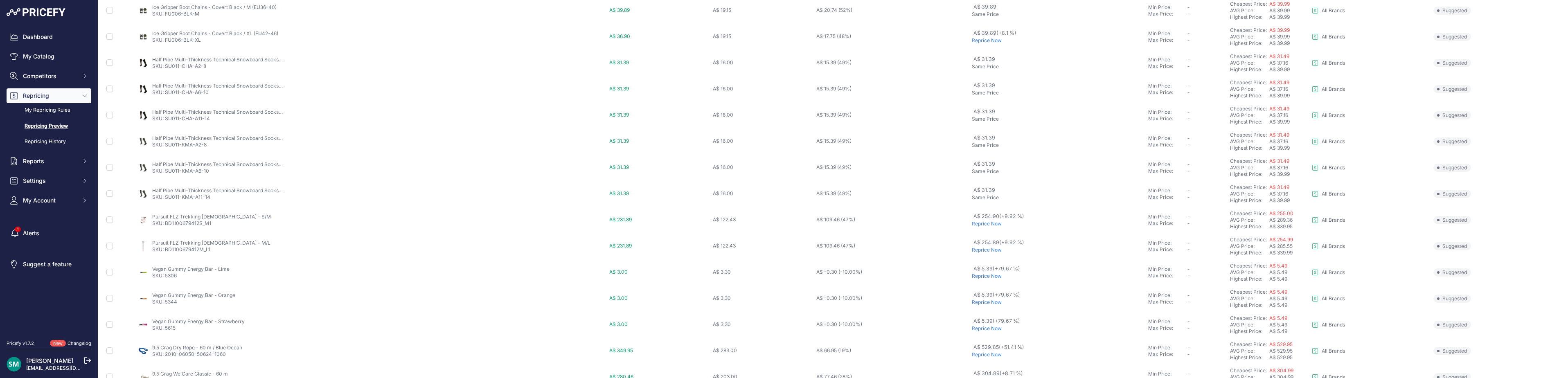
scroll to position [283, 0]
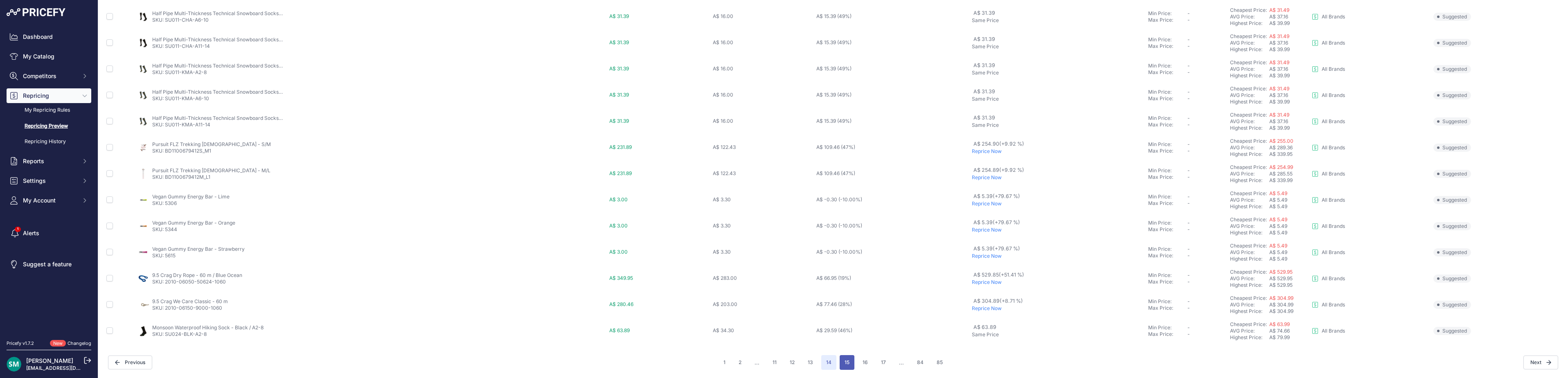
click at [852, 359] on button "15" at bounding box center [847, 362] width 15 height 15
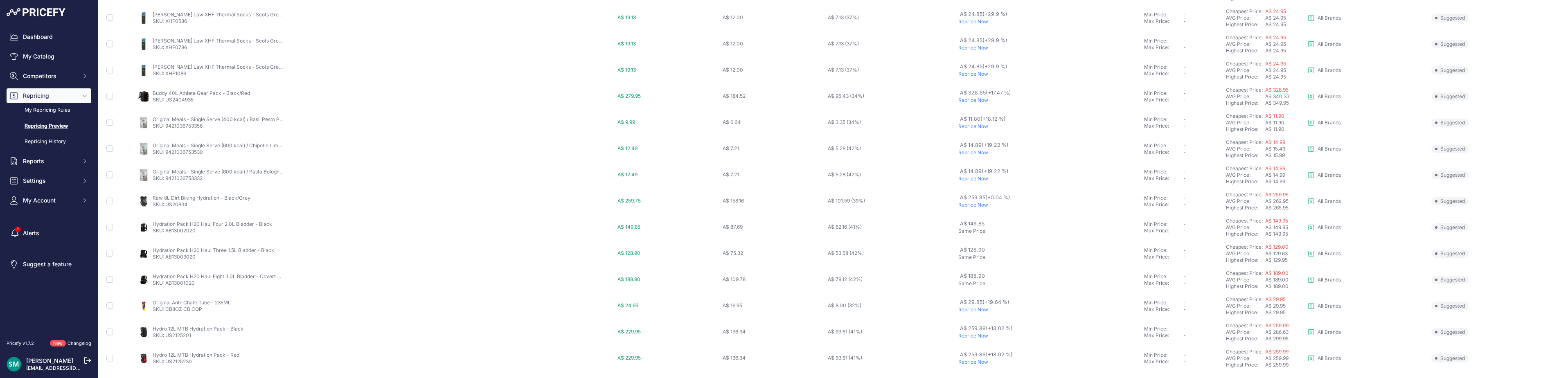
scroll to position [283, 0]
click at [811, 360] on button "14" at bounding box center [811, 362] width 15 height 15
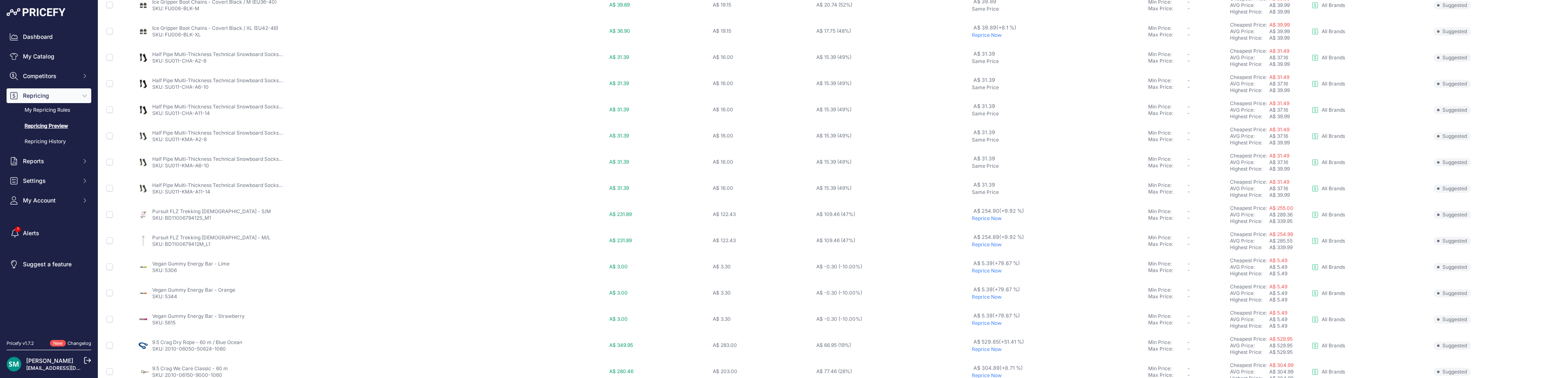
scroll to position [283, 0]
click at [979, 310] on p "Reprice Now" at bounding box center [1059, 308] width 173 height 7
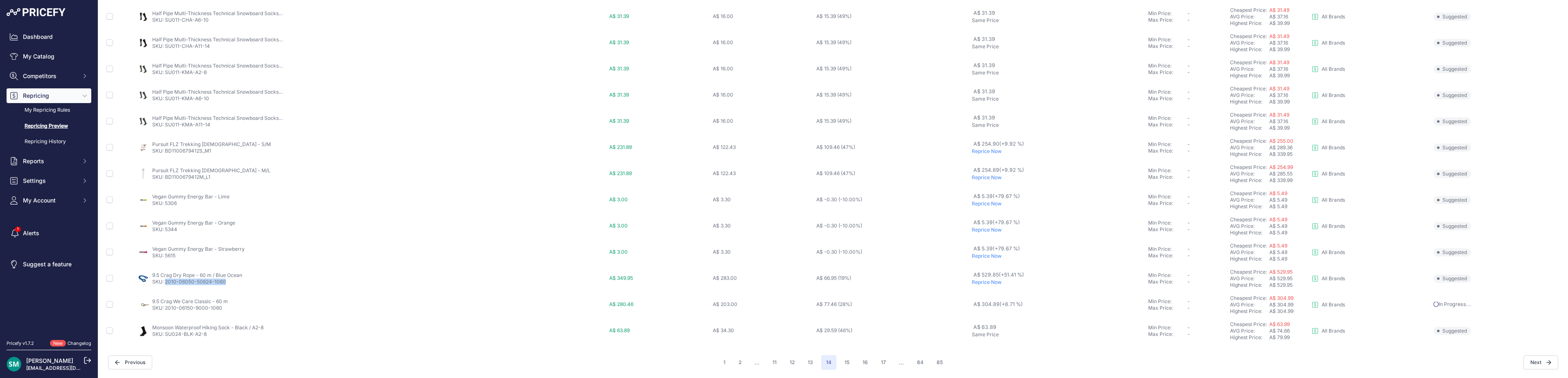
drag, startPoint x: 231, startPoint y: 285, endPoint x: 165, endPoint y: 286, distance: 66.0
click at [165, 286] on td "9.5 Crag Dry Rope - 60 m / Blue Ocean SKU: 2010-06050-50624-1060" at bounding box center [371, 278] width 472 height 26
copy link "2010-06050-50624-1060"
click at [839, 363] on button "15" at bounding box center [847, 362] width 15 height 15
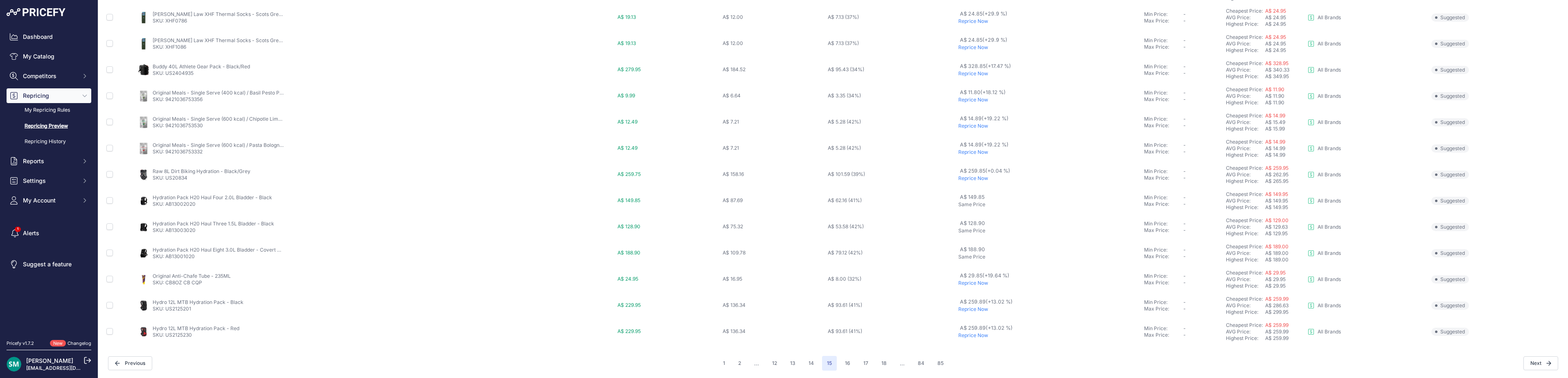
scroll to position [283, 0]
click at [850, 366] on button "16" at bounding box center [847, 362] width 15 height 15
click at [964, 179] on p "Reprice Now" at bounding box center [1051, 177] width 181 height 7
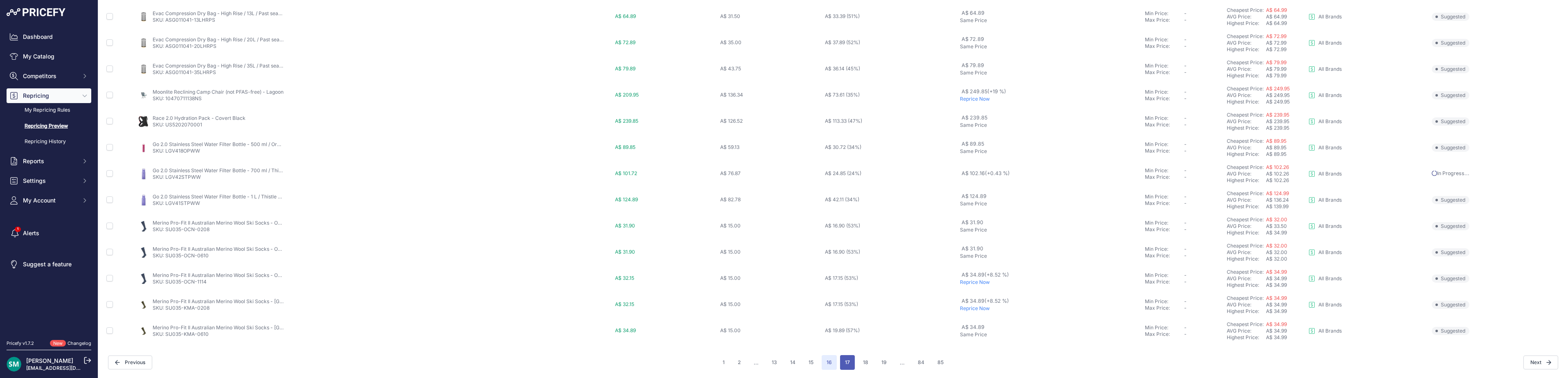
click at [845, 363] on button "17" at bounding box center [847, 362] width 15 height 15
drag, startPoint x: 989, startPoint y: 233, endPoint x: 988, endPoint y: 237, distance: 4.1
click at [989, 233] on td "A$ 19.55 (+3.44 %) Reprice Now" at bounding box center [1052, 226] width 172 height 26
click at [984, 231] on p "Reprice Now" at bounding box center [1053, 229] width 169 height 7
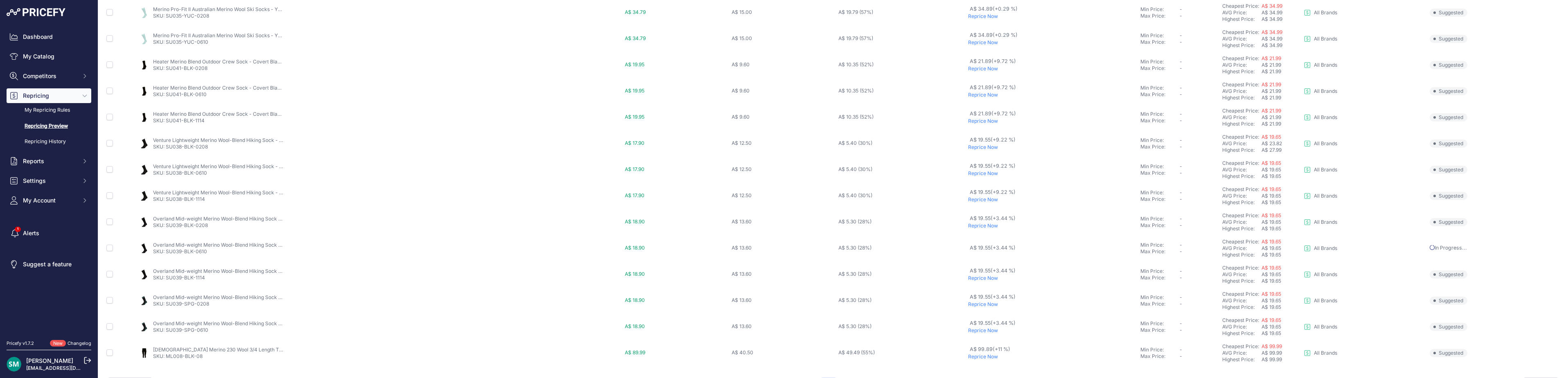
click at [982, 226] on p "Reprice Now" at bounding box center [1053, 226] width 169 height 7
click at [983, 200] on p "Reprice Now" at bounding box center [1053, 200] width 169 height 7
click at [985, 175] on p "Reprice Now" at bounding box center [1053, 173] width 169 height 7
click at [980, 148] on p "Reprice Now" at bounding box center [1053, 147] width 169 height 7
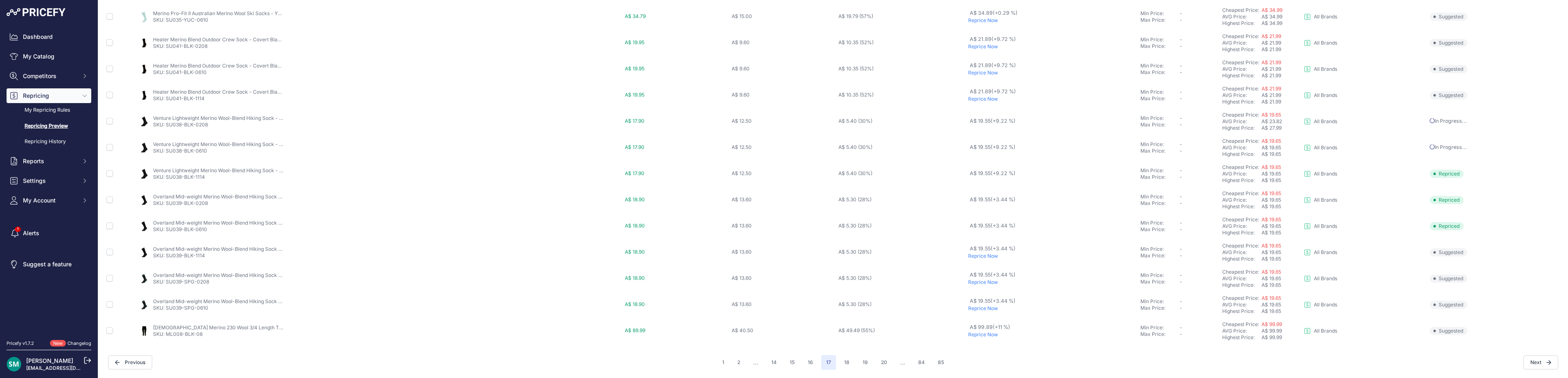
click at [979, 254] on p "Reprice Now" at bounding box center [1053, 256] width 169 height 7
click at [978, 283] on p "Reprice Now" at bounding box center [1053, 282] width 169 height 7
click at [983, 308] on p "Reprice Now" at bounding box center [1053, 308] width 169 height 7
click at [850, 365] on button "18" at bounding box center [847, 362] width 15 height 15
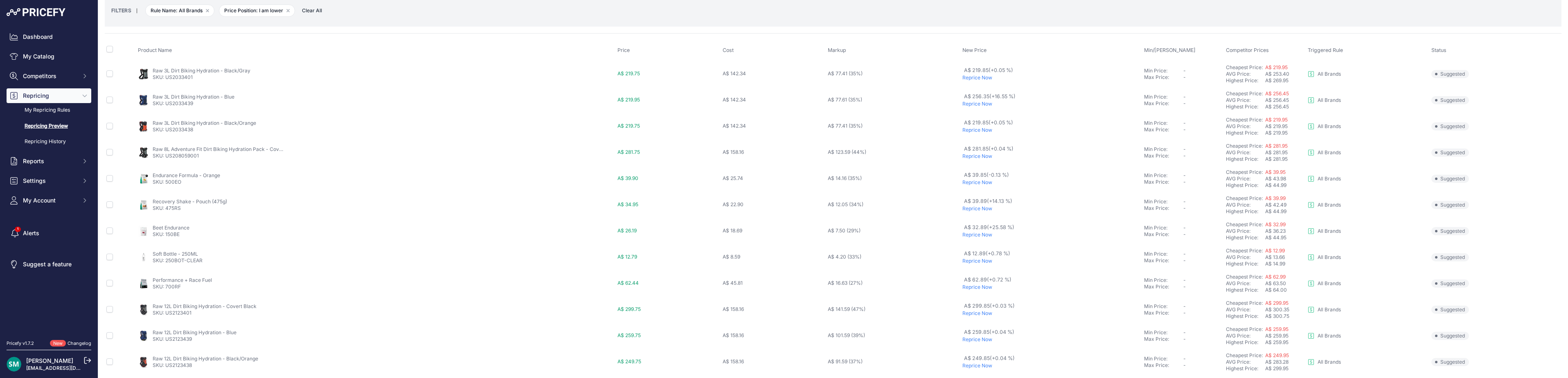
scroll to position [37, 0]
click at [983, 84] on p "Reprice Now" at bounding box center [1051, 82] width 178 height 7
click at [979, 83] on p "Reprice Now" at bounding box center [1051, 82] width 178 height 7
click at [976, 116] on p "Reprice Now" at bounding box center [1051, 116] width 178 height 7
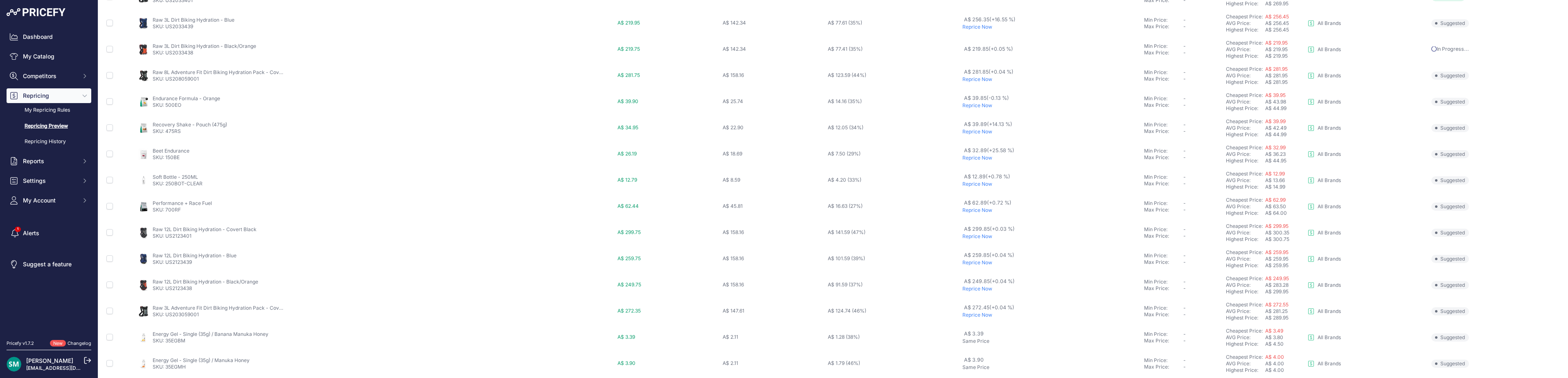
scroll to position [97, 0]
click at [977, 127] on p "Reprice Now" at bounding box center [1051, 127] width 178 height 7
click at [973, 180] on p "Reprice Now" at bounding box center [1051, 180] width 178 height 7
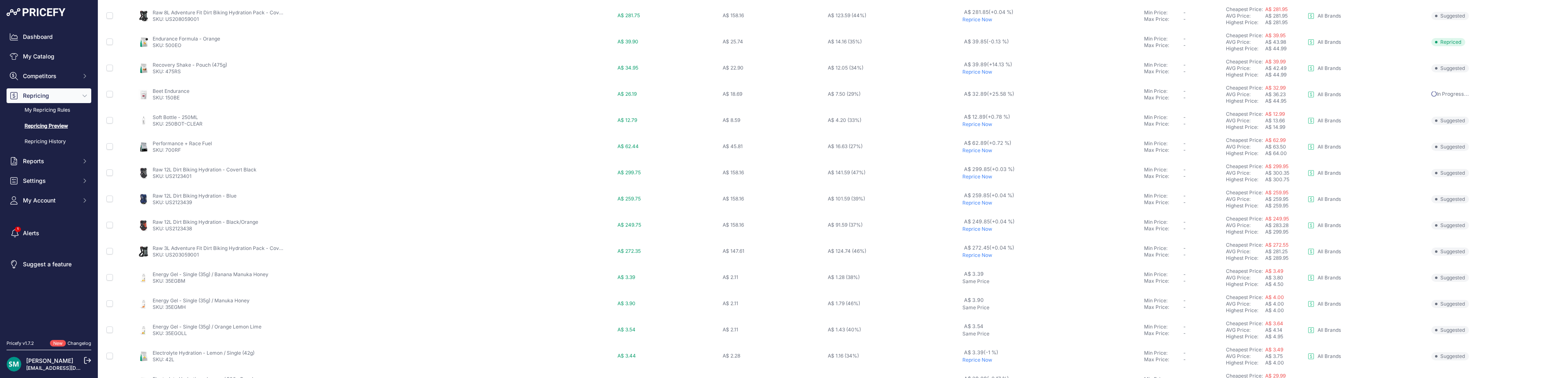
click at [973, 151] on p "Reprice Now" at bounding box center [1051, 150] width 178 height 7
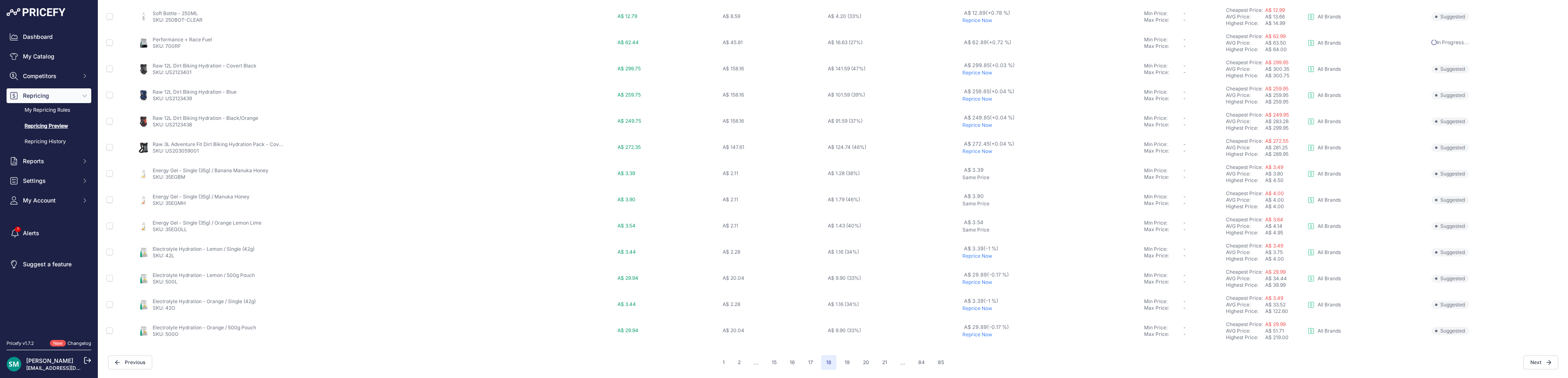
scroll to position [283, 0]
click at [849, 366] on button "19" at bounding box center [847, 362] width 15 height 15
click at [984, 254] on p "Reprice Now" at bounding box center [1051, 256] width 172 height 7
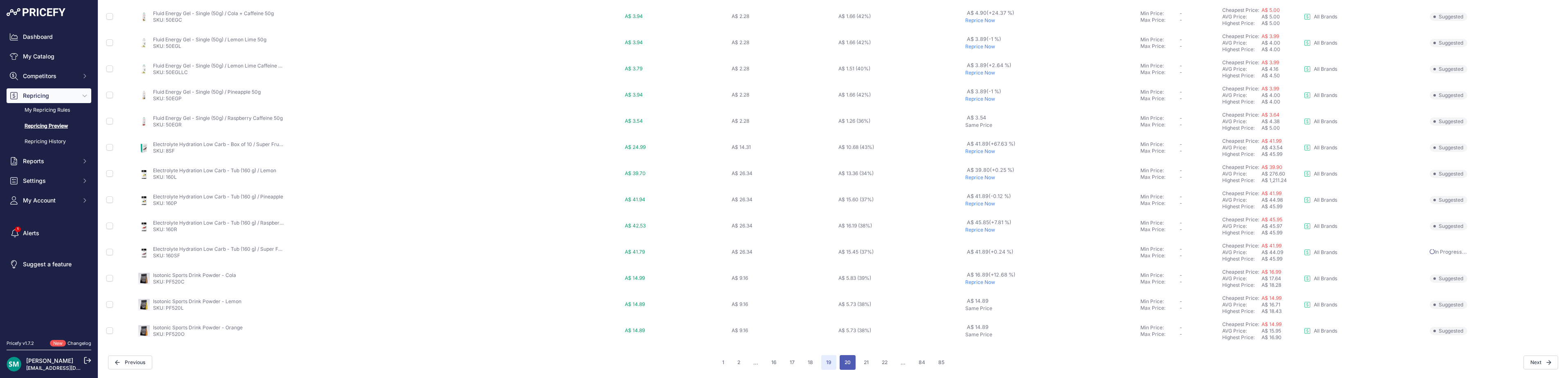
click at [844, 362] on button "20" at bounding box center [847, 362] width 16 height 15
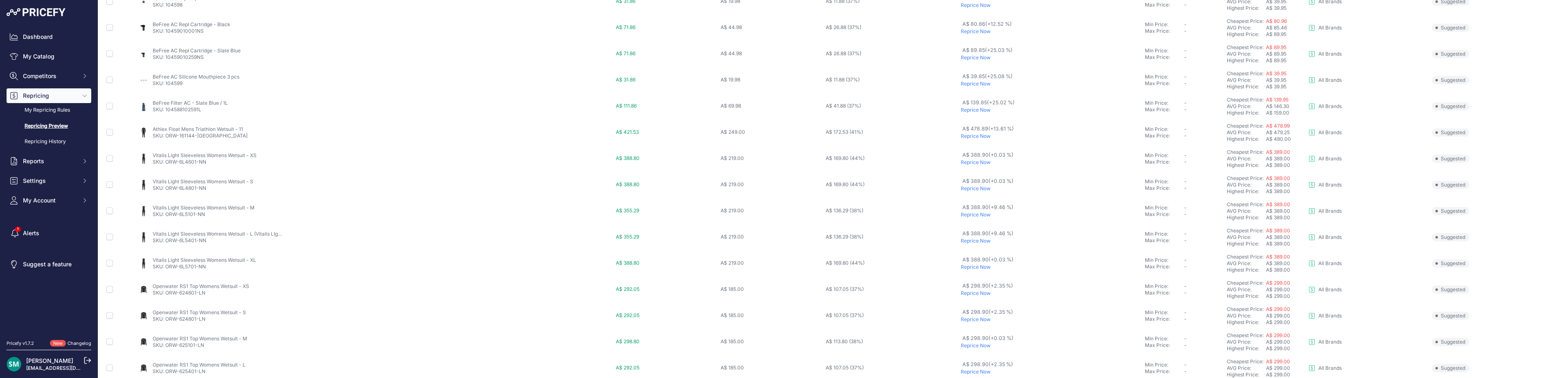
scroll to position [283, 0]
click at [847, 362] on button "21" at bounding box center [847, 362] width 15 height 15
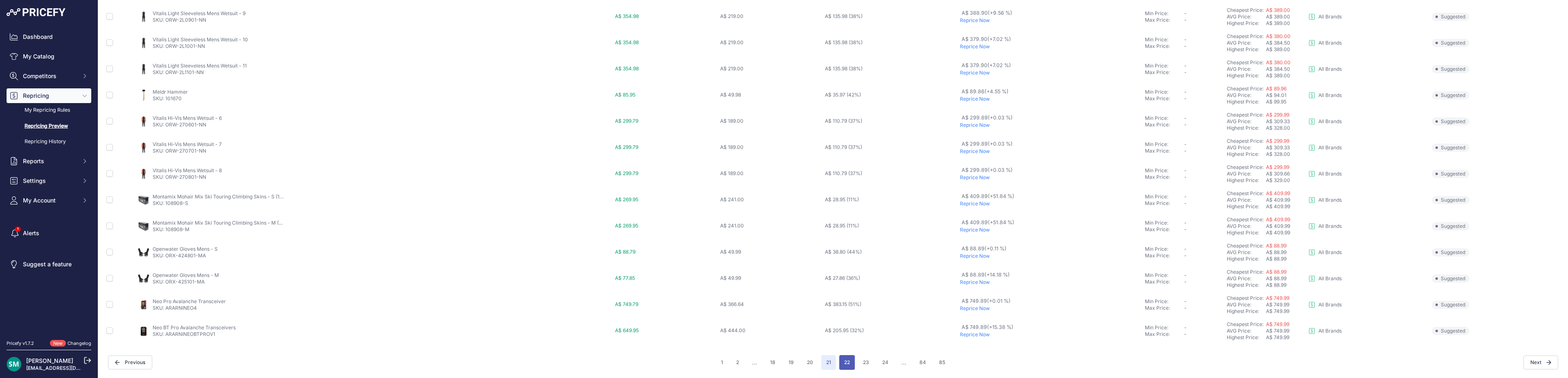
click at [850, 363] on button "22" at bounding box center [847, 362] width 16 height 15
click at [849, 368] on button "23" at bounding box center [847, 362] width 16 height 15
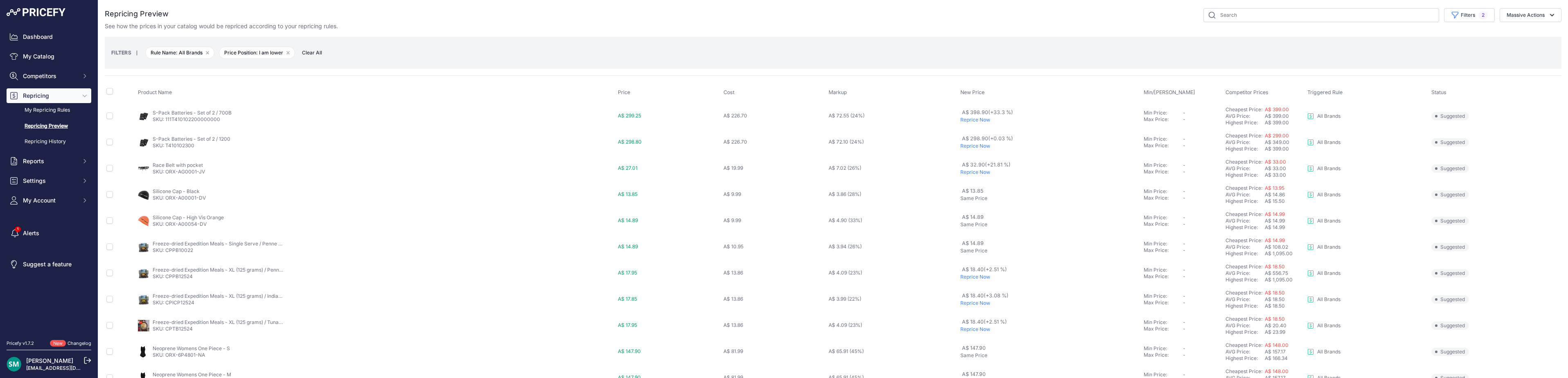
click at [982, 173] on p "Reprice Now" at bounding box center [1051, 172] width 180 height 7
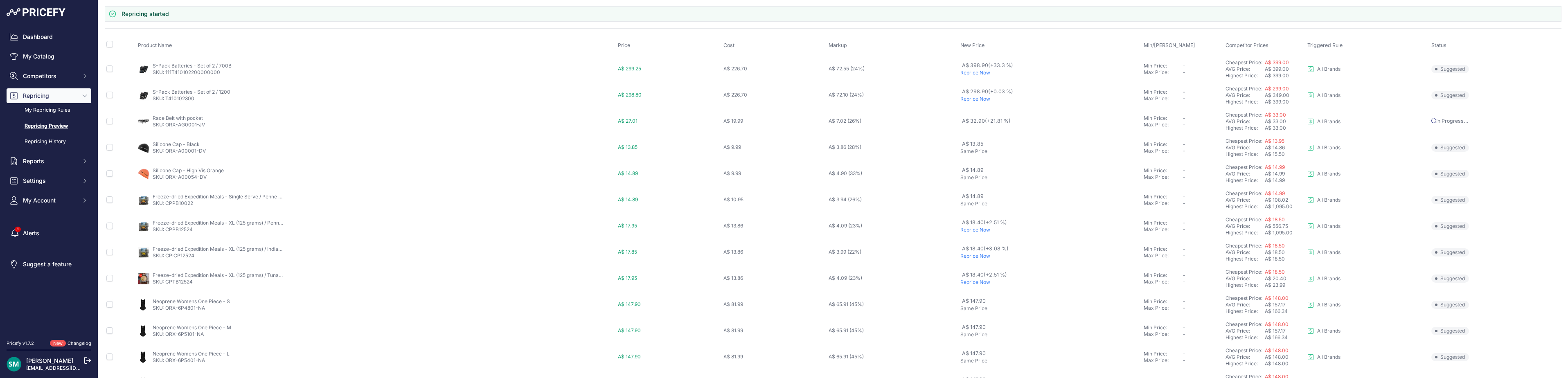
scroll to position [104, 0]
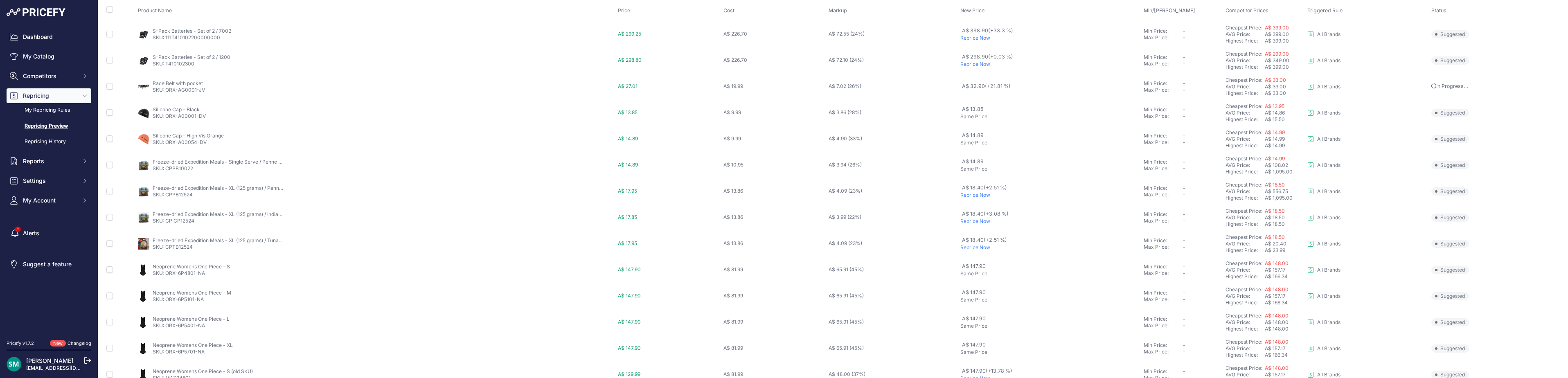
drag, startPoint x: 974, startPoint y: 194, endPoint x: 974, endPoint y: 200, distance: 6.0
click at [974, 194] on p "Reprice Now" at bounding box center [1051, 195] width 180 height 7
click at [975, 180] on p "Reprice Now" at bounding box center [1051, 180] width 180 height 7
click at [973, 206] on p "Reprice Now" at bounding box center [1051, 206] width 180 height 7
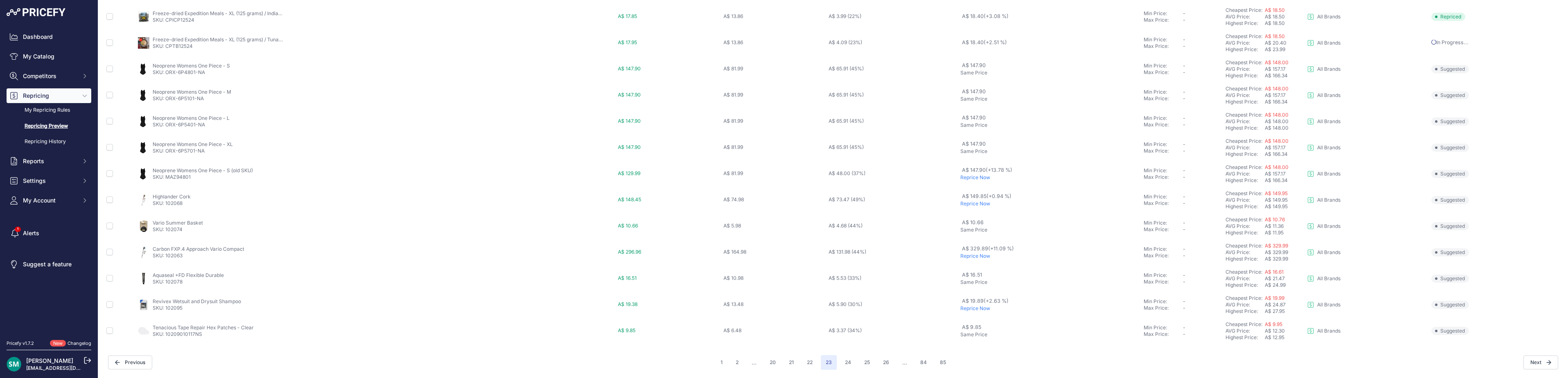
scroll to position [283, 0]
click at [974, 309] on p "Reprice Now" at bounding box center [1051, 308] width 180 height 7
click at [845, 365] on button "24" at bounding box center [848, 362] width 16 height 15
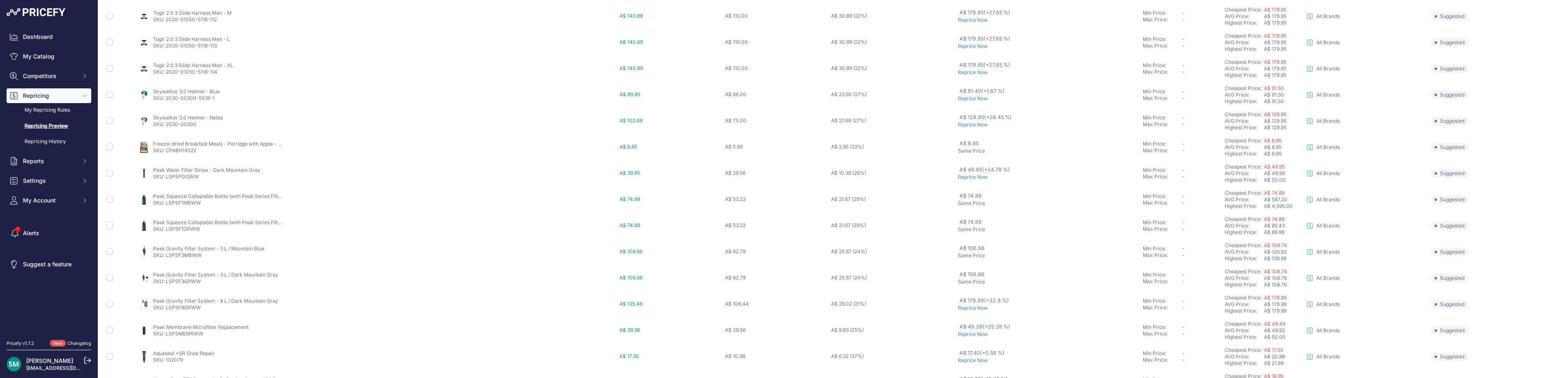
scroll to position [283, 0]
click at [973, 99] on p "Reprice Now" at bounding box center [1049, 99] width 181 height 7
click at [963, 252] on p "Reprice Now" at bounding box center [1049, 252] width 181 height 7
click at [969, 279] on p "Reprice Now" at bounding box center [1049, 278] width 181 height 7
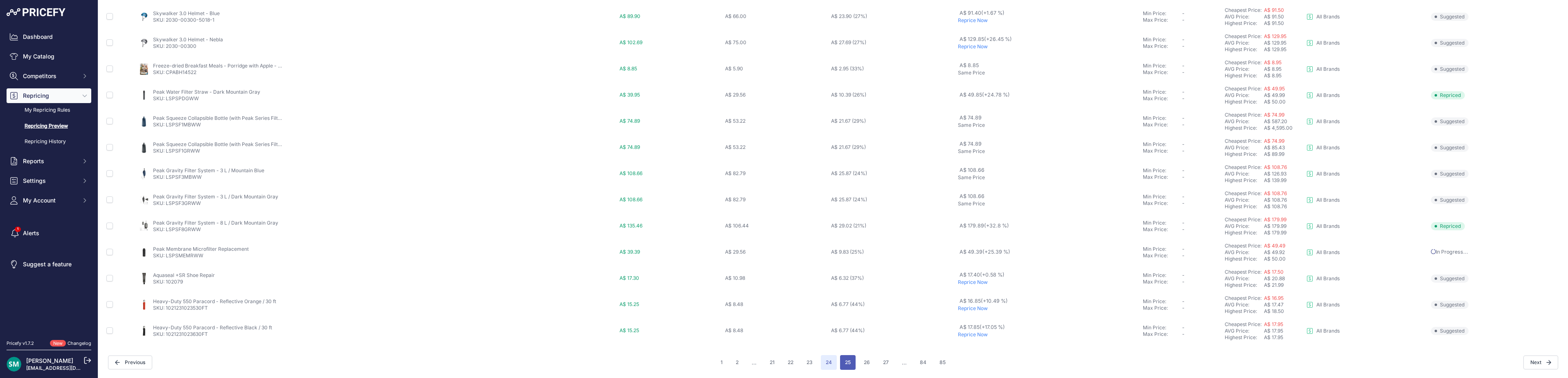
click at [850, 363] on button "25" at bounding box center [848, 362] width 16 height 15
click at [849, 363] on button "26" at bounding box center [849, 362] width 16 height 15
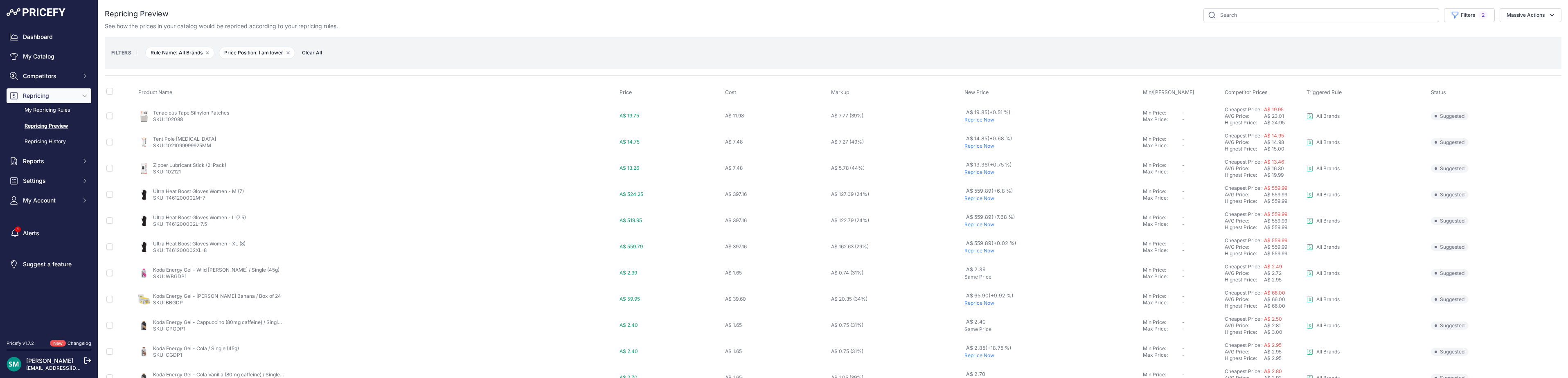
click at [972, 225] on p "Reprice Now" at bounding box center [1052, 225] width 175 height 7
click at [973, 220] on p "Reprice Now" at bounding box center [1052, 220] width 175 height 7
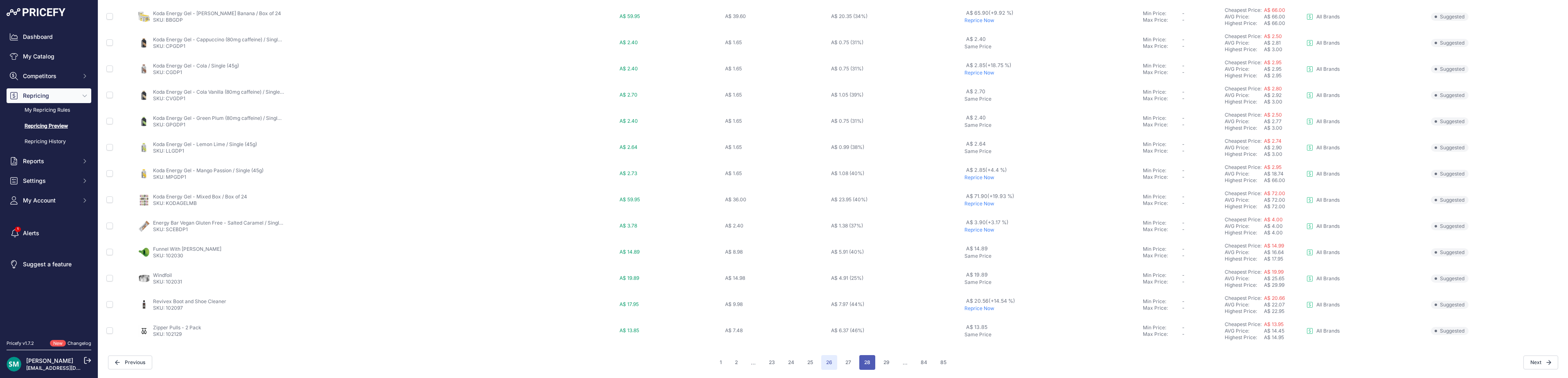
scroll to position [283, 0]
click at [847, 365] on button "27" at bounding box center [849, 362] width 16 height 15
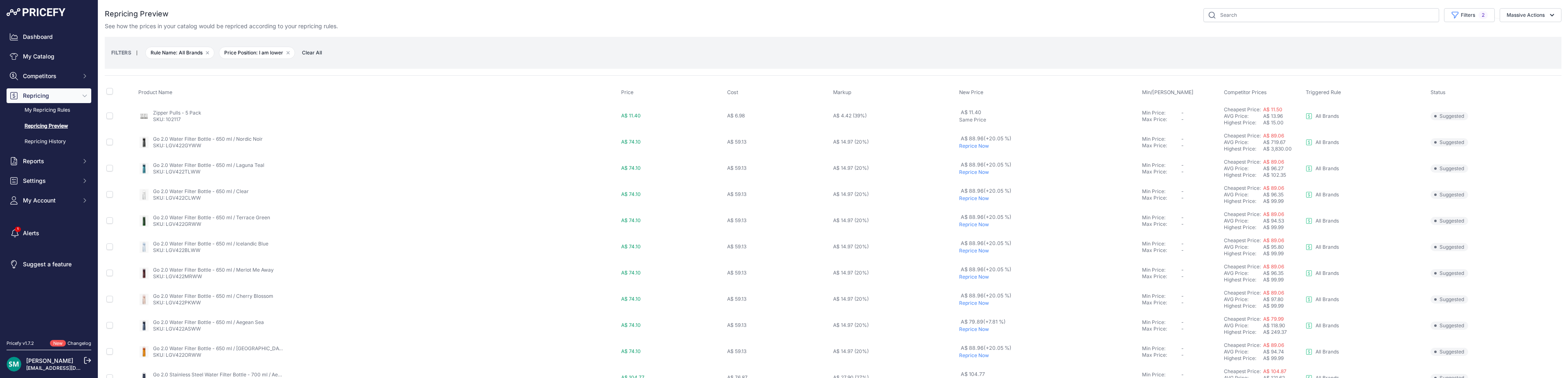
click at [970, 147] on p "Reprice Now" at bounding box center [1049, 146] width 180 height 7
click at [968, 194] on p "Reprice Now" at bounding box center [1049, 194] width 180 height 7
click at [968, 221] on p "Reprice Now" at bounding box center [1049, 220] width 180 height 7
click at [969, 246] on p "Reprice Now" at bounding box center [1049, 247] width 180 height 7
click at [107, 114] on input "checkbox" at bounding box center [110, 113] width 7 height 7
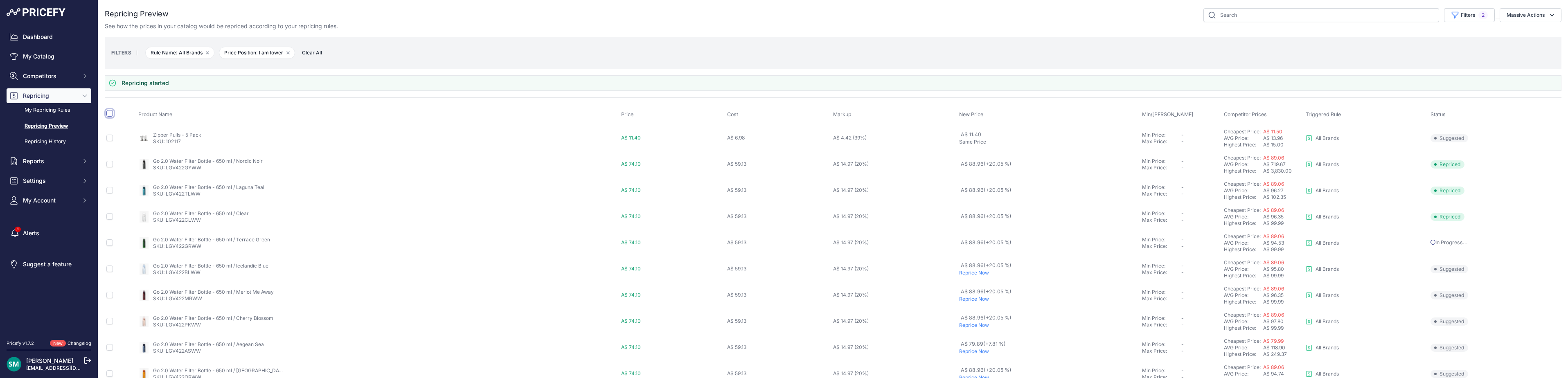
checkbox input "true"
click at [1510, 15] on button "Massive Actions" at bounding box center [1531, 15] width 62 height 14
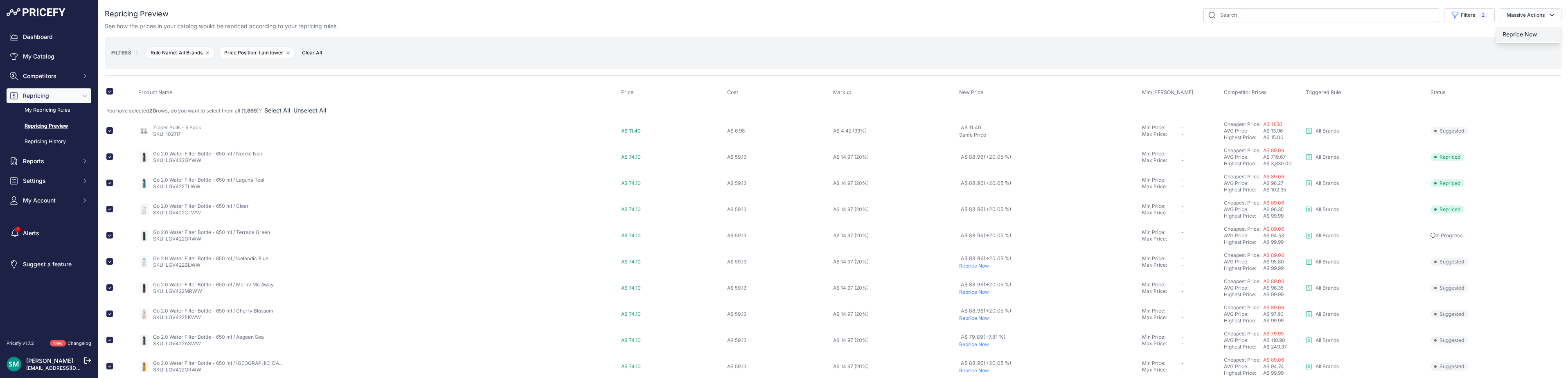
click at [1528, 38] on button "Reprice Now" at bounding box center [1529, 34] width 66 height 15
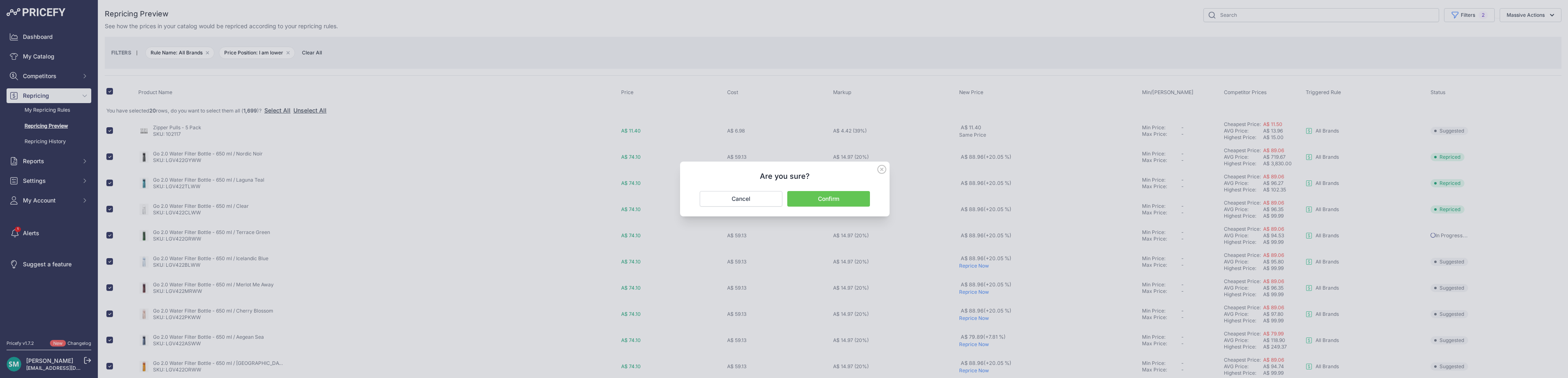
drag, startPoint x: 848, startPoint y: 200, endPoint x: 852, endPoint y: 204, distance: 5.7
click at [849, 201] on button "Confirm" at bounding box center [828, 199] width 83 height 16
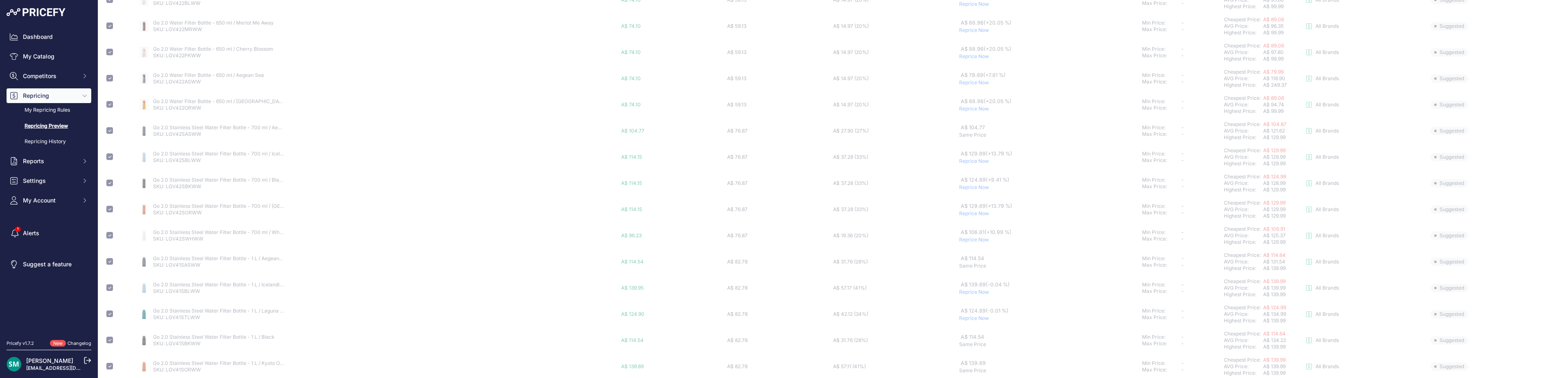
scroll to position [298, 0]
checkbox input "false"
click at [843, 366] on button "28" at bounding box center [848, 362] width 16 height 15
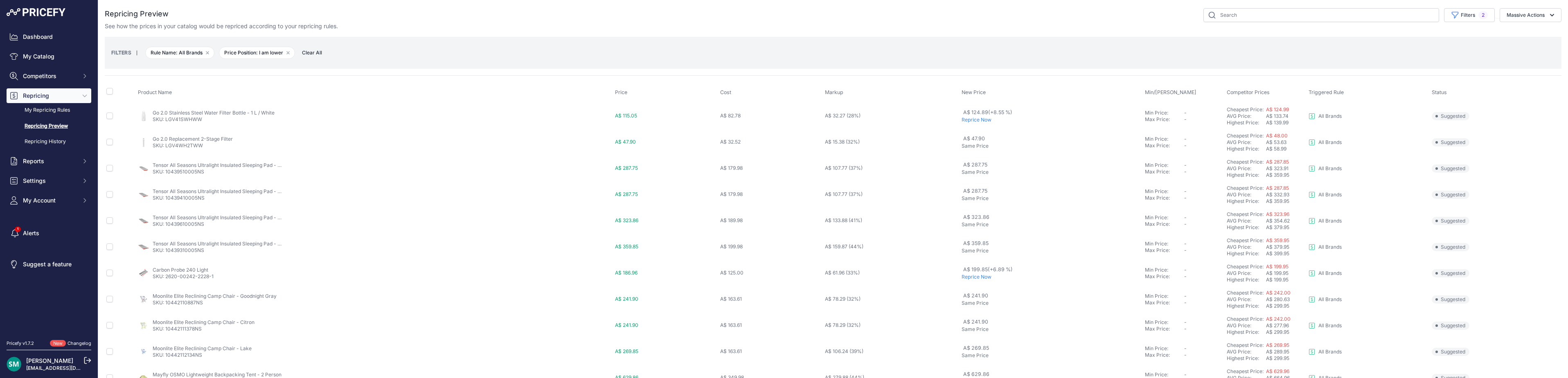
click at [979, 119] on p "Reprice Now" at bounding box center [1052, 120] width 180 height 7
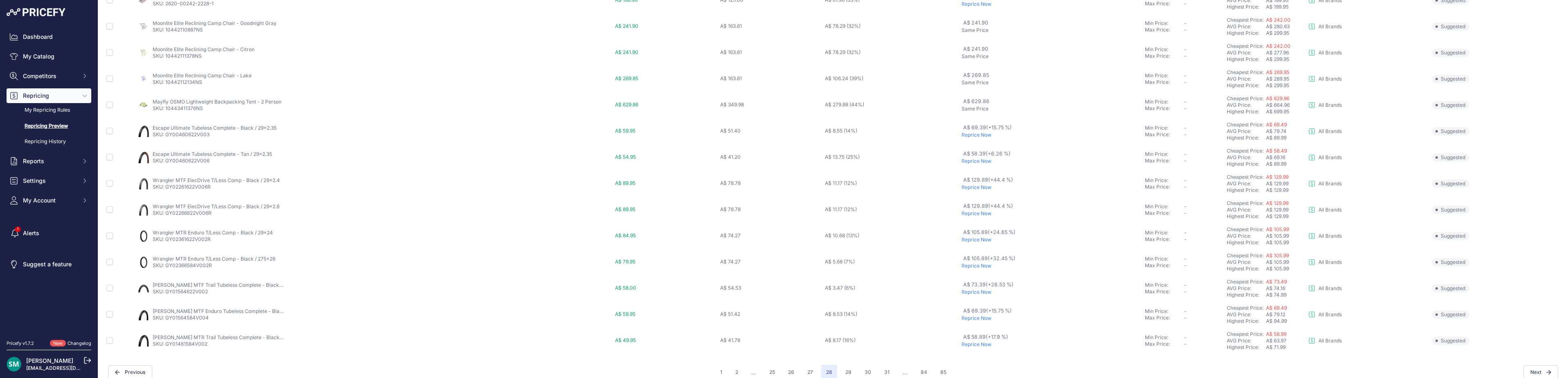
scroll to position [305, 0]
click at [849, 365] on button "29" at bounding box center [849, 362] width 16 height 15
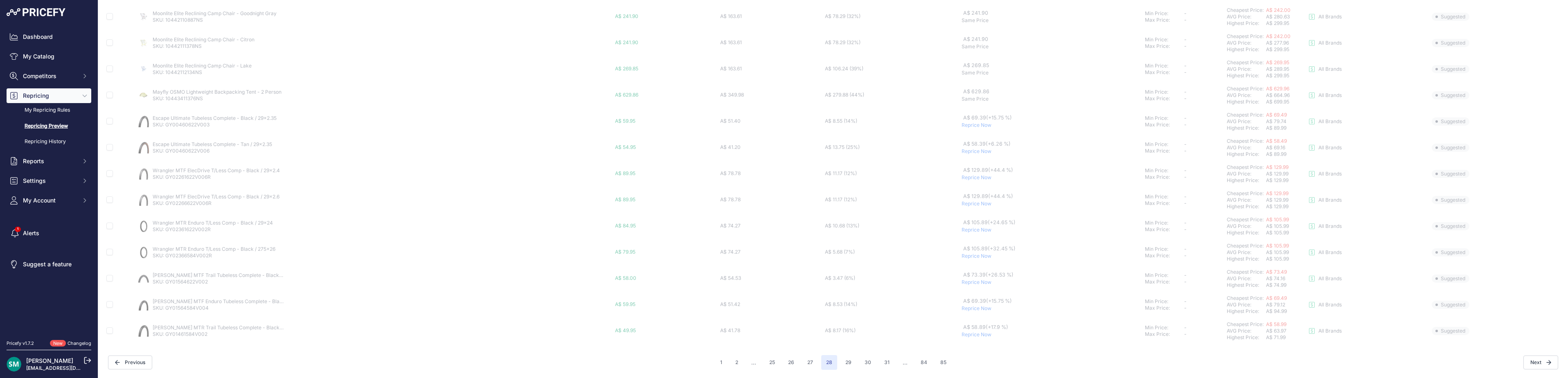
scroll to position [283, 0]
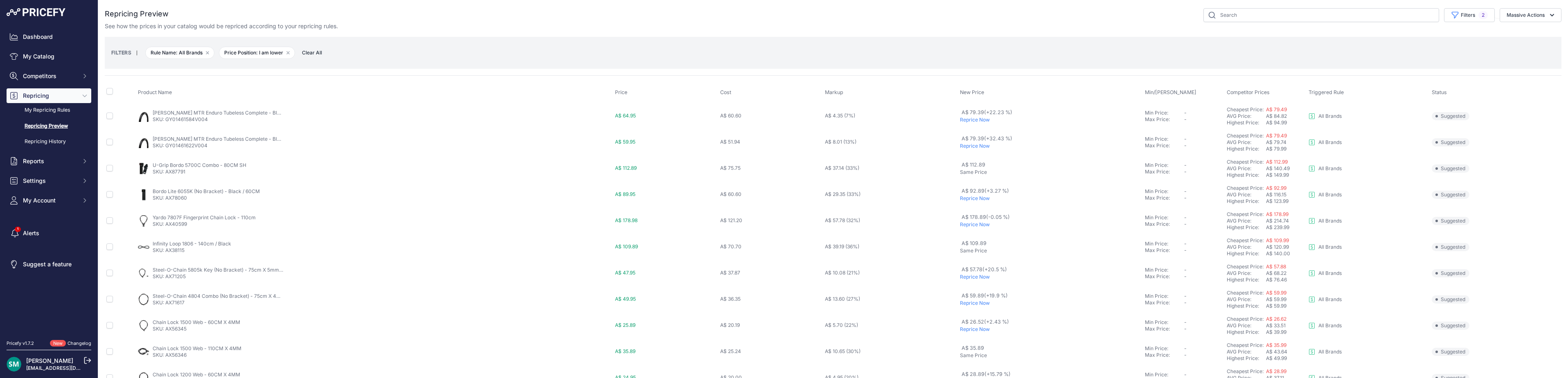
click at [971, 200] on p "Reprice Now" at bounding box center [1051, 198] width 181 height 7
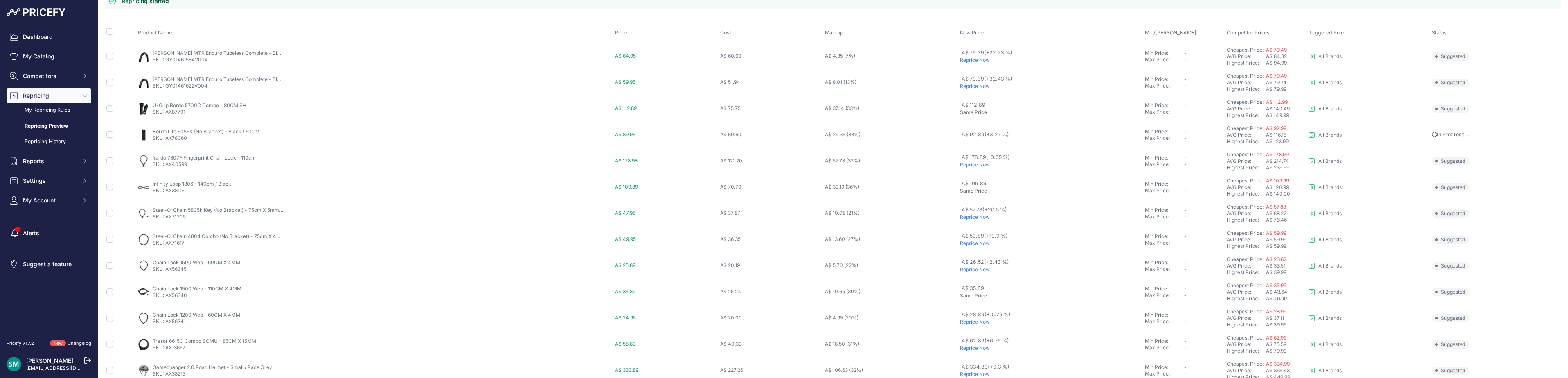
scroll to position [104, 0]
click at [971, 196] on p "Reprice Now" at bounding box center [1051, 195] width 181 height 7
click at [970, 223] on p "Reprice Now" at bounding box center [1051, 221] width 181 height 7
click at [969, 247] on p "Reprice Now" at bounding box center [1051, 247] width 181 height 7
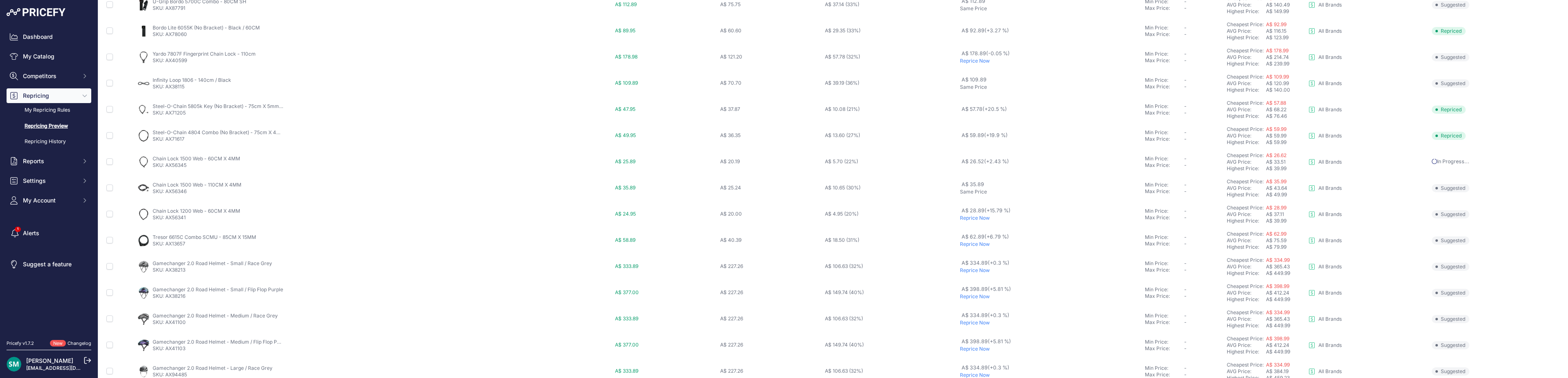
click at [970, 219] on p "Reprice Now" at bounding box center [1051, 218] width 181 height 7
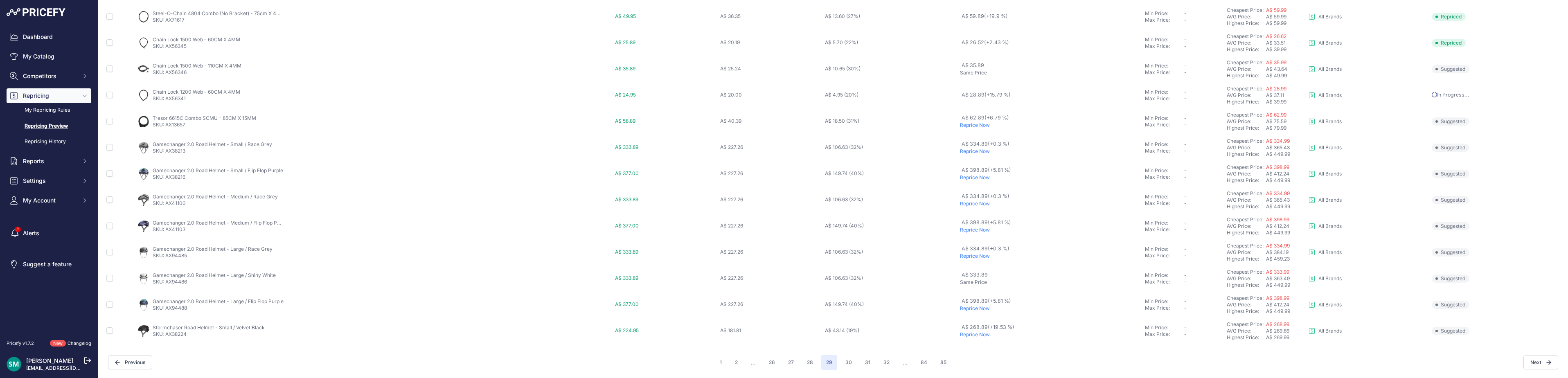
click at [978, 335] on p "Reprice Now" at bounding box center [1051, 335] width 181 height 7
click at [847, 366] on button "30" at bounding box center [849, 362] width 16 height 15
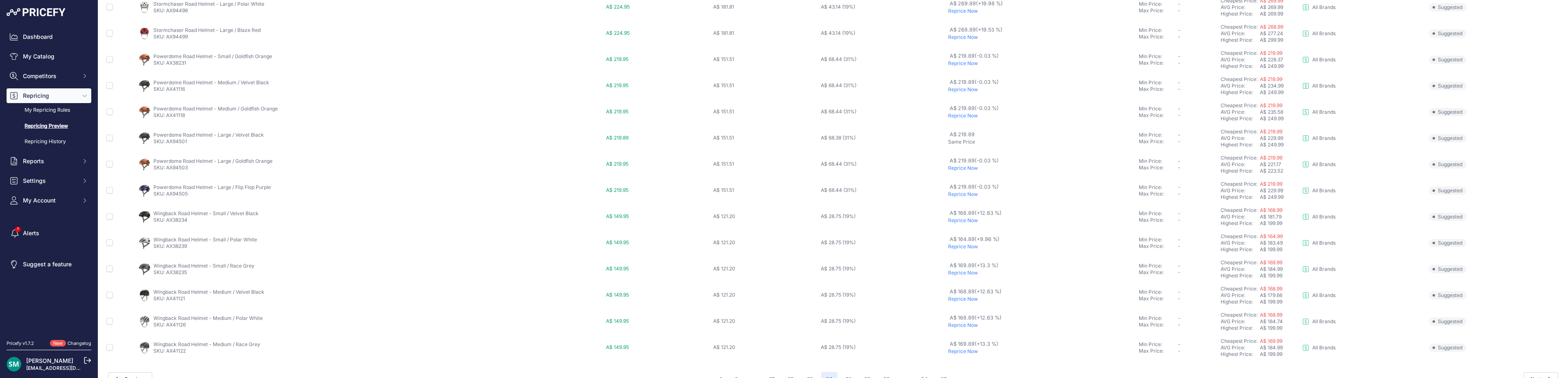
scroll to position [283, 0]
click at [844, 362] on button "31" at bounding box center [848, 362] width 15 height 15
click at [845, 363] on button "32" at bounding box center [848, 362] width 16 height 15
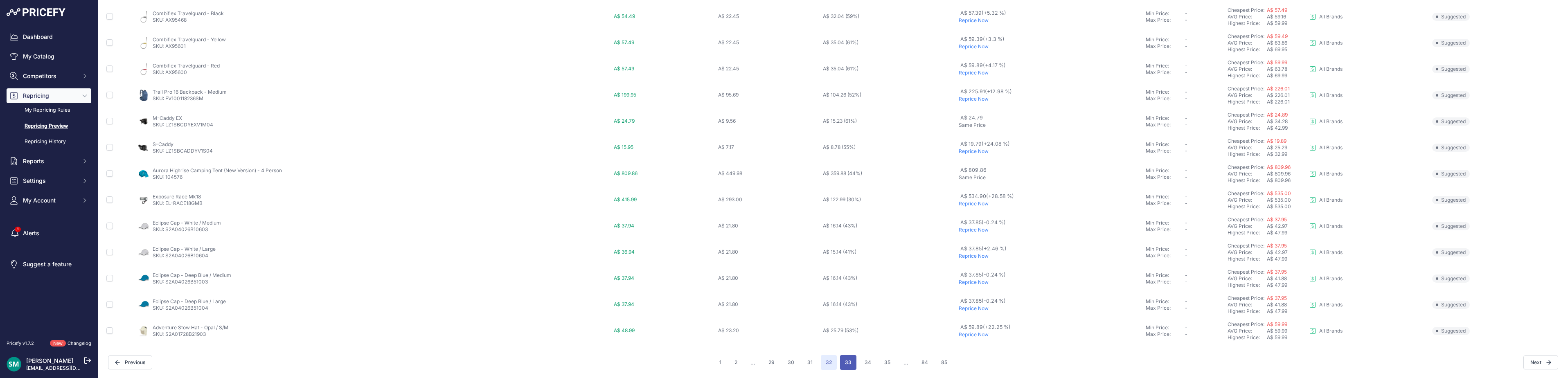
click at [844, 359] on button "33" at bounding box center [848, 362] width 16 height 15
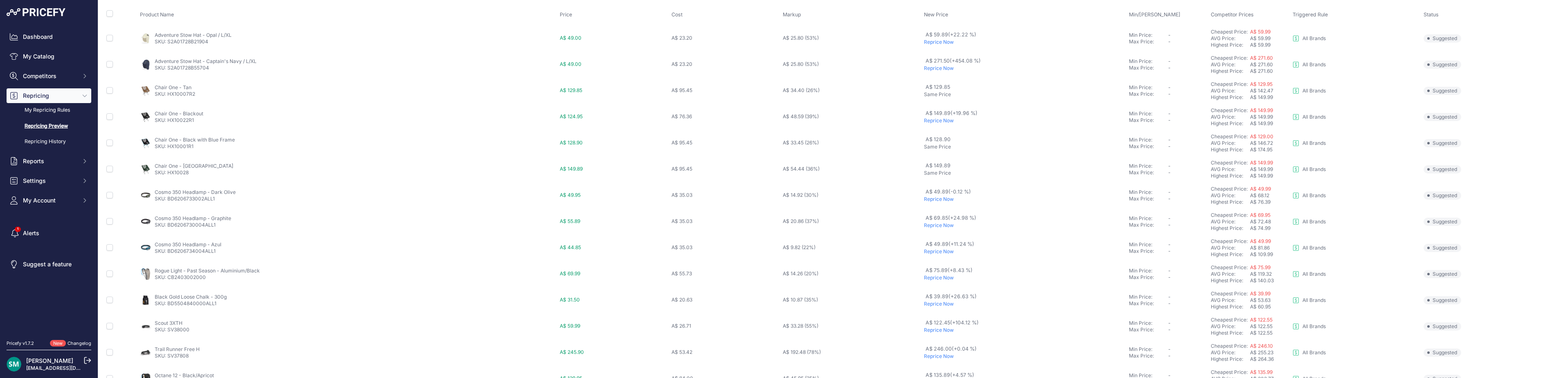
scroll to position [41, 0]
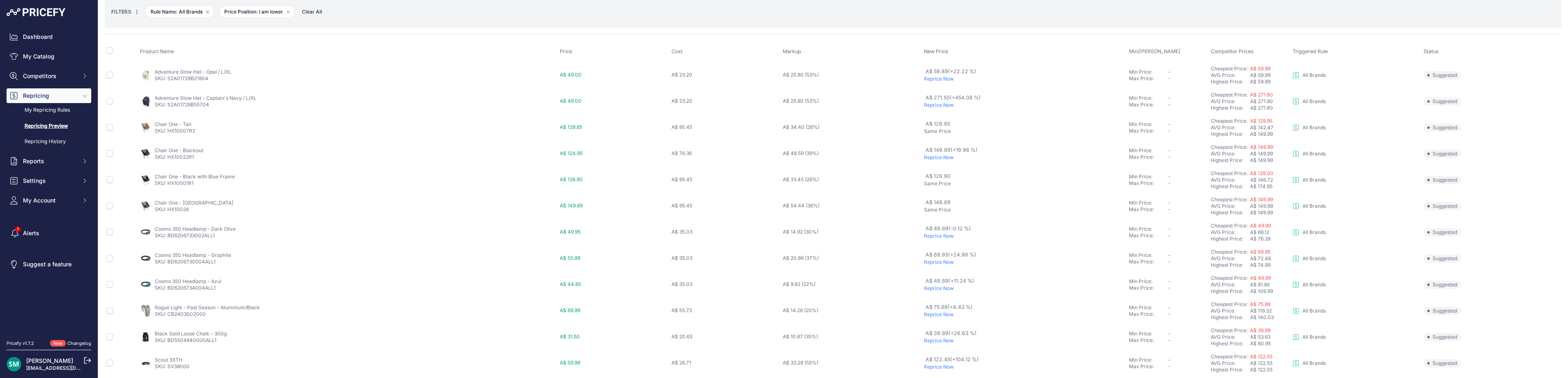
click at [936, 237] on p "Reprice Now" at bounding box center [1024, 236] width 201 height 7
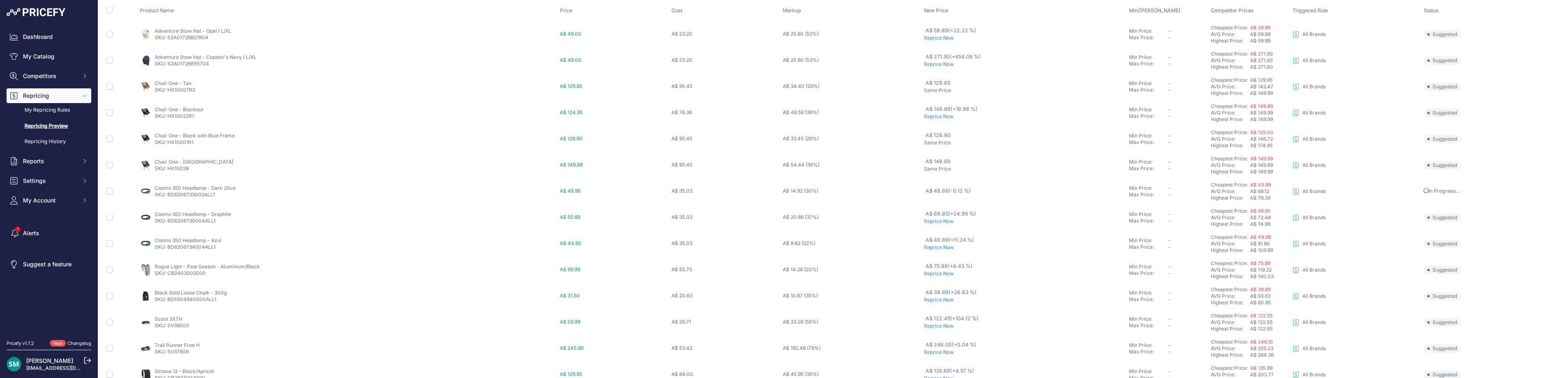
click at [933, 249] on p "Reprice Now" at bounding box center [1024, 247] width 201 height 7
click at [934, 194] on p "Reprice Now" at bounding box center [1024, 192] width 201 height 7
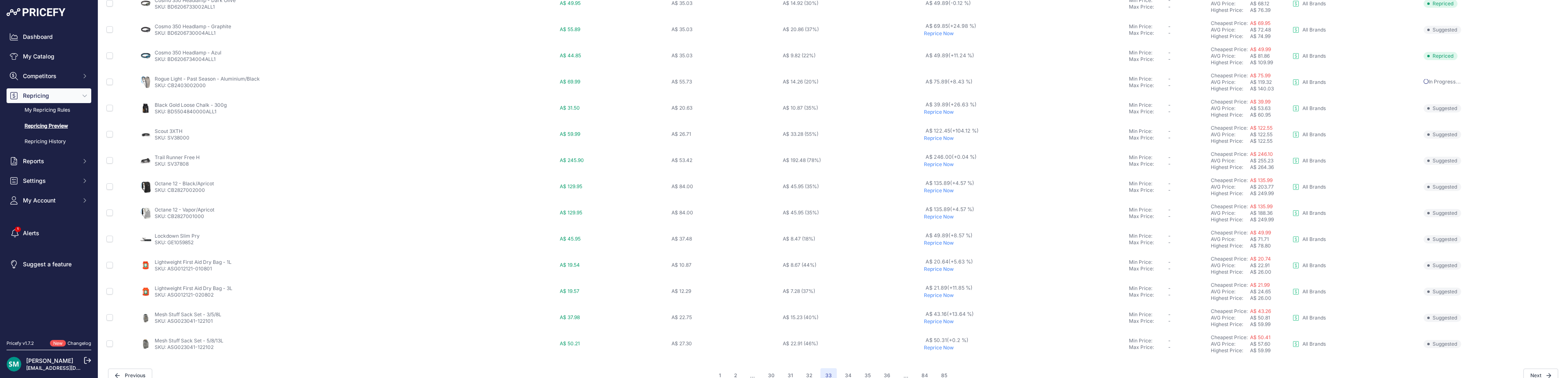
scroll to position [305, 0]
click at [931, 229] on p "Reprice Now" at bounding box center [1024, 229] width 201 height 7
click at [849, 369] on button "34" at bounding box center [848, 362] width 16 height 15
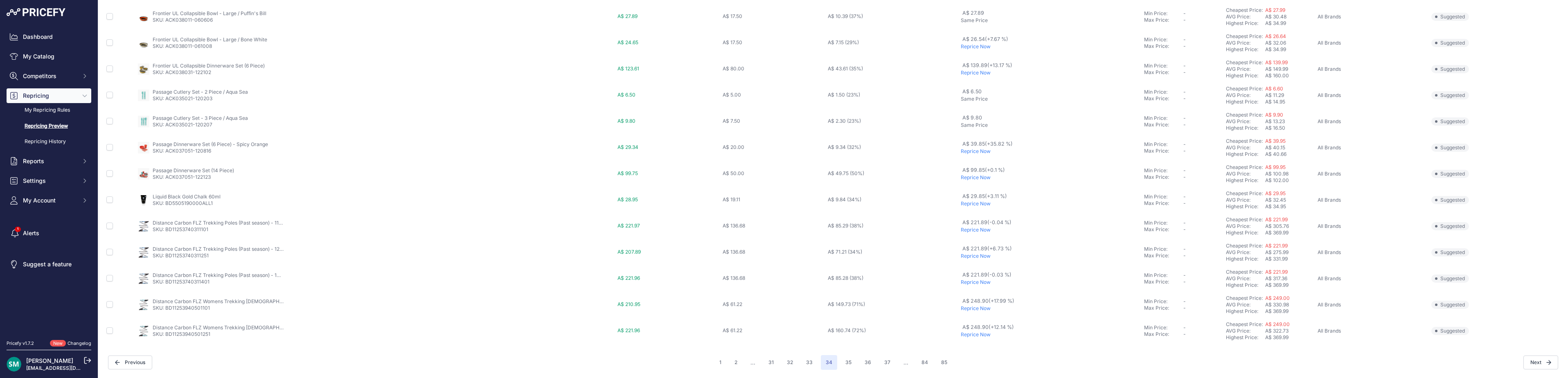
scroll to position [283, 0]
click at [849, 362] on button "35" at bounding box center [849, 362] width 16 height 15
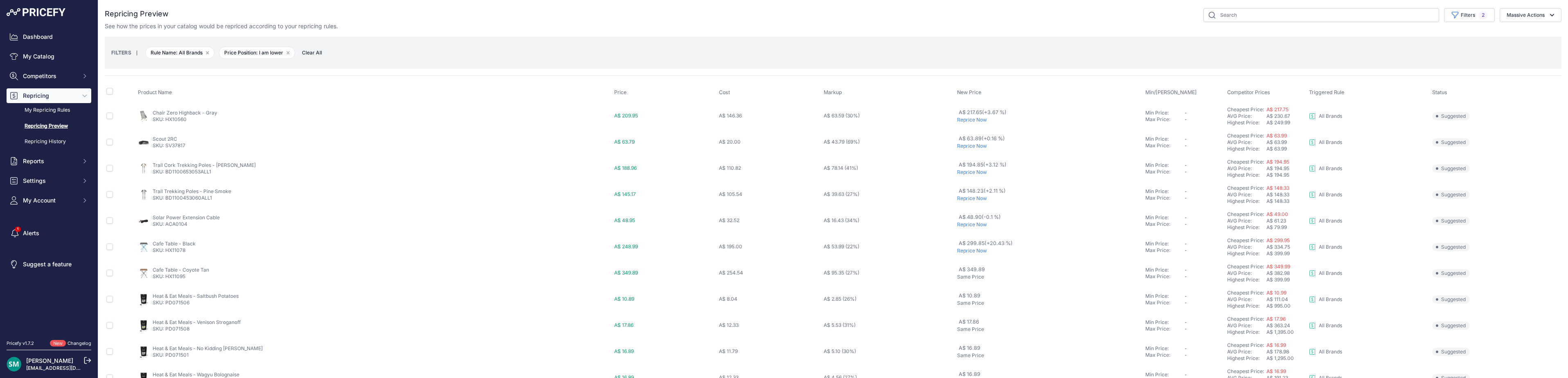
click at [892, 26] on div "See how the prices in your catalog would be repriced according to your repricin…" at bounding box center [833, 26] width 1457 height 8
click at [975, 122] on p "Reprice Now" at bounding box center [1049, 120] width 186 height 7
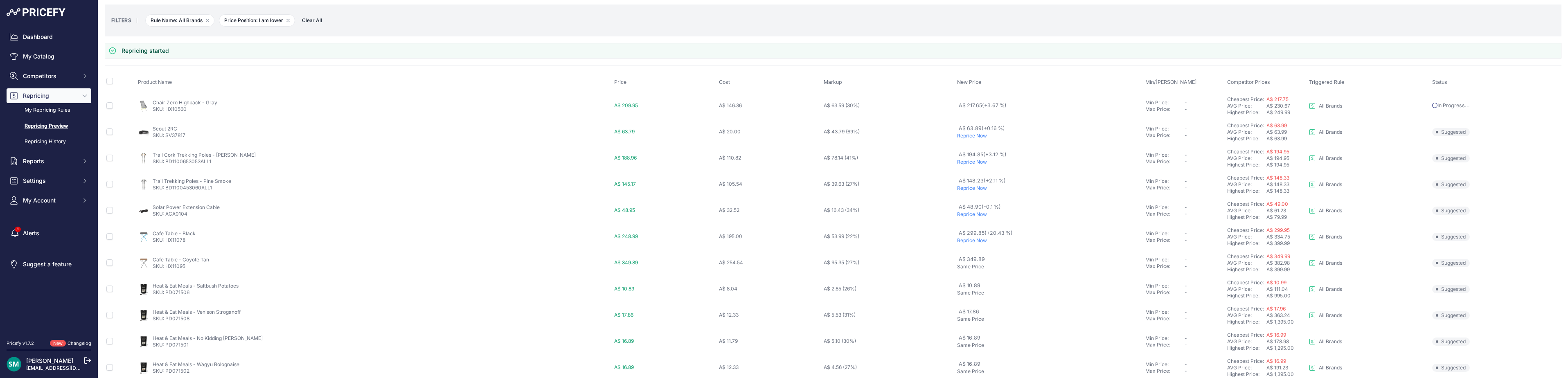
scroll to position [41, 0]
click at [967, 181] on p "Reprice Now" at bounding box center [1049, 180] width 186 height 7
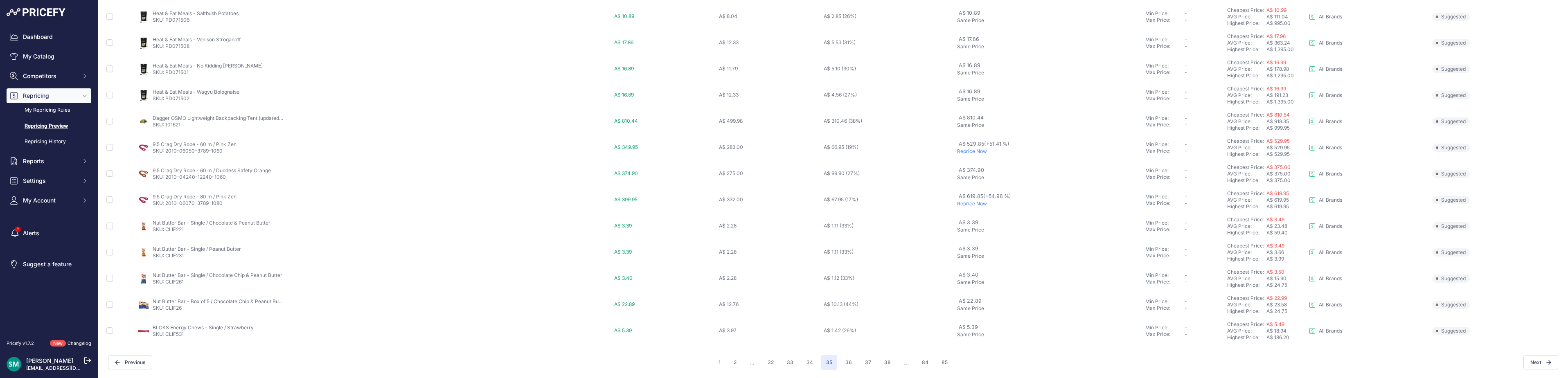
scroll to position [264, 0]
drag, startPoint x: 226, startPoint y: 173, endPoint x: 165, endPoint y: 175, distance: 61.0
click at [165, 175] on td "9.5 Crag Dry Rope - 60 m / Pink Zen SKU: 2010-06050-3789-1060" at bounding box center [374, 166] width 476 height 26
copy link "2010-06050-3789-1060"
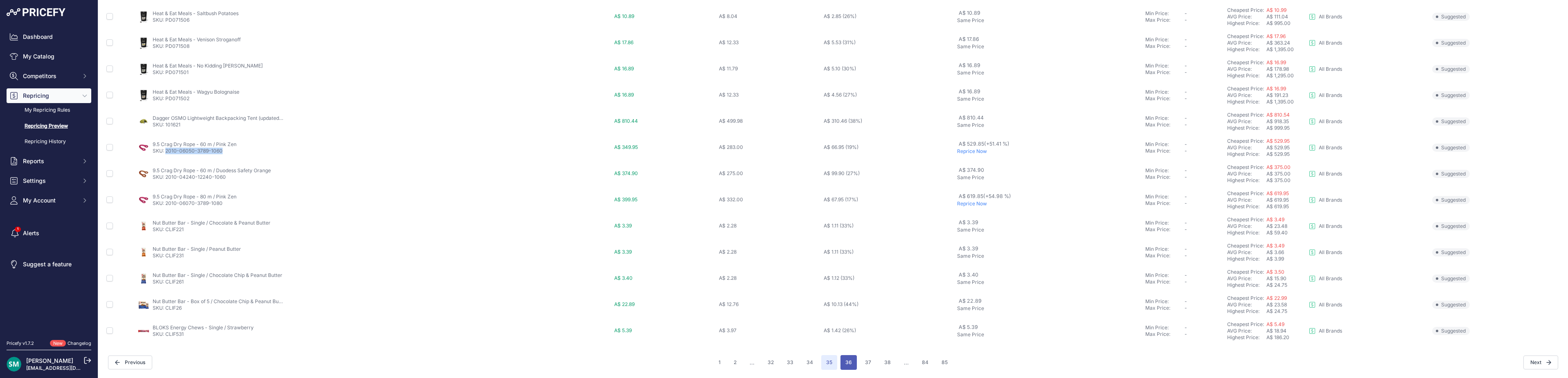
click at [847, 366] on button "36" at bounding box center [849, 362] width 16 height 15
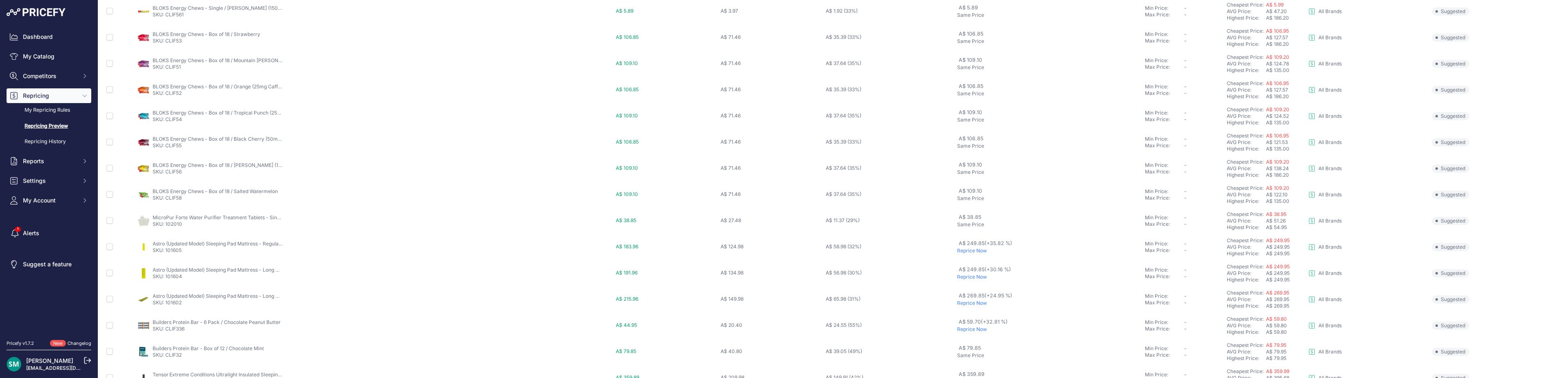
scroll to position [283, 0]
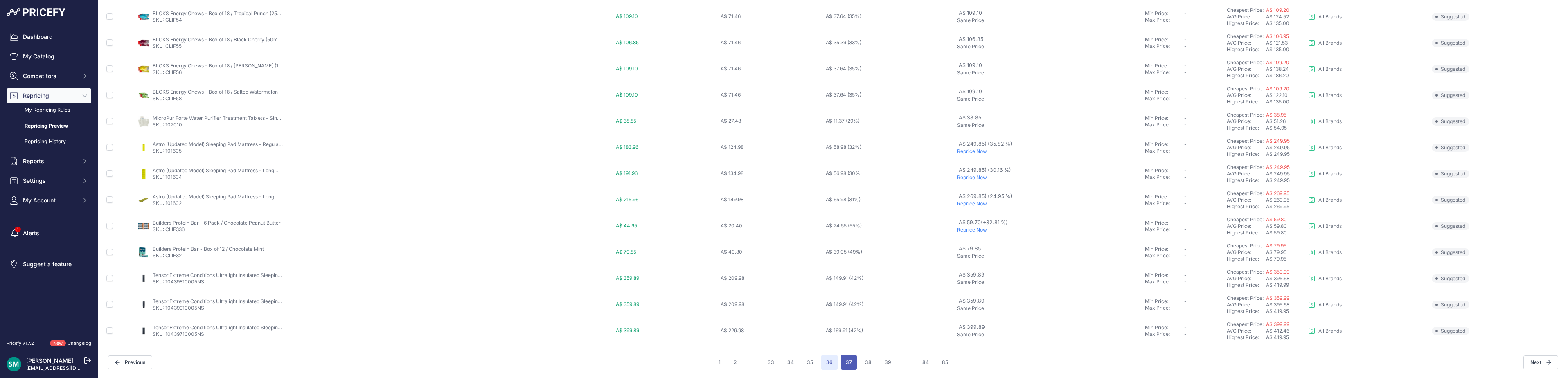
click at [845, 365] on button "37" at bounding box center [849, 362] width 16 height 15
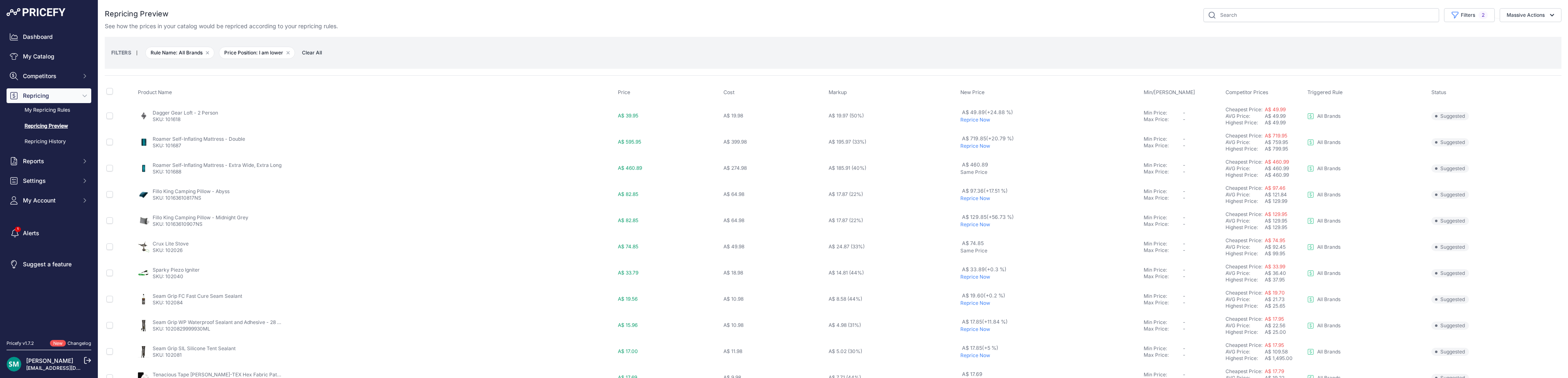
click at [975, 197] on p "Reprice Now" at bounding box center [1051, 198] width 180 height 7
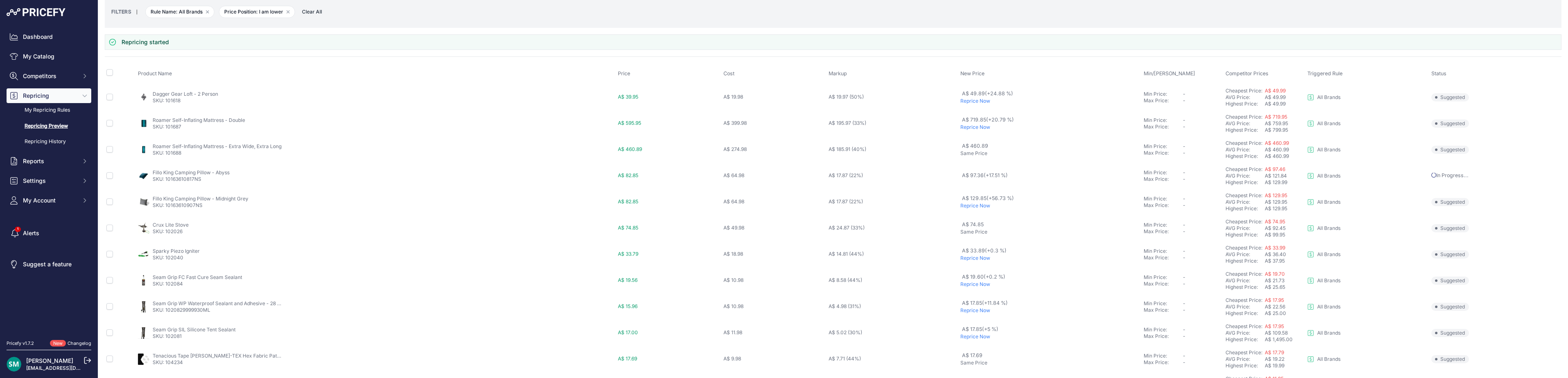
scroll to position [205, 0]
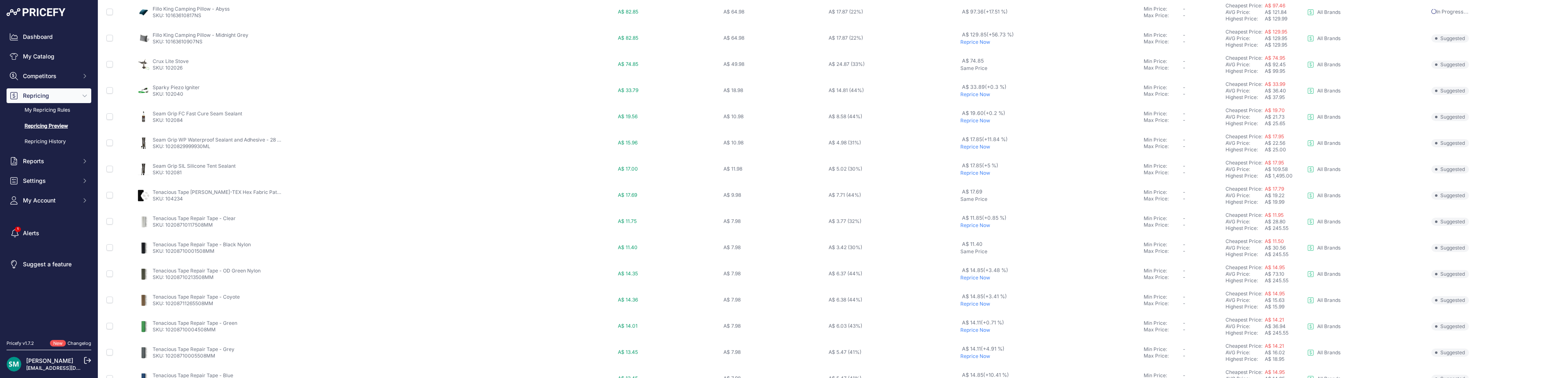
click at [973, 148] on p "Reprice Now" at bounding box center [1051, 147] width 180 height 7
click at [971, 174] on p "Reprice Now" at bounding box center [1051, 173] width 180 height 7
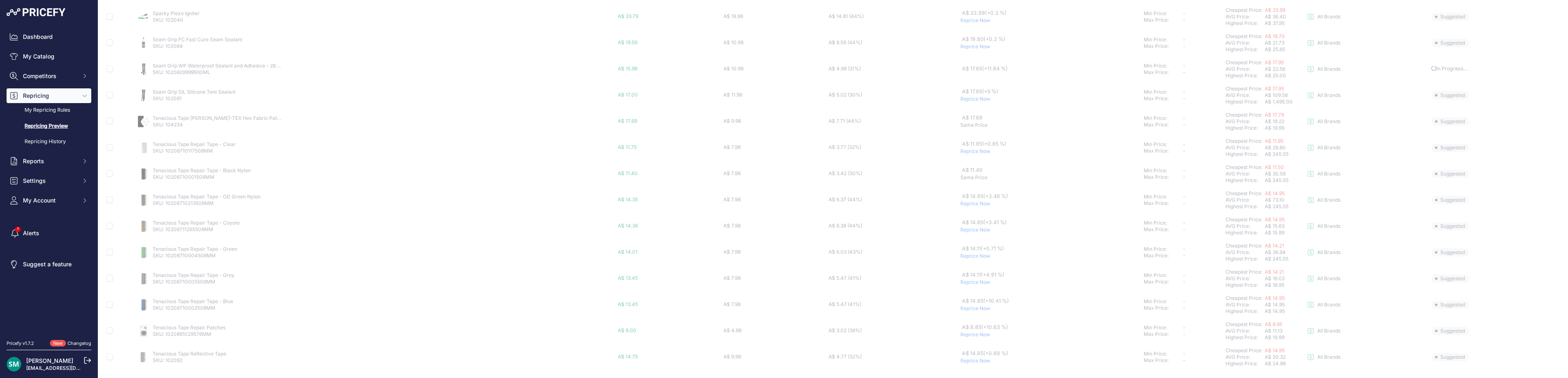
scroll to position [287, 0]
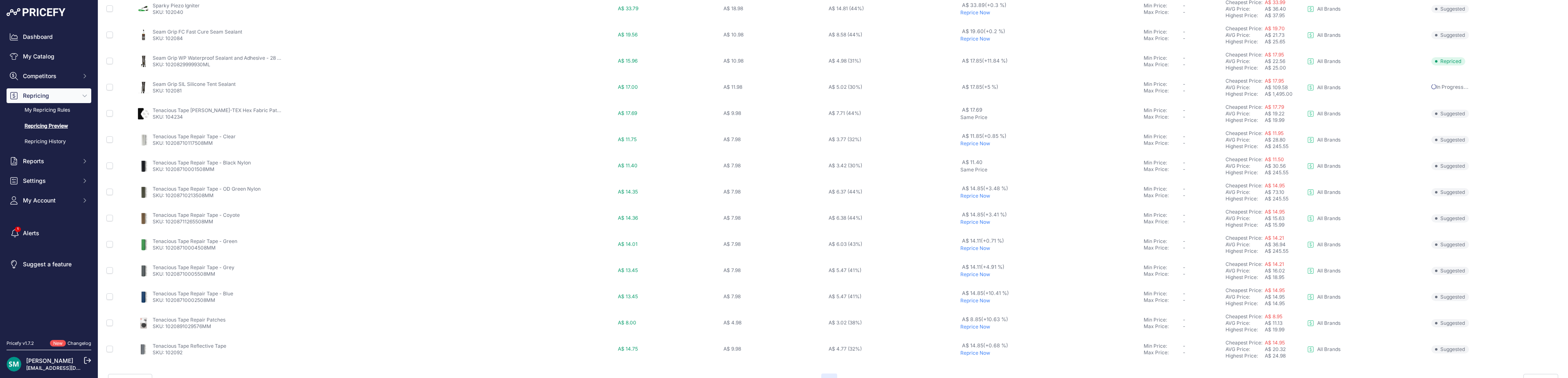
click at [979, 145] on p "Reprice Now" at bounding box center [1051, 144] width 180 height 7
click at [844, 360] on button "38" at bounding box center [849, 362] width 16 height 15
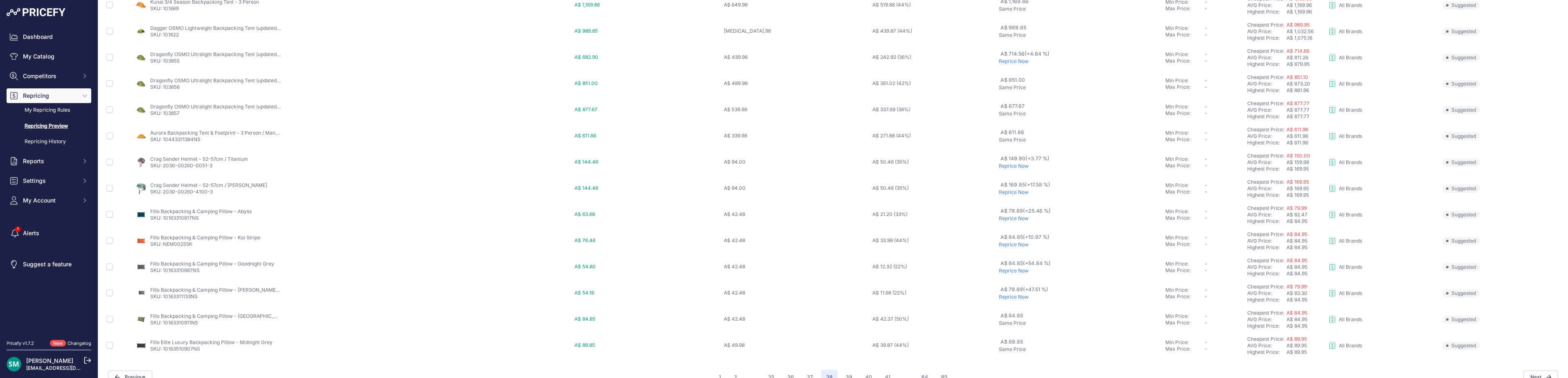
scroll to position [283, 0]
click at [846, 365] on button "39" at bounding box center [849, 362] width 16 height 15
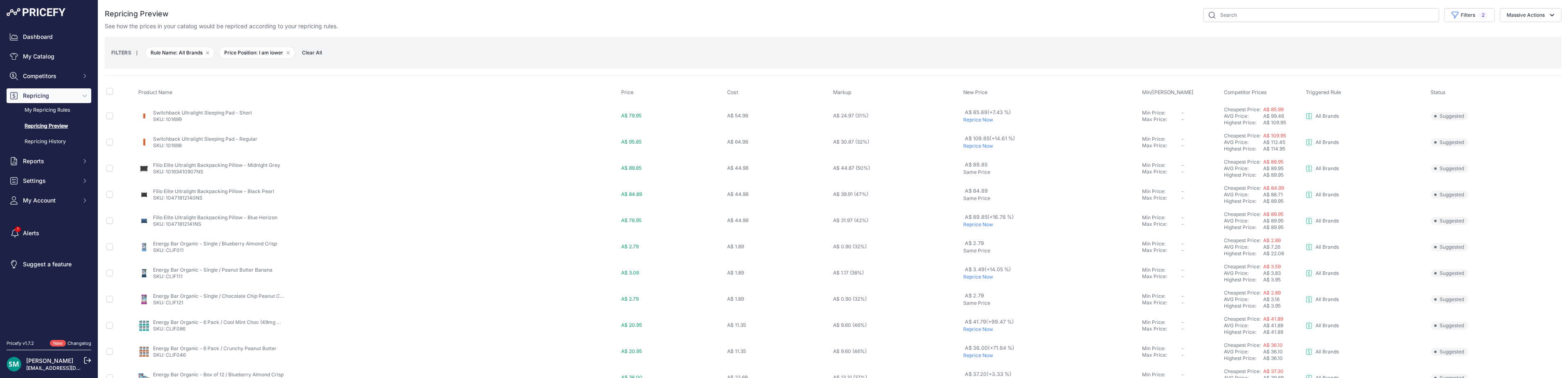
click at [978, 122] on p "Reprice Now" at bounding box center [1051, 120] width 176 height 7
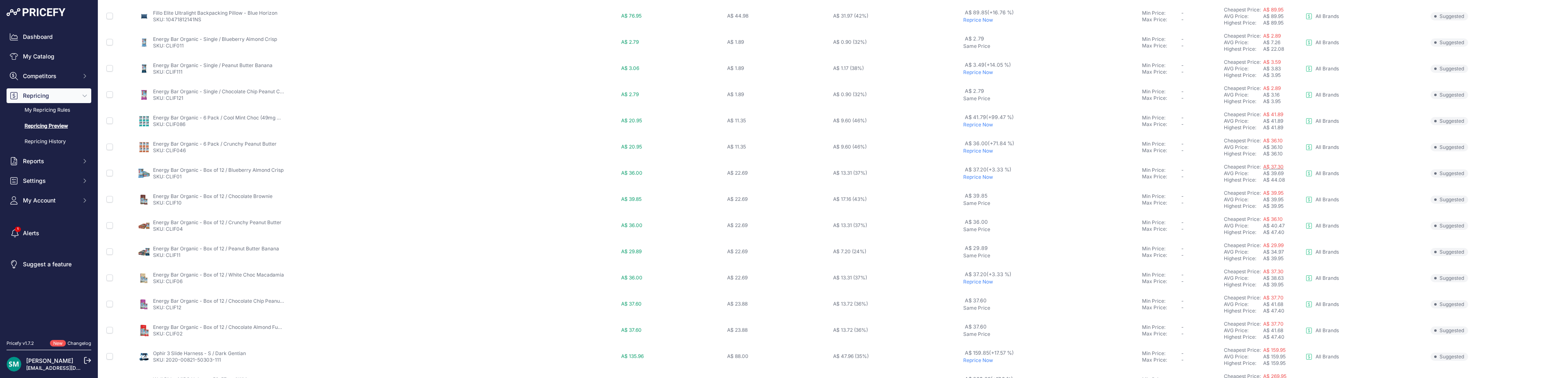
scroll to position [183, 0]
click at [982, 201] on p "Reprice Now" at bounding box center [1051, 199] width 176 height 7
click at [982, 205] on p "Reprice Now" at bounding box center [1051, 203] width 176 height 7
click at [846, 360] on button "40" at bounding box center [849, 362] width 16 height 15
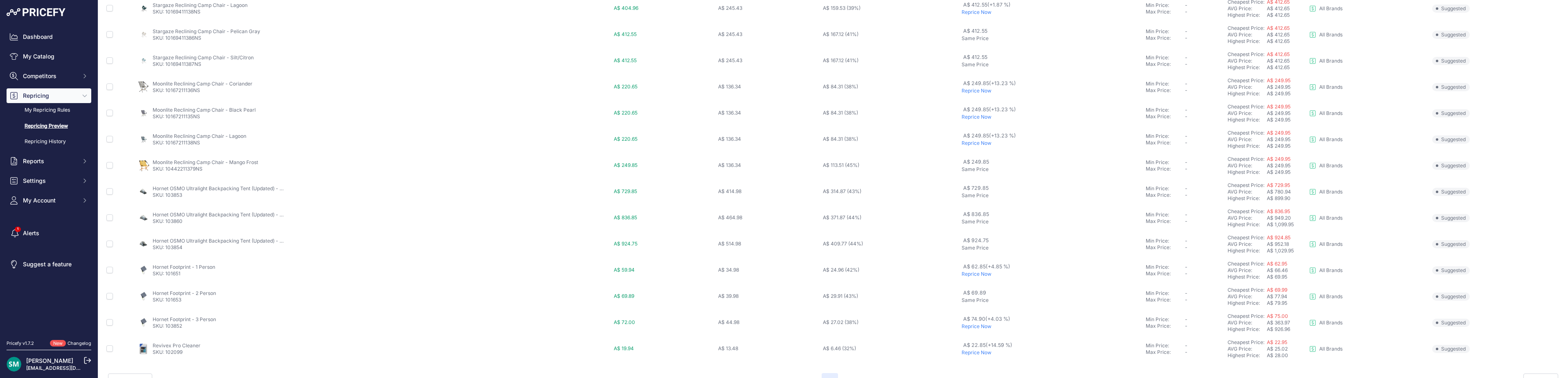
scroll to position [283, 0]
click at [811, 365] on button "39" at bounding box center [810, 362] width 16 height 15
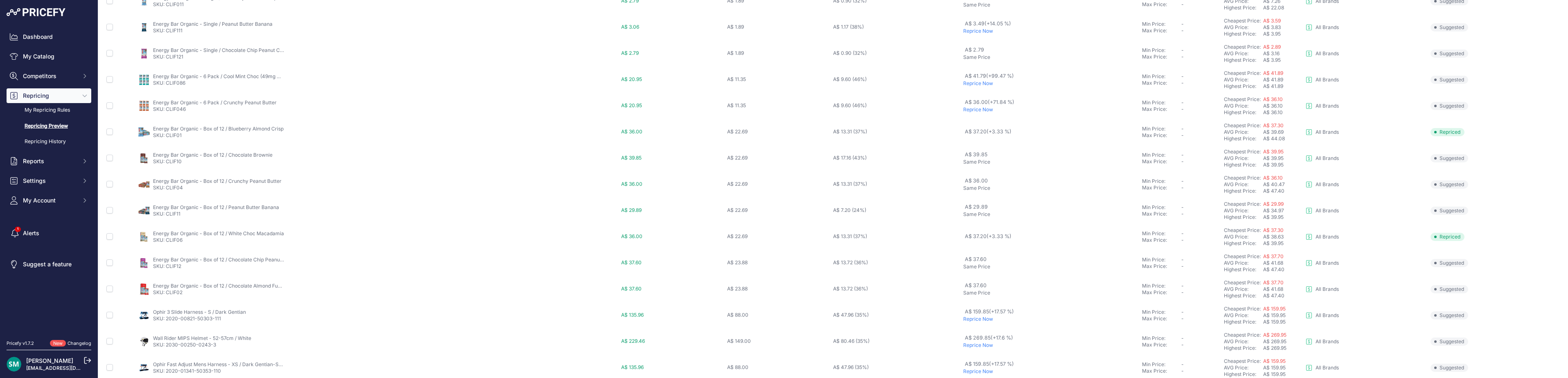
scroll to position [283, 0]
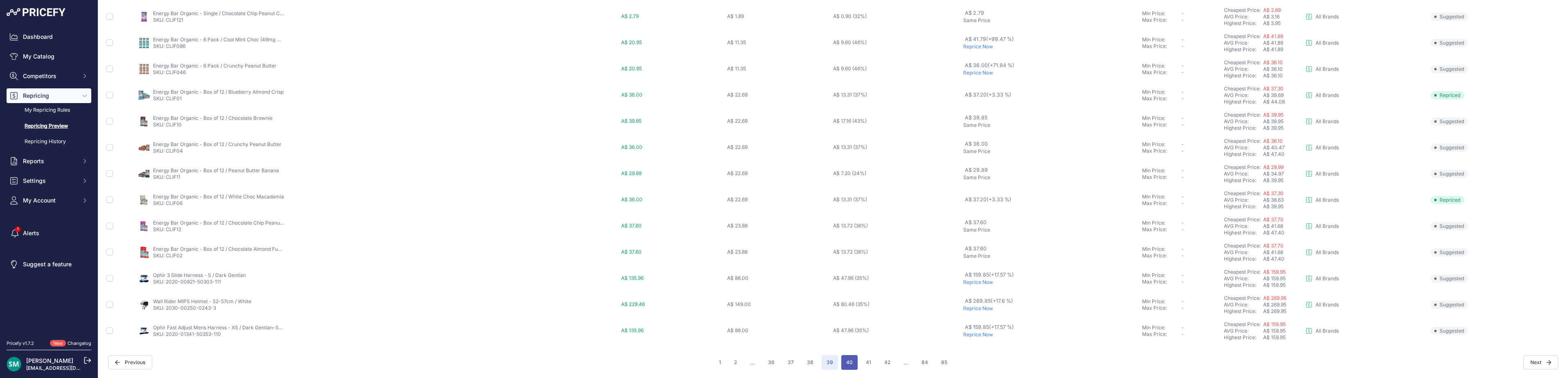
click at [851, 365] on button "40" at bounding box center [849, 362] width 16 height 15
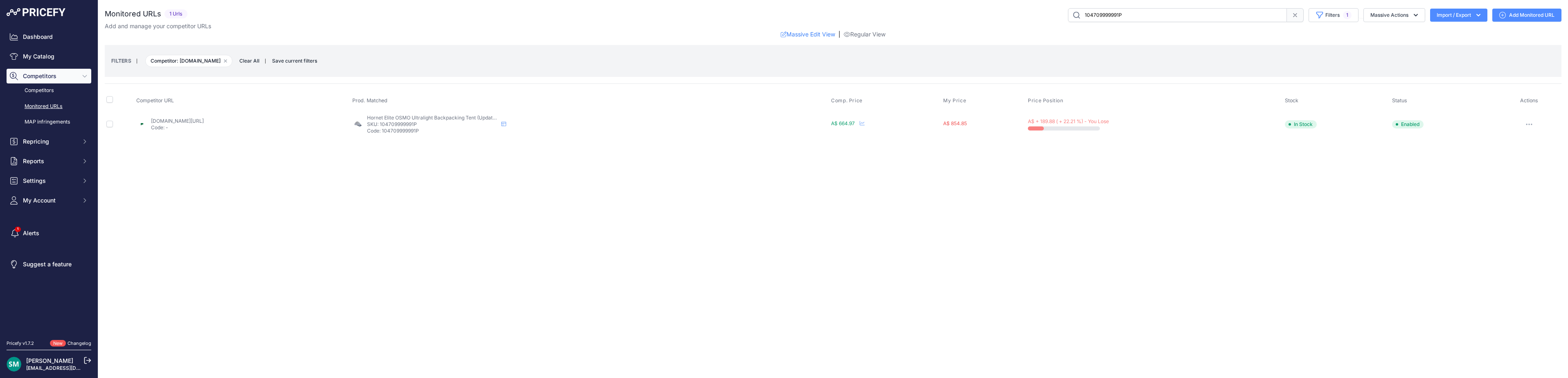
drag, startPoint x: 488, startPoint y: 119, endPoint x: 200, endPoint y: 122, distance: 288.0
click at [1527, 124] on icon "button" at bounding box center [1528, 124] width 7 height 2
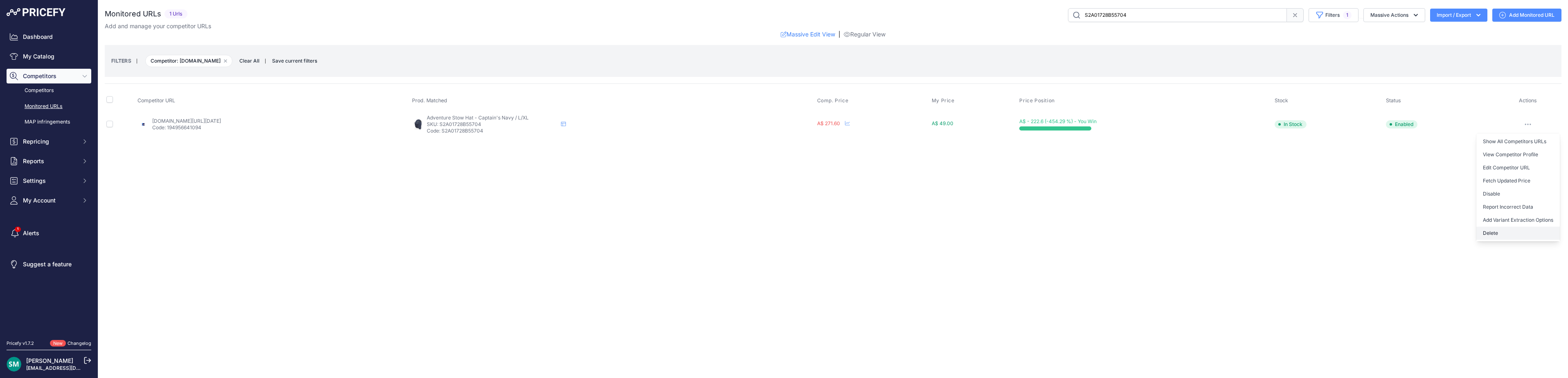
click at [1522, 237] on button "Delete" at bounding box center [1517, 233] width 83 height 13
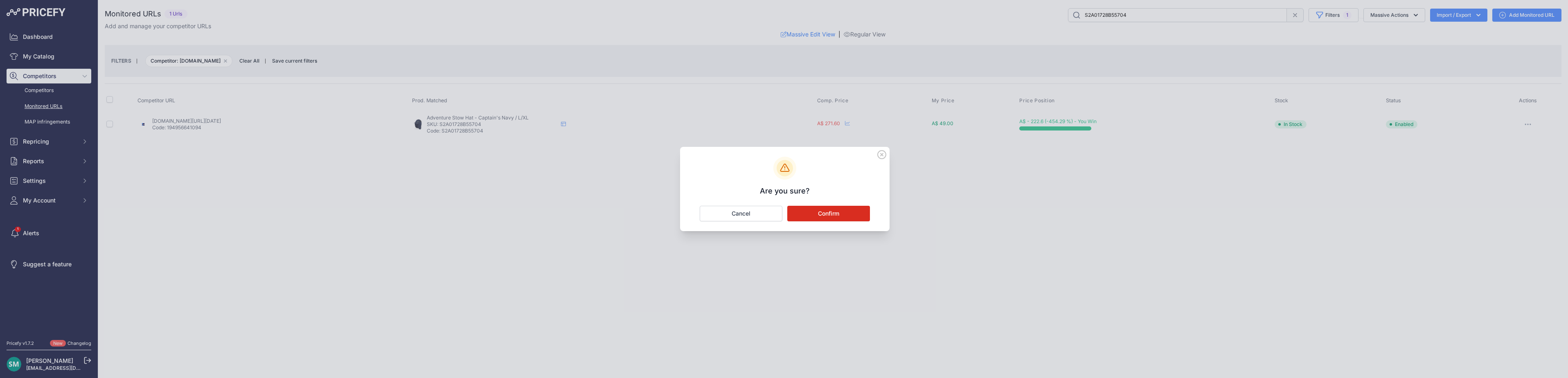
click at [836, 214] on button "Confirm" at bounding box center [828, 214] width 83 height 16
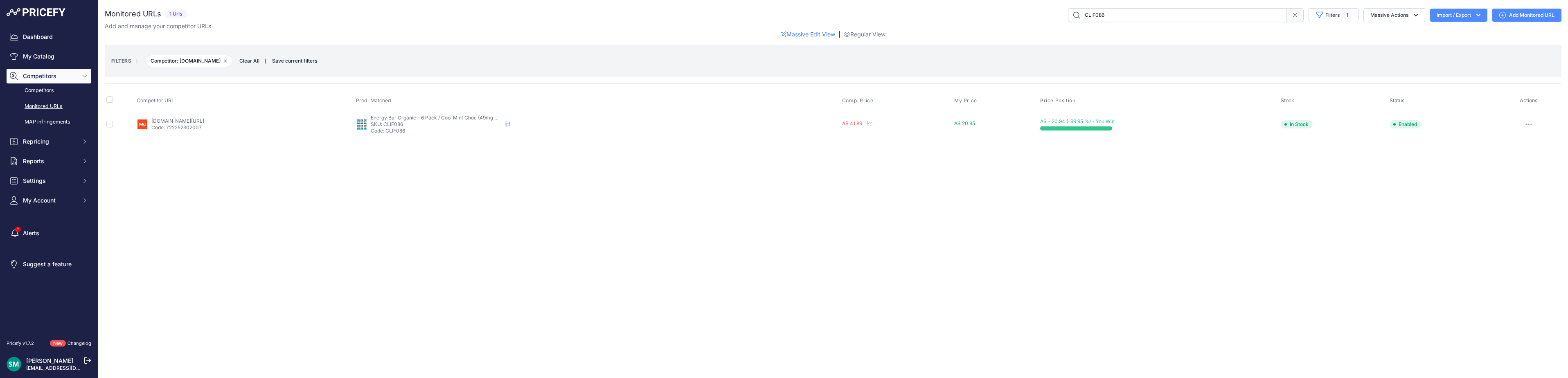
click at [1535, 128] on button "button" at bounding box center [1528, 124] width 16 height 12
click at [1508, 248] on button "Delete" at bounding box center [1517, 247] width 83 height 13
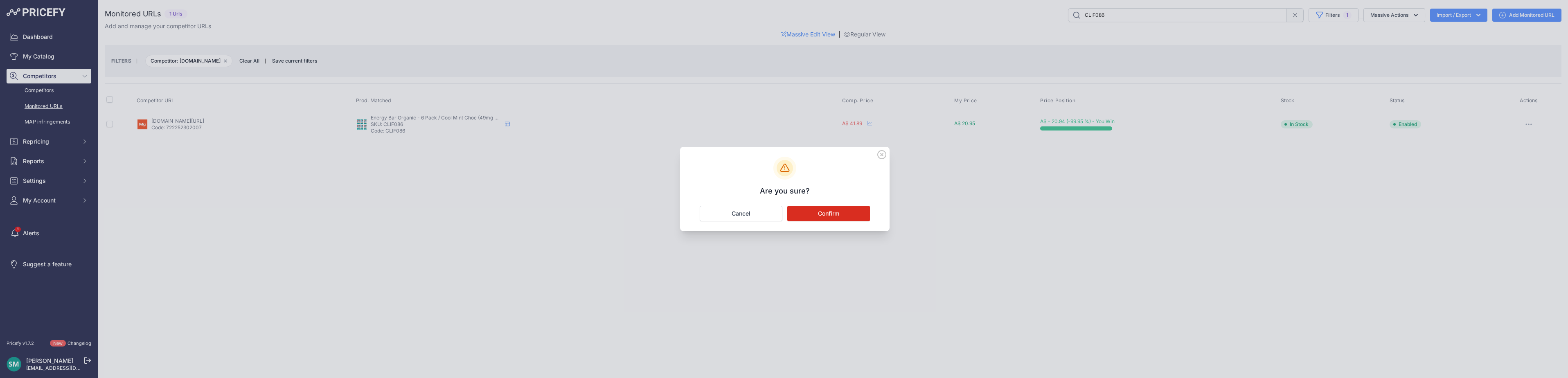
drag, startPoint x: 841, startPoint y: 214, endPoint x: 844, endPoint y: 231, distance: 17.3
click at [841, 214] on button "Confirm" at bounding box center [828, 214] width 83 height 16
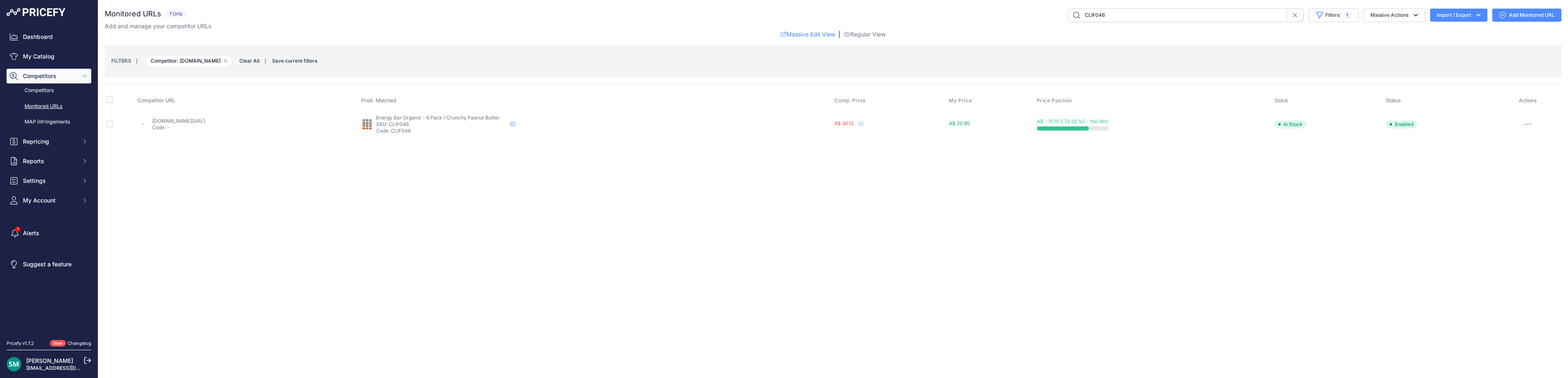
click at [1525, 122] on button "button" at bounding box center [1528, 124] width 16 height 12
click at [1525, 250] on button "Delete" at bounding box center [1517, 247] width 83 height 13
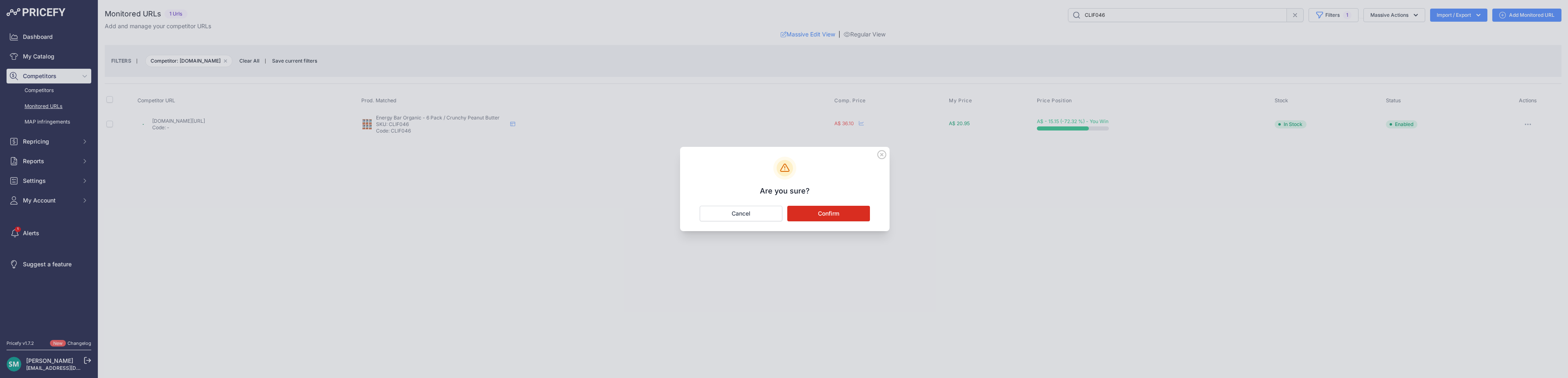
click at [830, 219] on button "Confirm" at bounding box center [828, 214] width 83 height 16
